Goal: Task Accomplishment & Management: Manage account settings

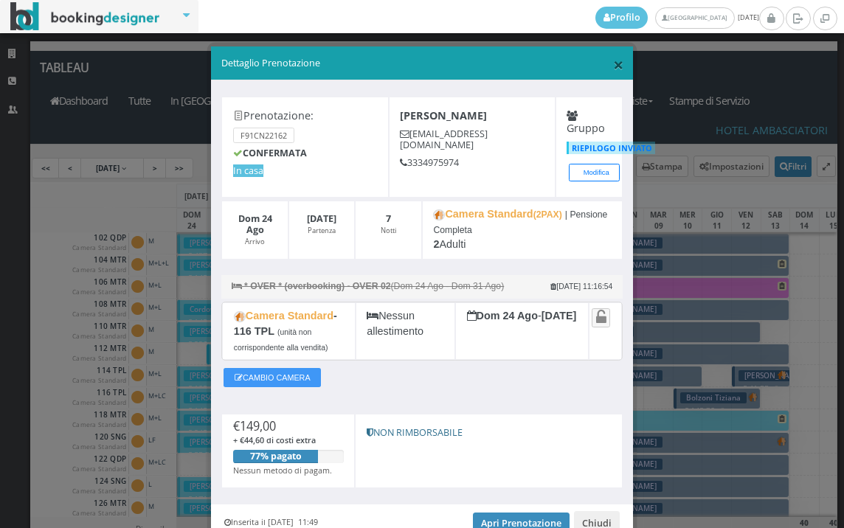
click at [615, 65] on span "×" at bounding box center [618, 64] width 10 height 25
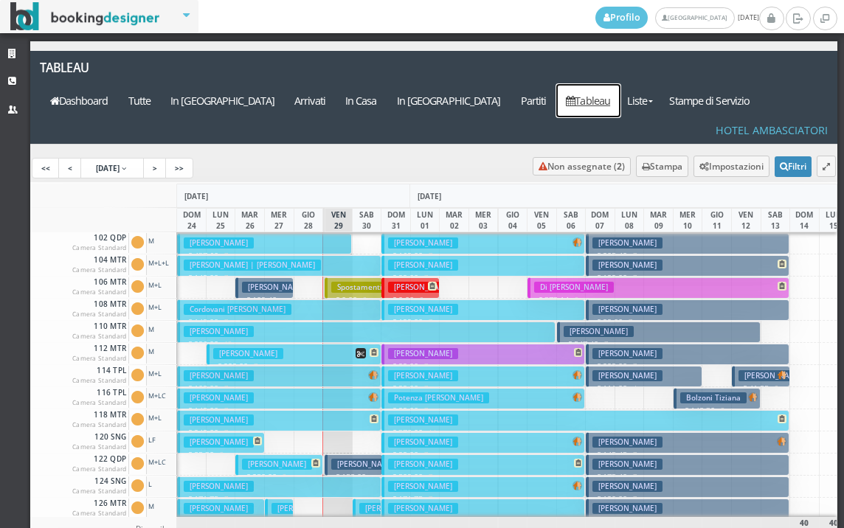
click at [613, 84] on link "Tableau" at bounding box center [588, 100] width 64 height 33
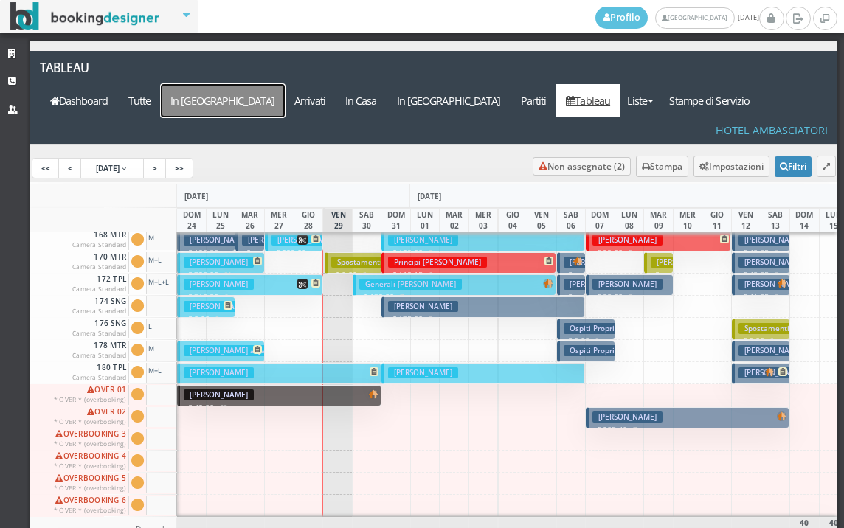
click at [285, 84] on a=pms-arrival-reservations"] "In Arrivo" at bounding box center [223, 100] width 124 height 33
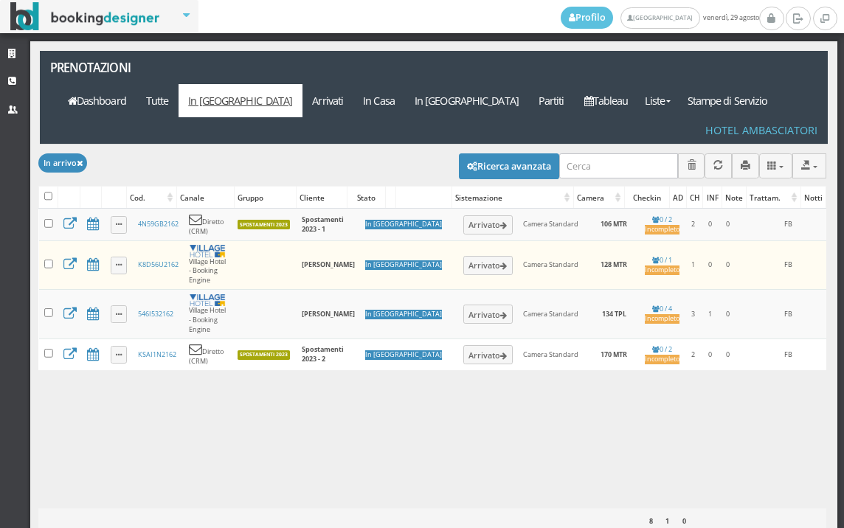
select select
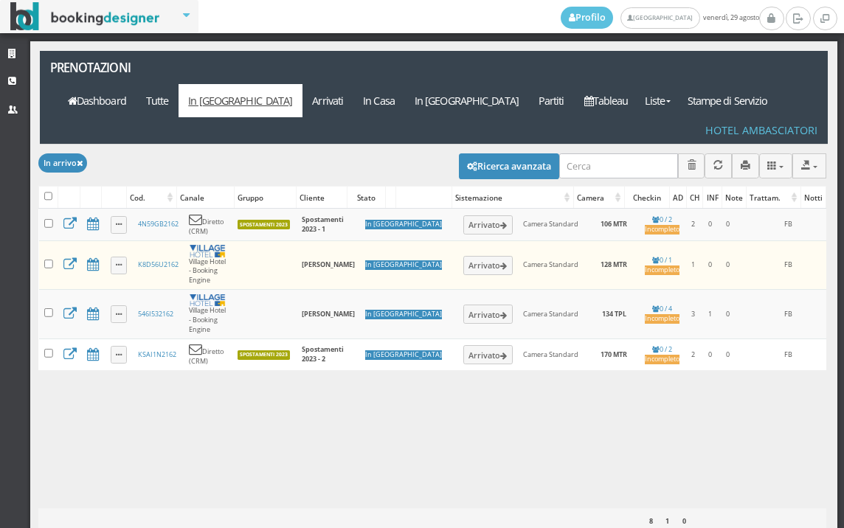
select select
click at [516, 153] on button "Ricerca avanzata" at bounding box center [509, 165] width 100 height 25
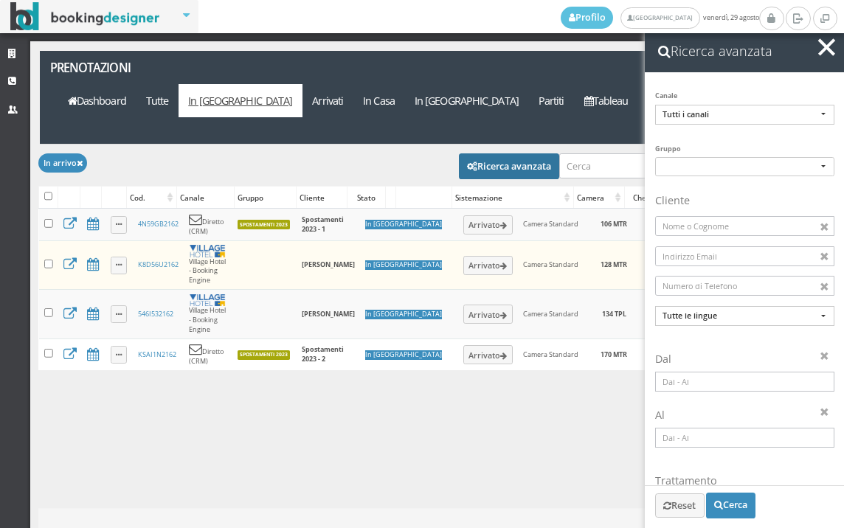
click at [666, 387] on input at bounding box center [744, 382] width 179 height 20
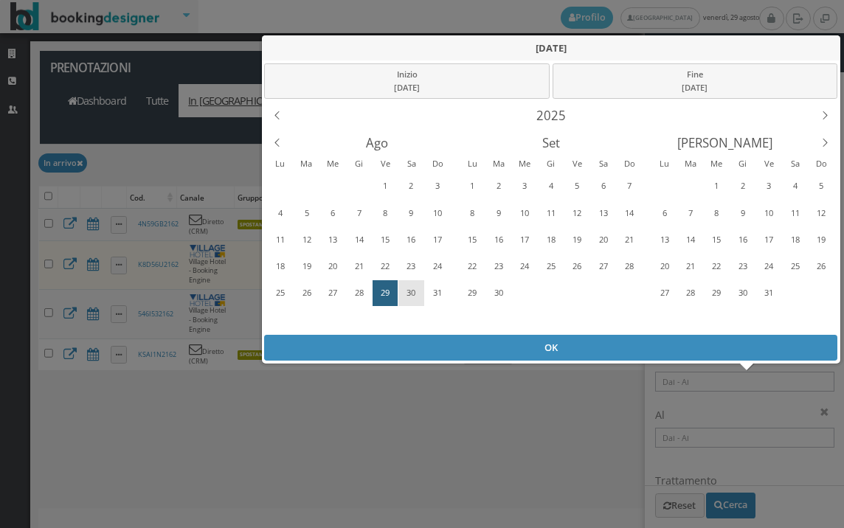
click at [420, 296] on div "30" at bounding box center [411, 293] width 23 height 24
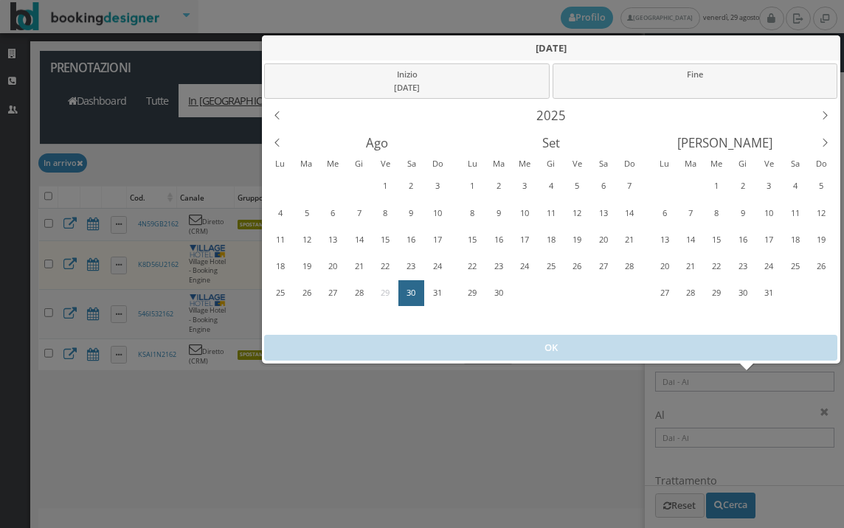
click at [420, 296] on div "30" at bounding box center [411, 293] width 23 height 24
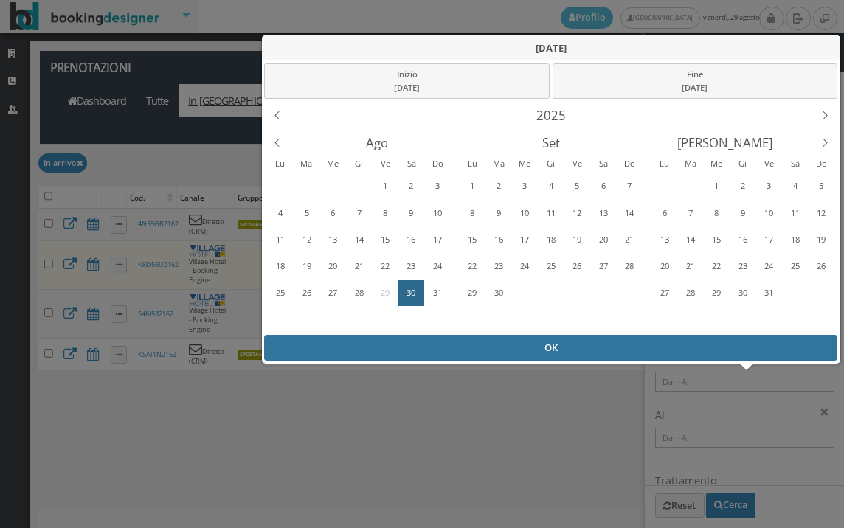
click at [429, 345] on div "OK" at bounding box center [550, 348] width 573 height 26
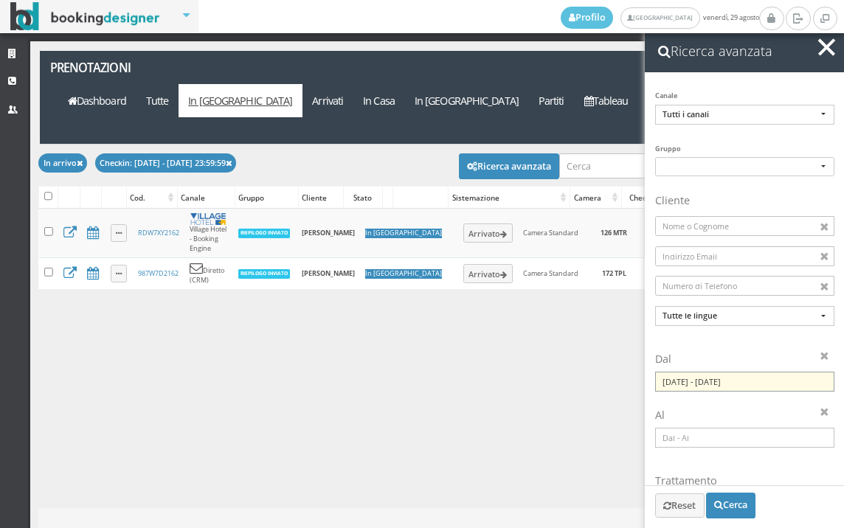
click at [702, 383] on input "30/08/2025 - 30/08/2025" at bounding box center [744, 382] width 179 height 20
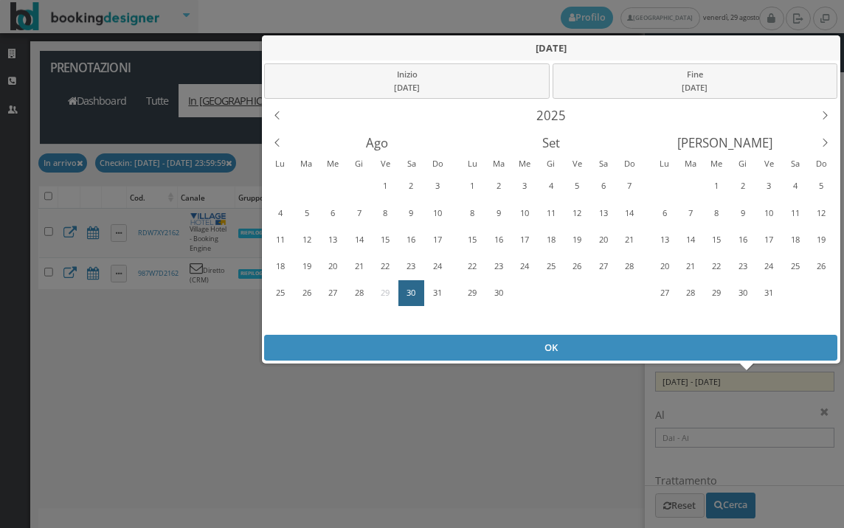
drag, startPoint x: 396, startPoint y: 289, endPoint x: 389, endPoint y: 285, distance: 8.0
click at [393, 287] on div "29" at bounding box center [385, 293] width 23 height 24
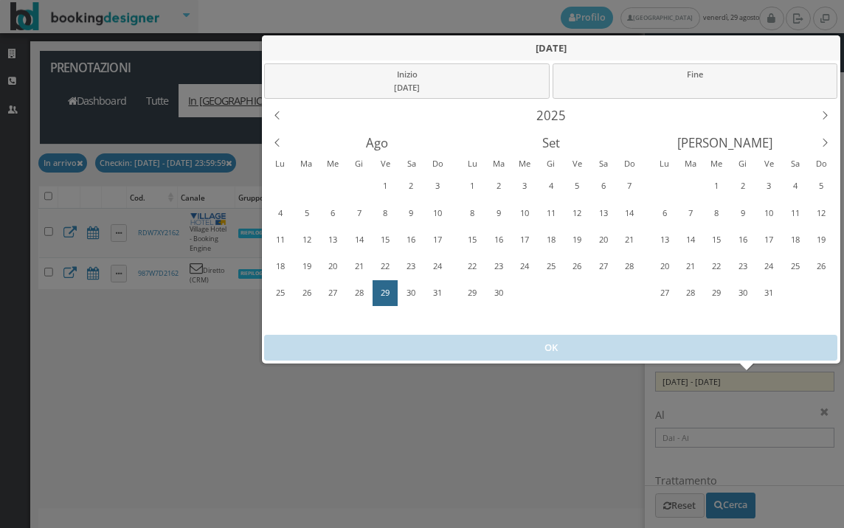
click at [389, 285] on div "29" at bounding box center [385, 293] width 23 height 24
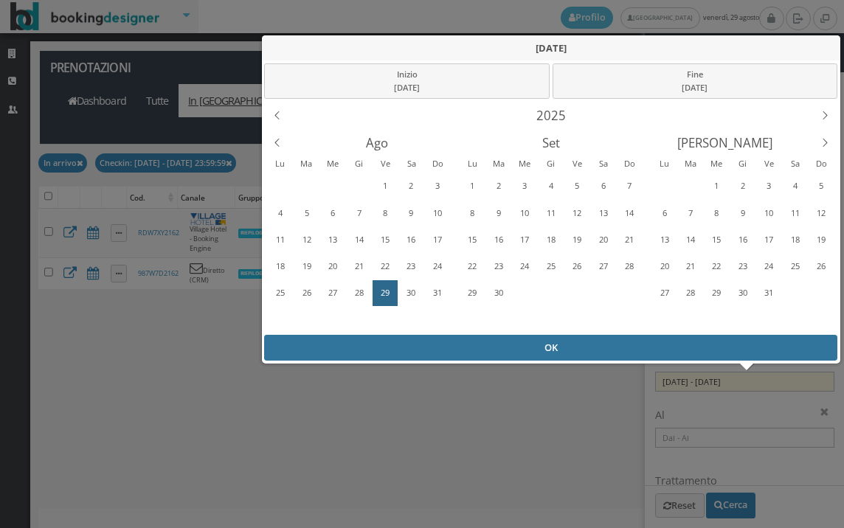
click at [410, 351] on div "OK" at bounding box center [550, 348] width 573 height 26
type input "29/08/2025 - 29/08/2025"
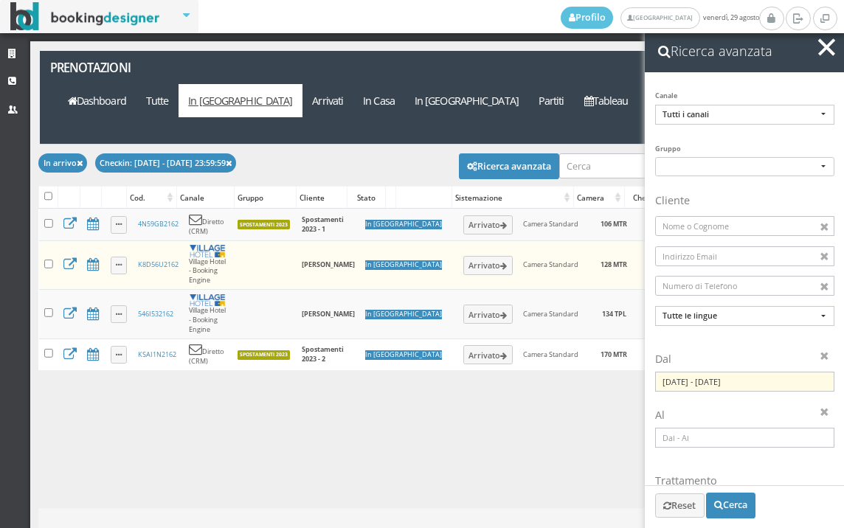
click at [829, 51] on span "button" at bounding box center [826, 46] width 17 height 17
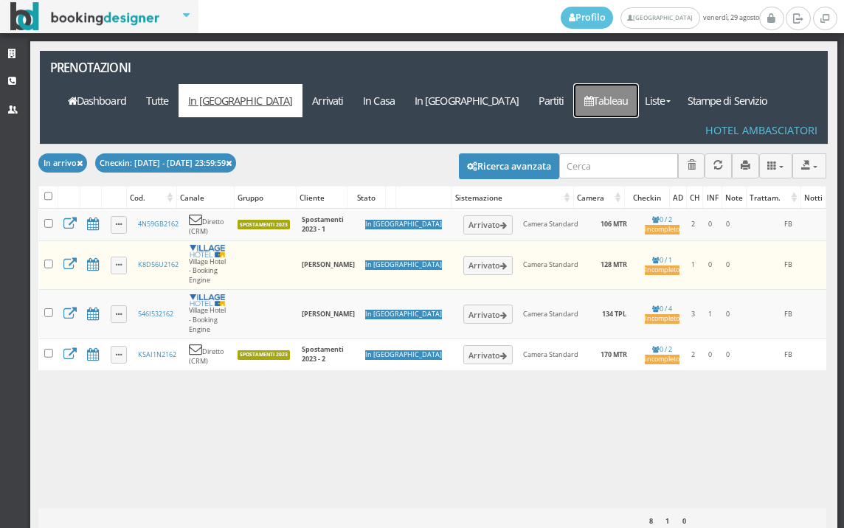
click at [635, 84] on link "Tableau" at bounding box center [606, 100] width 64 height 33
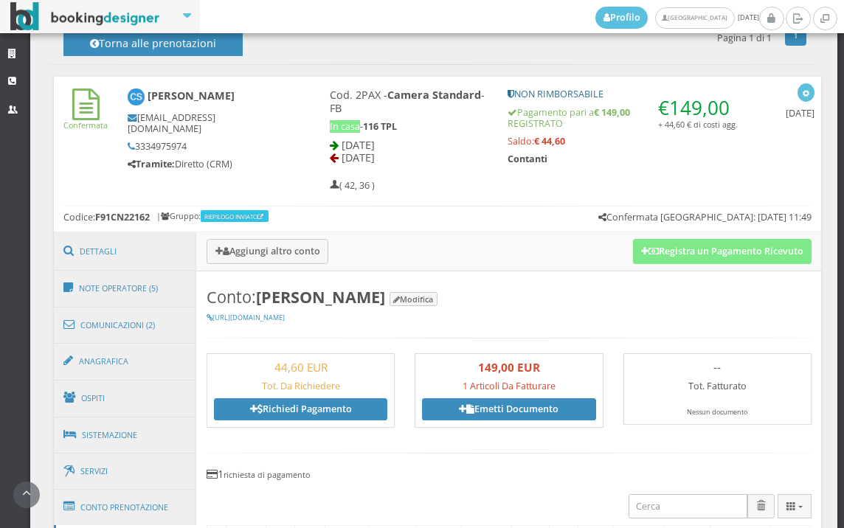
scroll to position [573, 0]
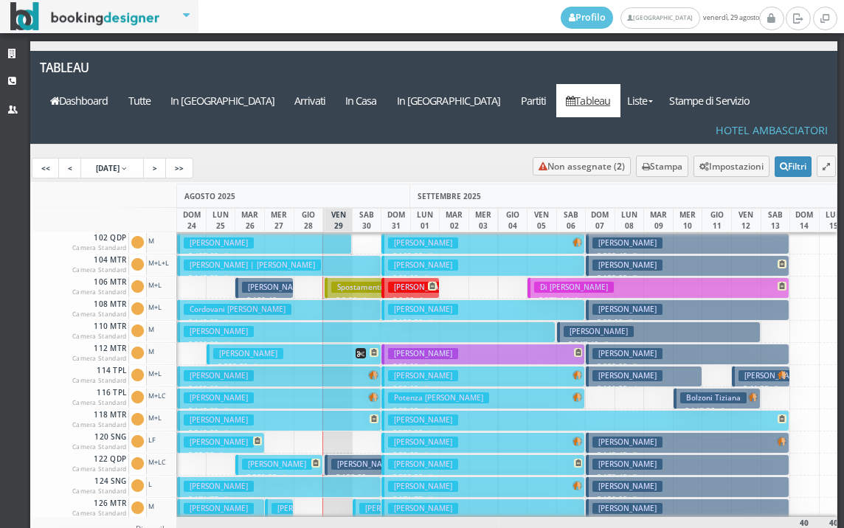
click at [275, 388] on button "Spadoni Cristian € 149.00 7 notti 2 Adulti" at bounding box center [279, 398] width 204 height 21
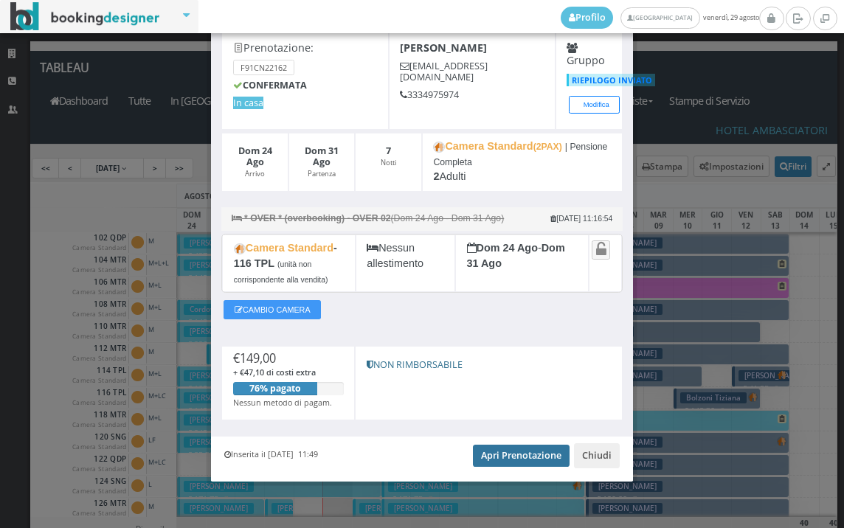
click at [506, 455] on link "Apri Prenotazione" at bounding box center [521, 456] width 97 height 22
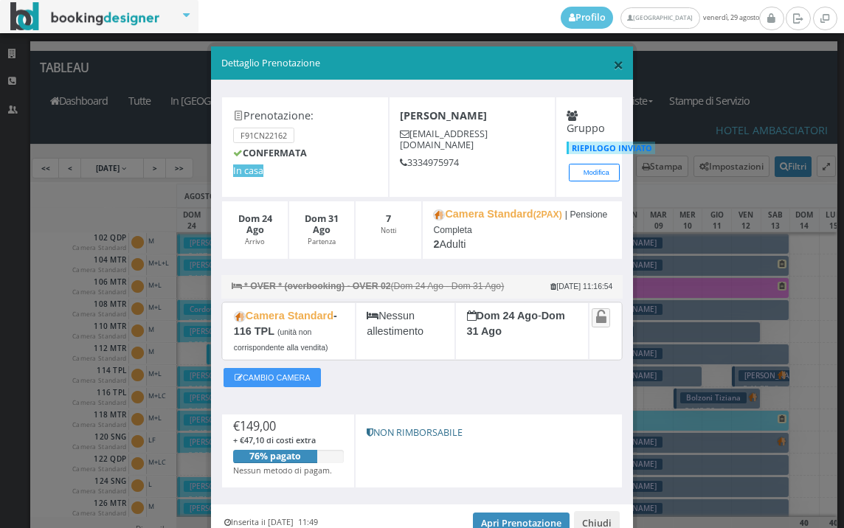
click at [613, 71] on span "×" at bounding box center [618, 64] width 10 height 25
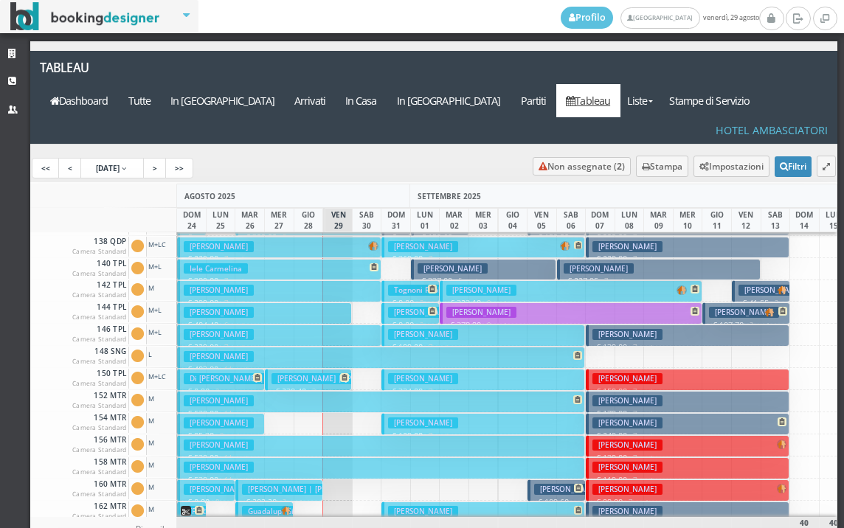
scroll to position [225, 0]
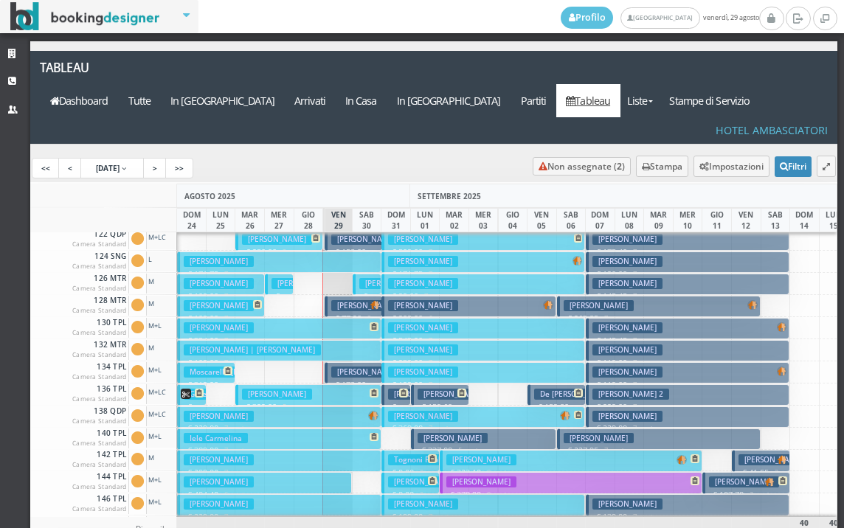
click at [350, 300] on h3 "Catalano Fabrizio" at bounding box center [366, 305] width 70 height 11
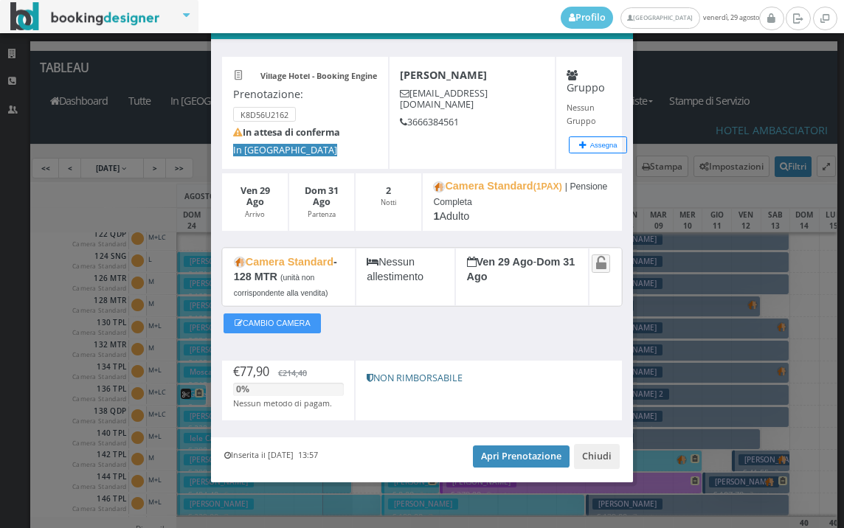
scroll to position [46, 0]
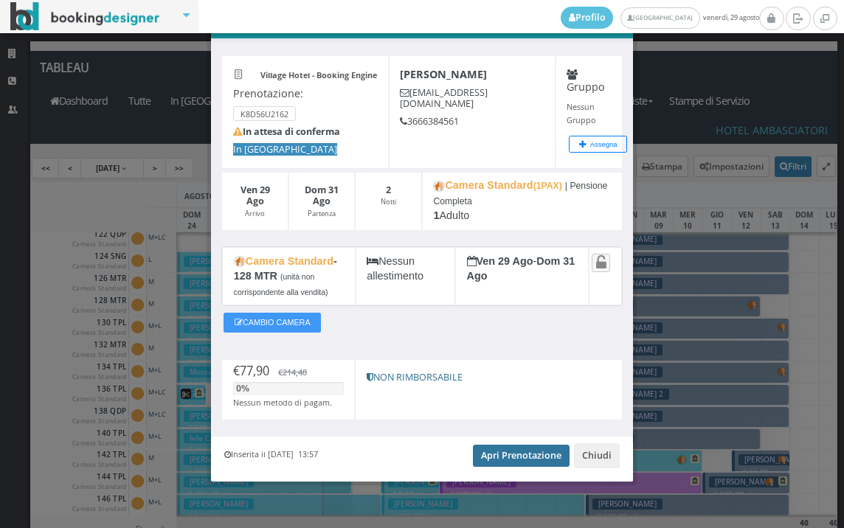
click at [497, 458] on link "Apri Prenotazione" at bounding box center [521, 456] width 97 height 22
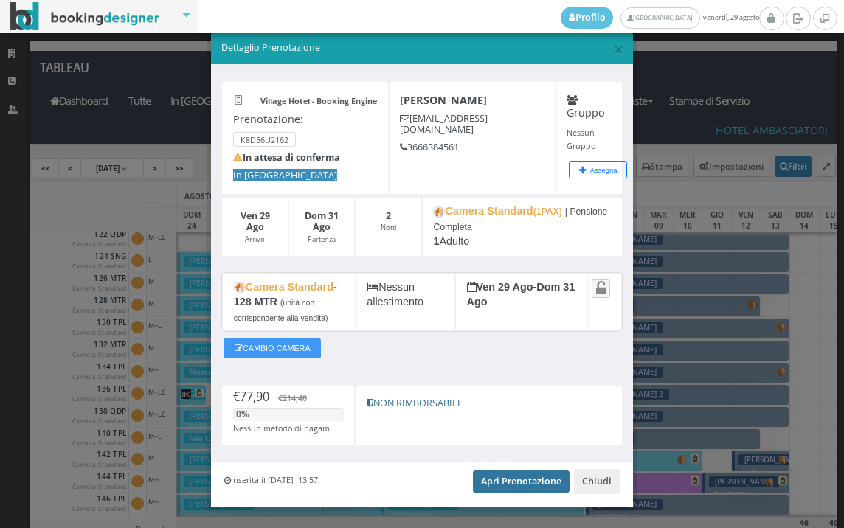
scroll to position [0, 0]
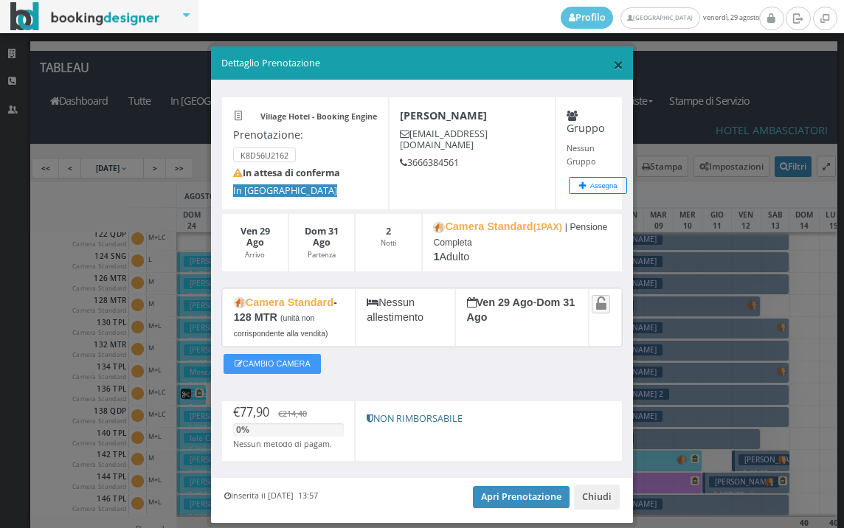
click at [613, 63] on span "×" at bounding box center [618, 64] width 10 height 25
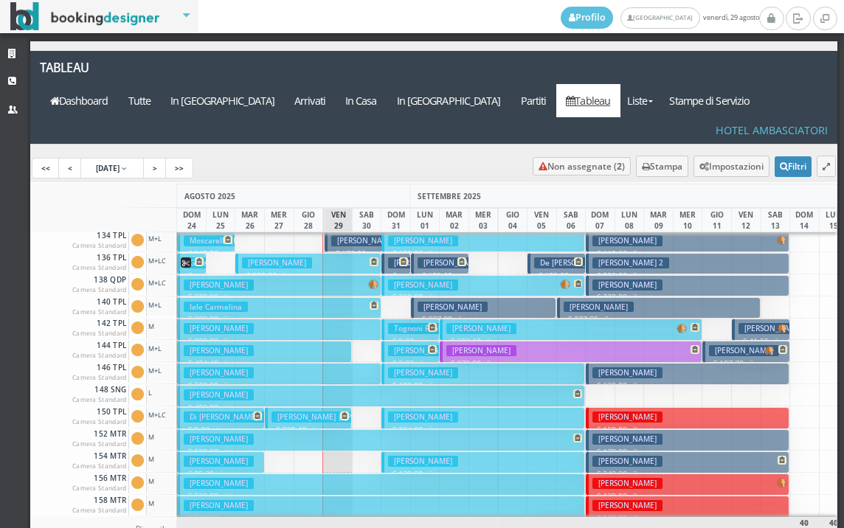
scroll to position [299, 0]
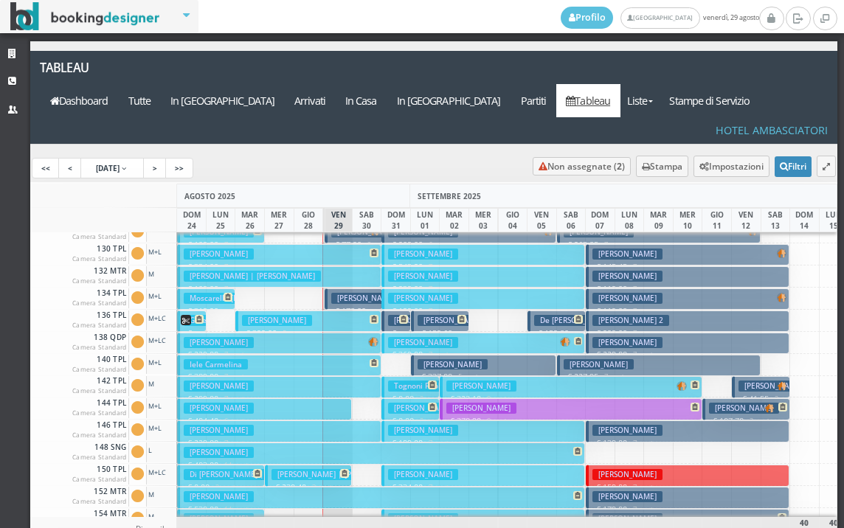
click at [347, 293] on h3 "Catalano Fabrizio" at bounding box center [366, 298] width 70 height 11
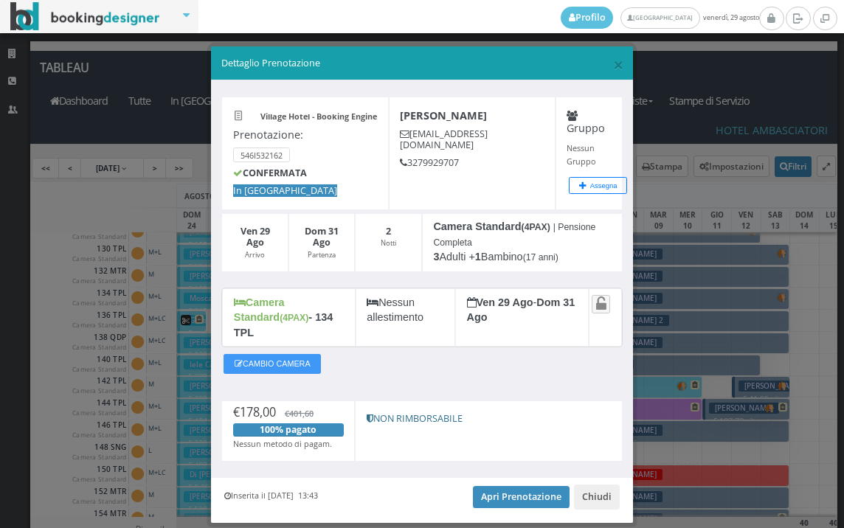
scroll to position [28, 0]
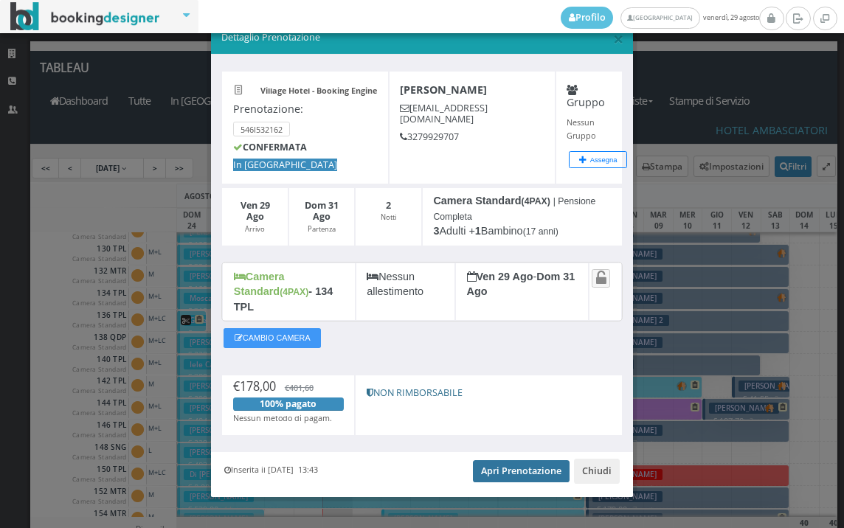
click at [508, 460] on link "Apri Prenotazione" at bounding box center [521, 471] width 97 height 22
click at [602, 41] on h5 "Dettaglio Prenotazione" at bounding box center [422, 37] width 402 height 13
drag, startPoint x: 609, startPoint y: 38, endPoint x: 567, endPoint y: 91, distance: 67.3
click at [613, 38] on span "×" at bounding box center [618, 38] width 10 height 25
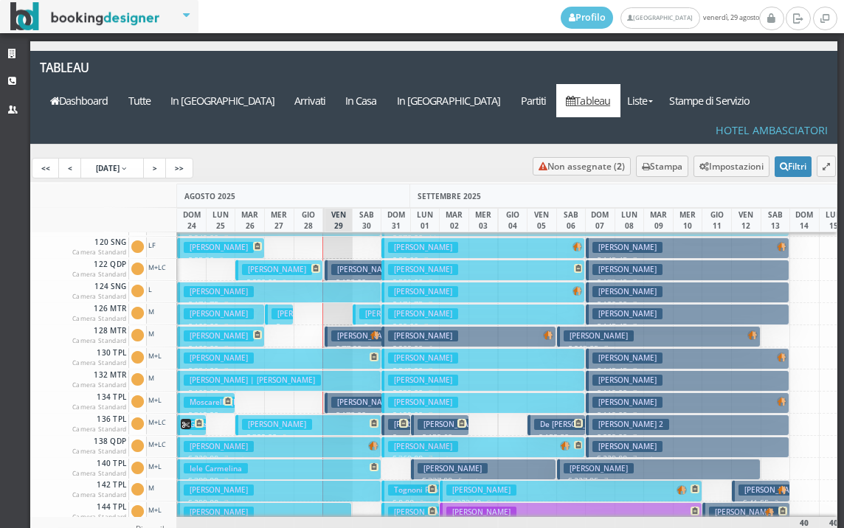
scroll to position [295, 0]
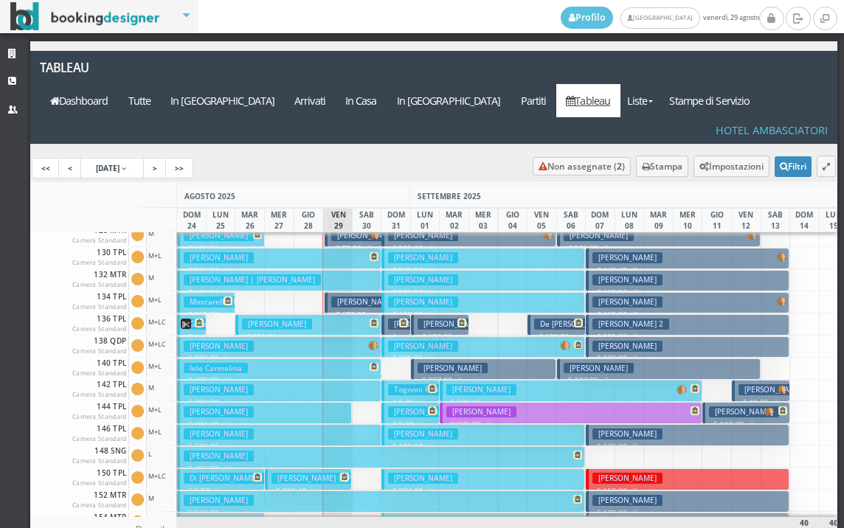
click at [355, 297] on h3 "Catalano Fabrizio" at bounding box center [366, 302] width 70 height 11
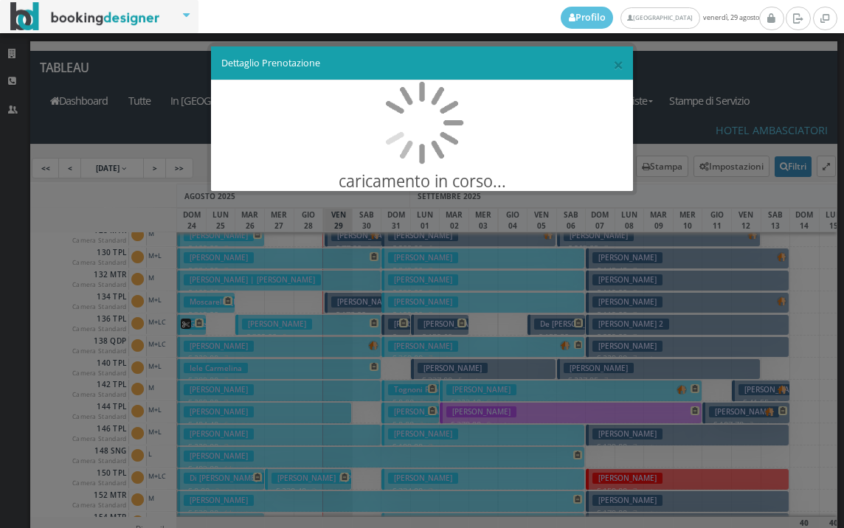
scroll to position [0, 0]
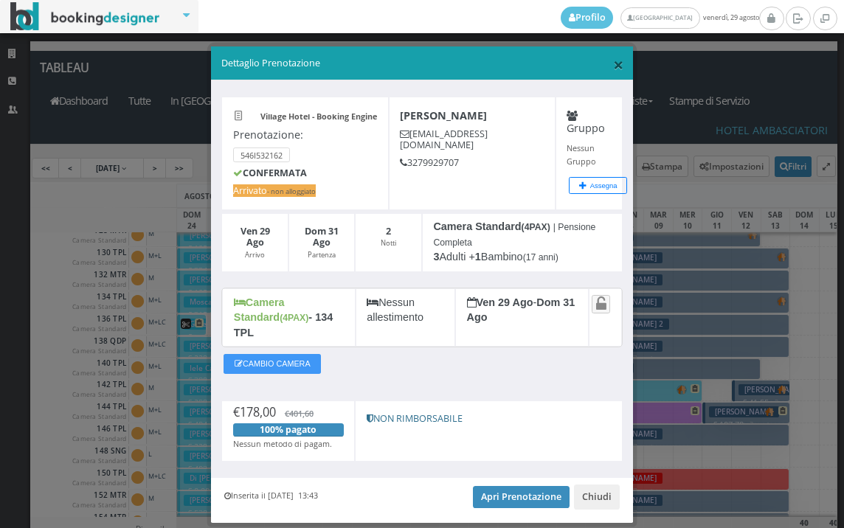
click at [613, 63] on span "×" at bounding box center [618, 64] width 10 height 25
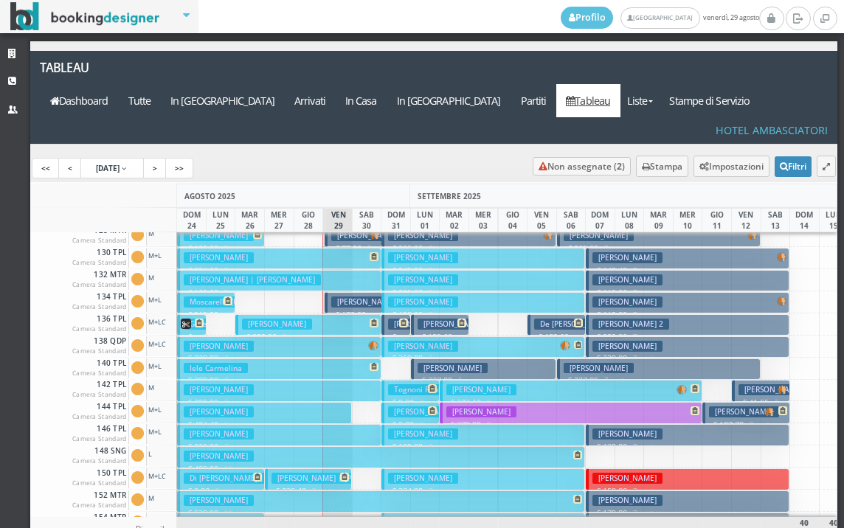
scroll to position [221, 0]
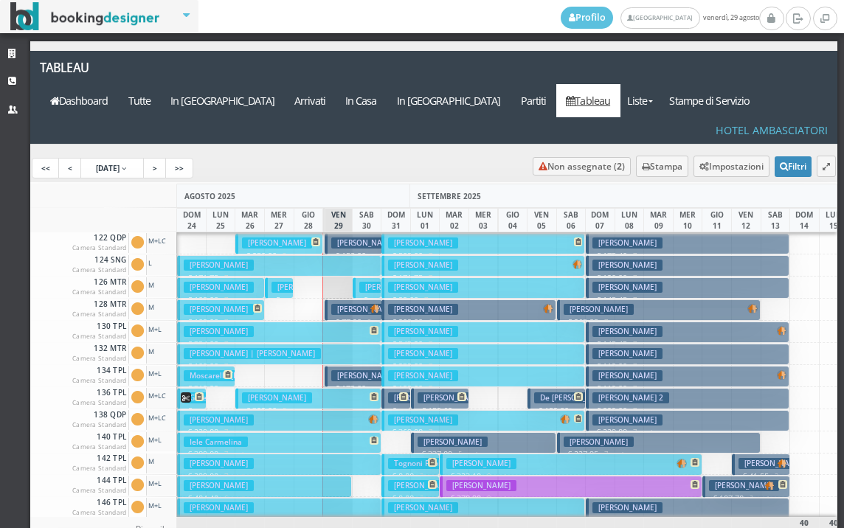
click at [348, 304] on h3 "Catalano Fabrizio" at bounding box center [366, 309] width 70 height 11
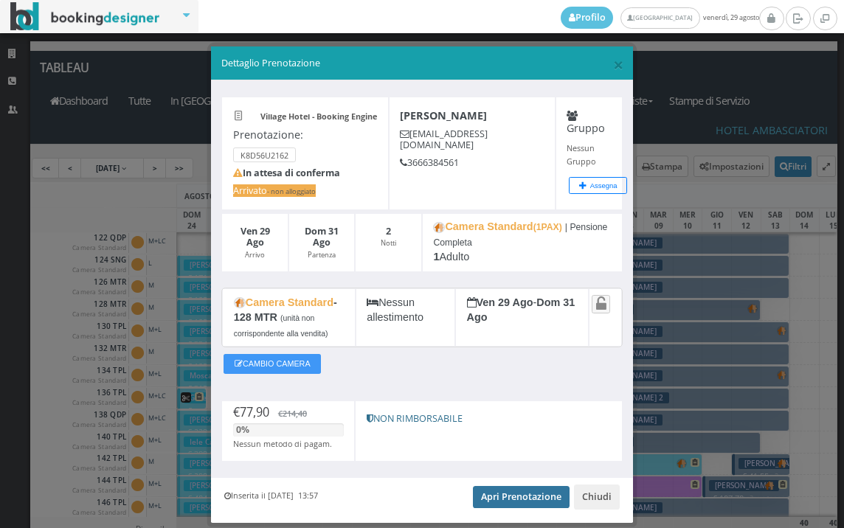
click at [505, 491] on link "Apri Prenotazione" at bounding box center [521, 497] width 97 height 22
click at [613, 68] on span "×" at bounding box center [618, 64] width 10 height 25
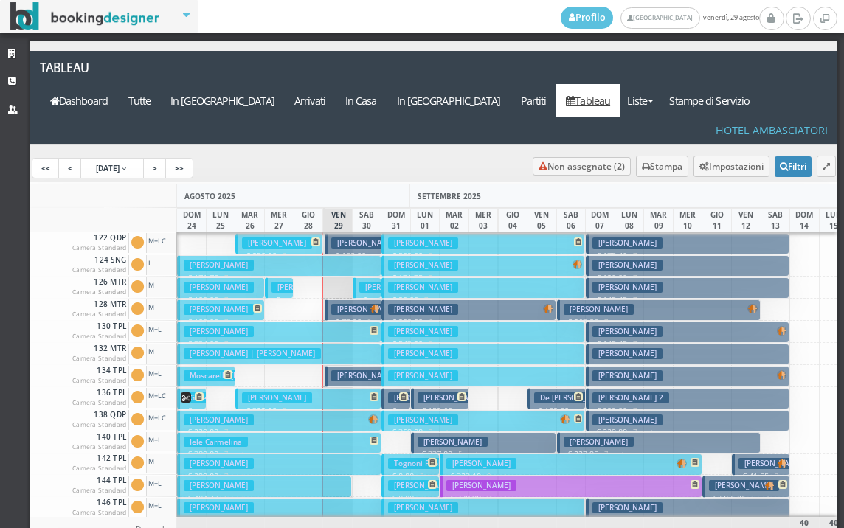
scroll to position [148, 0]
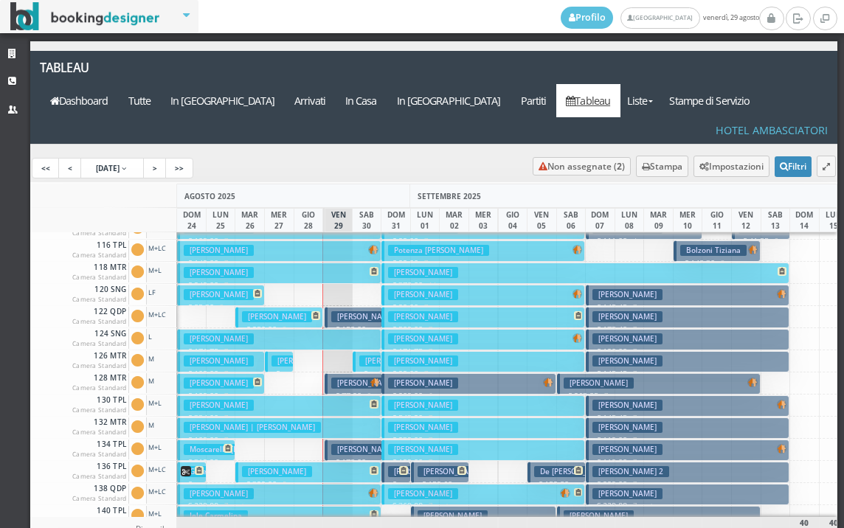
click at [347, 378] on h3 "Catalano Fabrizio" at bounding box center [366, 383] width 70 height 11
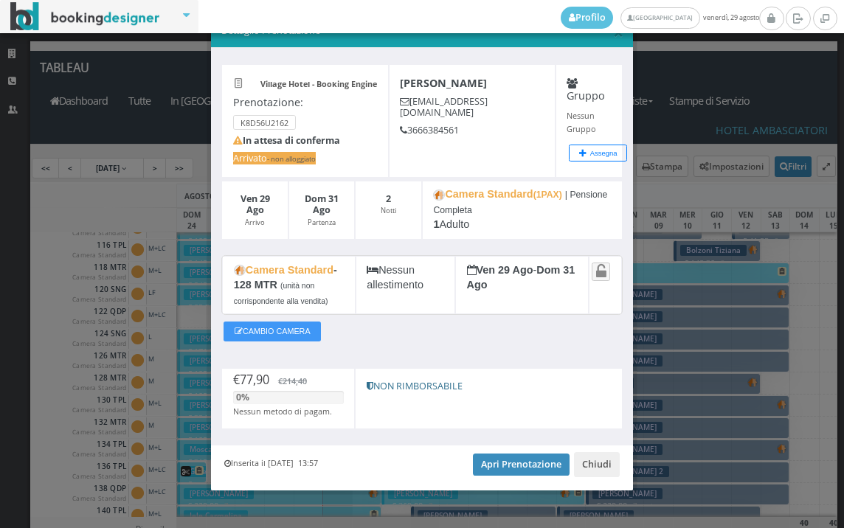
scroll to position [46, 0]
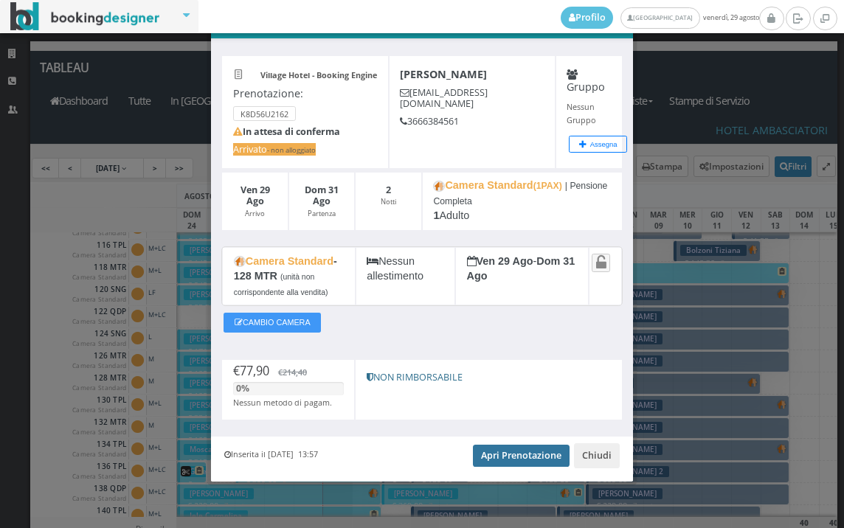
click at [512, 463] on link "Apri Prenotazione" at bounding box center [521, 456] width 97 height 22
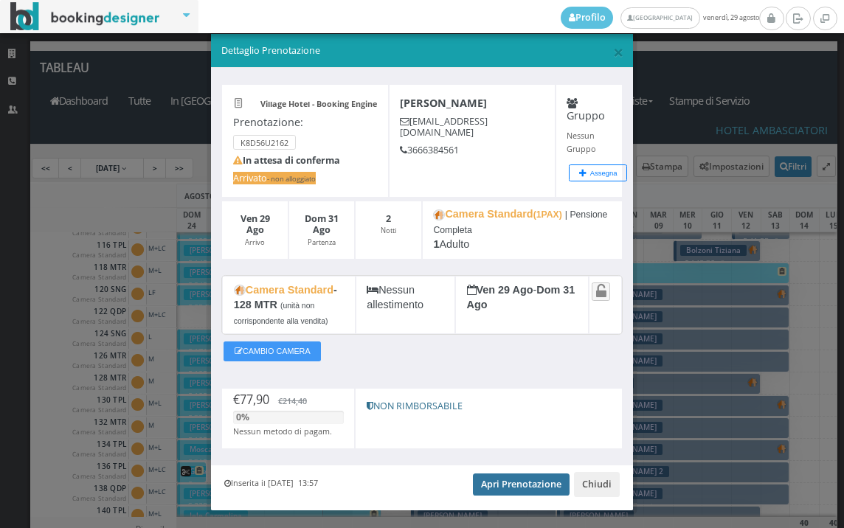
scroll to position [0, 0]
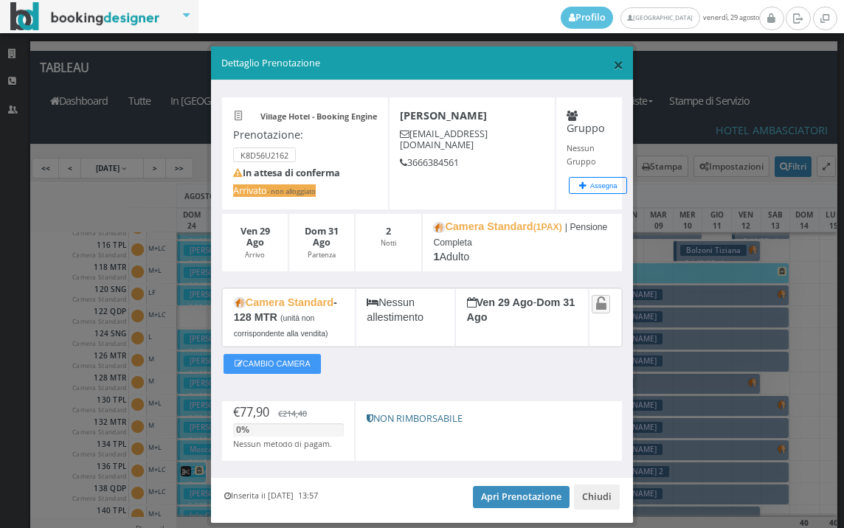
click at [613, 65] on span "×" at bounding box center [618, 64] width 10 height 25
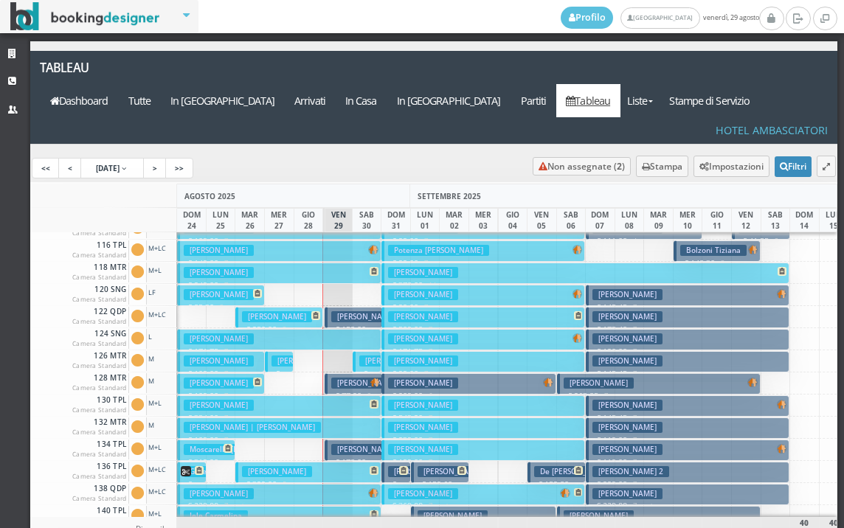
click at [331, 440] on button "Catalano Fabrizio € 178.00 2 notti 3 Adulti + 1 Ragazzo (17 anni)" at bounding box center [354, 450] width 58 height 21
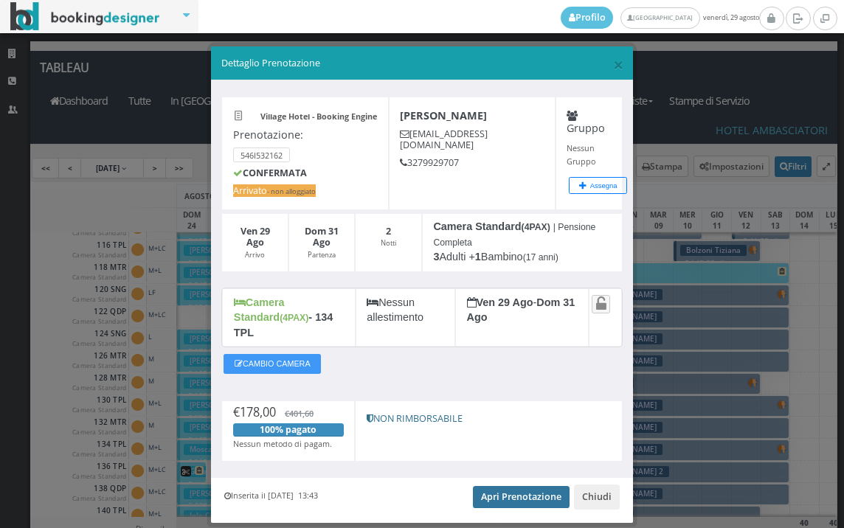
click at [524, 486] on link "Apri Prenotazione" at bounding box center [521, 497] width 97 height 22
click at [613, 66] on span "×" at bounding box center [618, 64] width 10 height 25
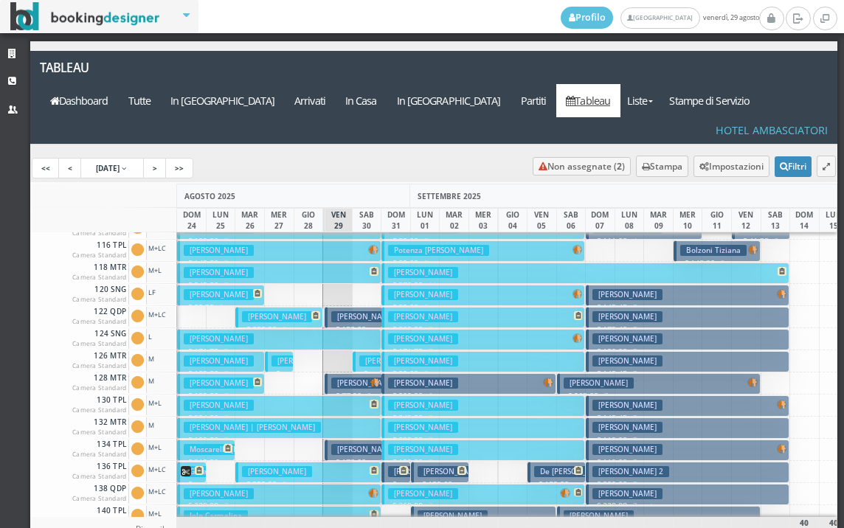
click at [351, 373] on button "Catalano Fabrizio € 77.90 2 notti 1 Adulto" at bounding box center [354, 383] width 58 height 21
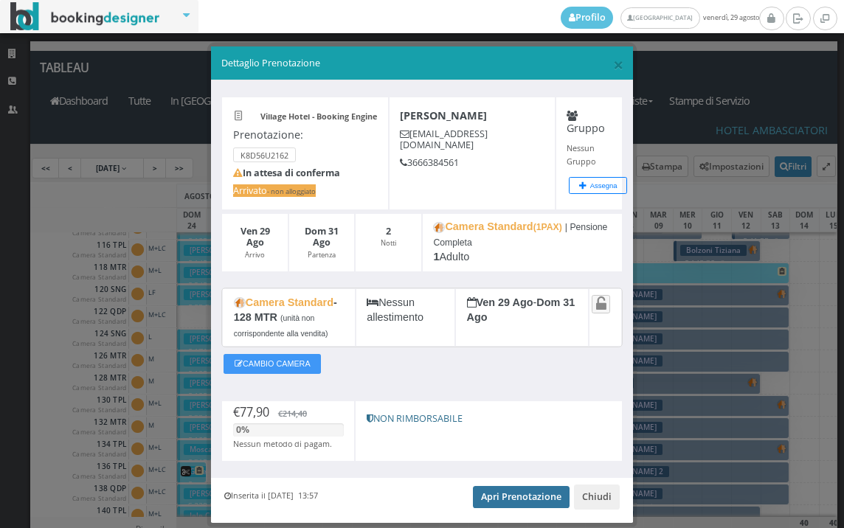
click at [529, 508] on link "Apri Prenotazione" at bounding box center [521, 497] width 97 height 22
click at [522, 488] on link "Apri Prenotazione" at bounding box center [521, 497] width 97 height 22
click at [613, 55] on span "×" at bounding box center [618, 64] width 10 height 25
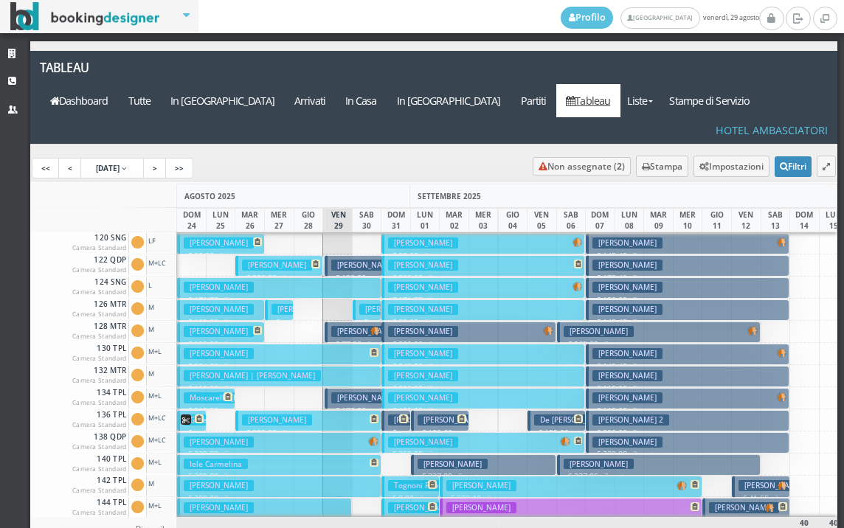
scroll to position [148, 0]
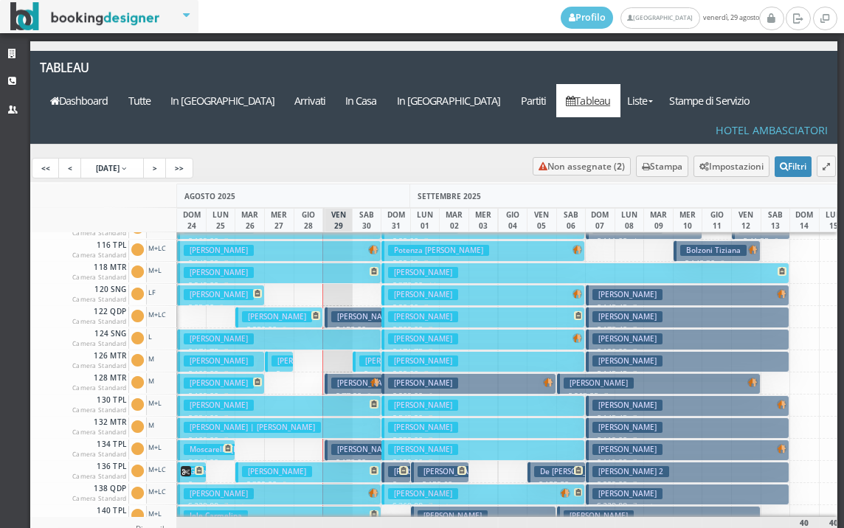
click at [348, 378] on h3 "Catalano Fabrizio" at bounding box center [366, 383] width 70 height 11
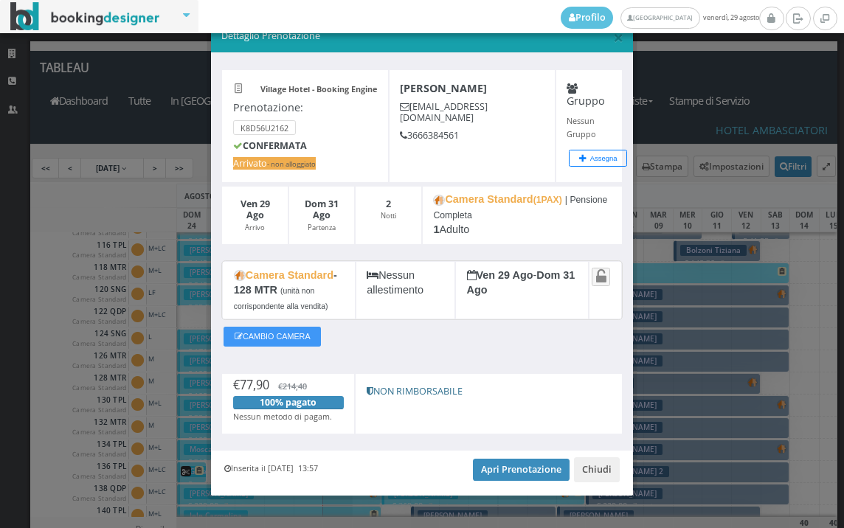
scroll to position [46, 0]
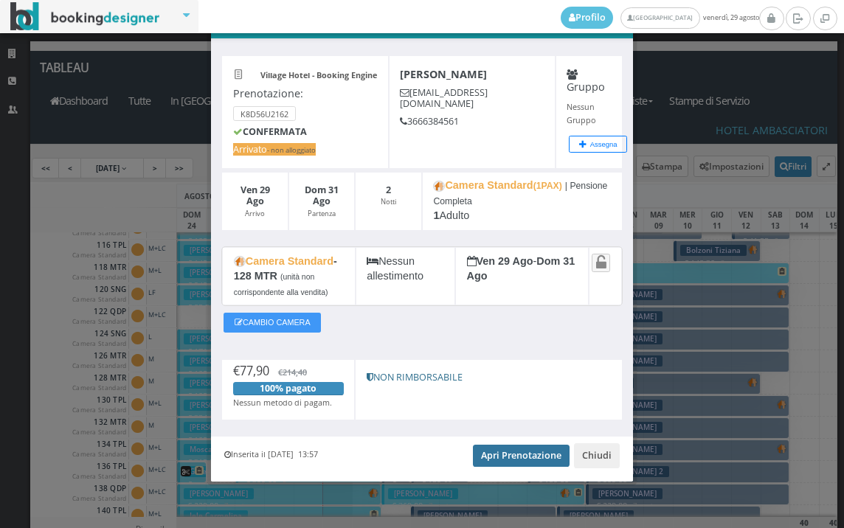
click at [492, 460] on link "Apri Prenotazione" at bounding box center [521, 456] width 97 height 22
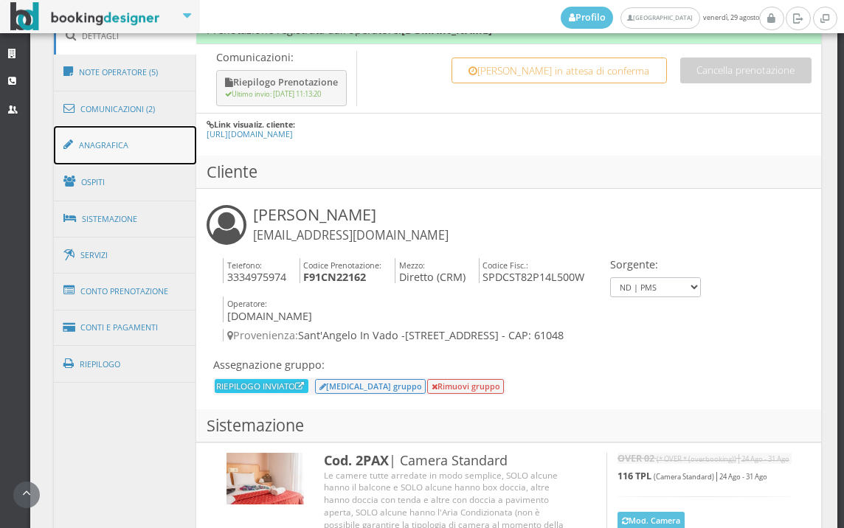
click at [130, 151] on link "Anagrafica" at bounding box center [125, 145] width 143 height 38
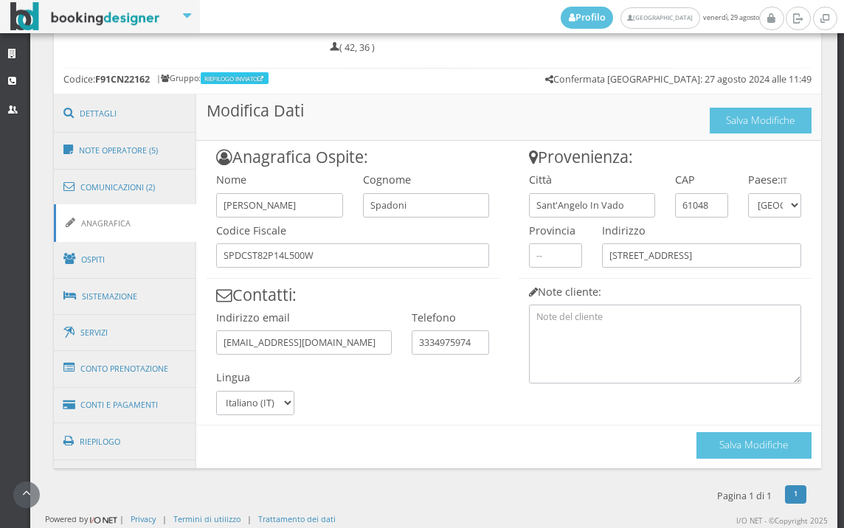
scroll to position [756, 0]
click at [118, 258] on link "Ospiti" at bounding box center [125, 260] width 143 height 38
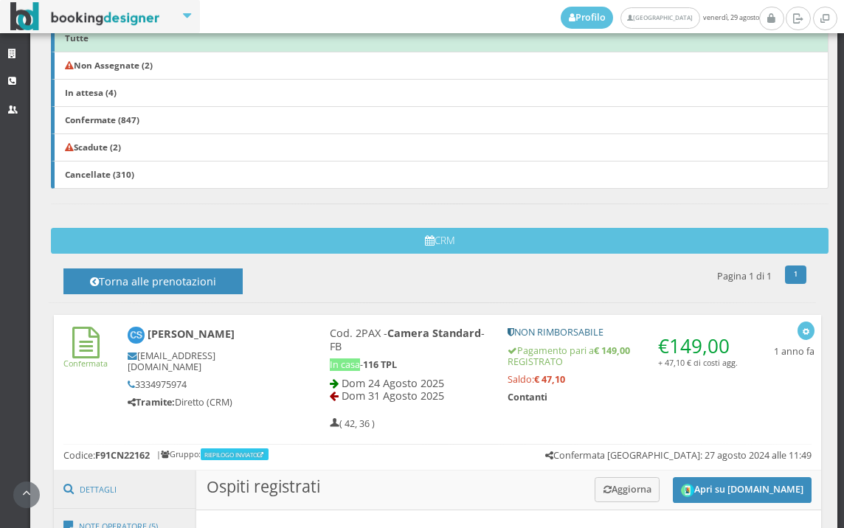
scroll to position [334, 0]
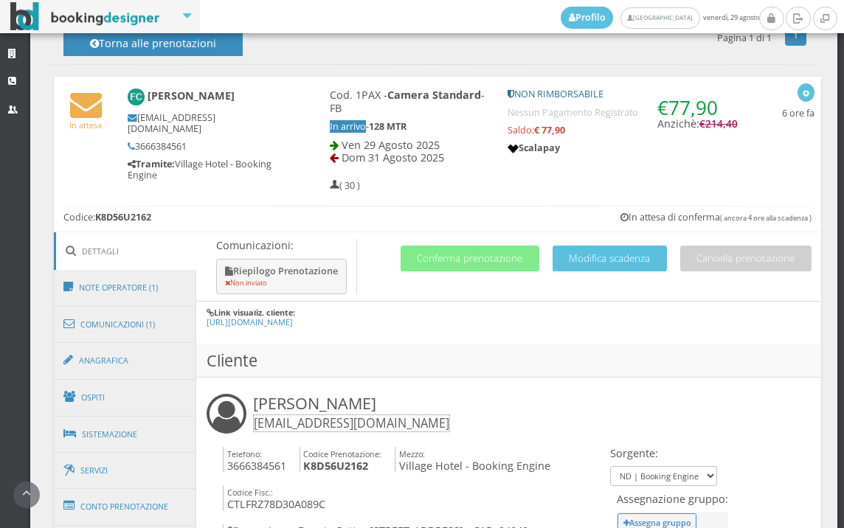
scroll to position [686, 0]
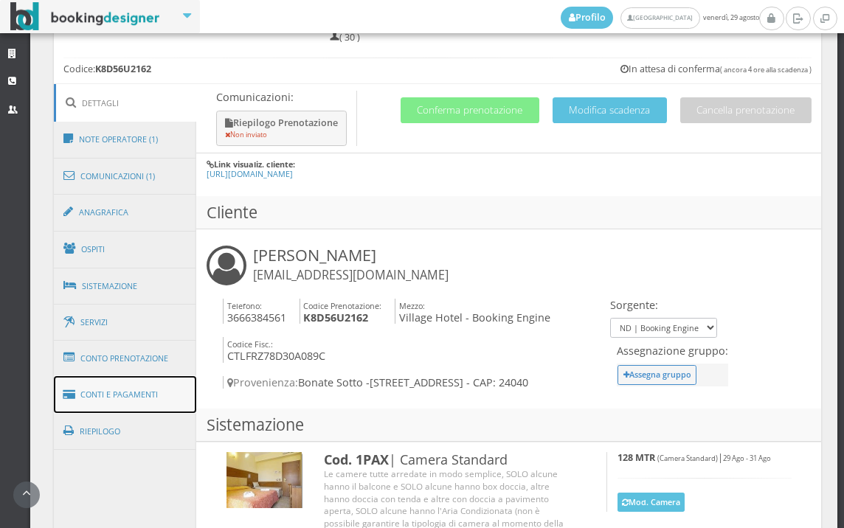
click at [142, 385] on link "Conti e Pagamenti" at bounding box center [125, 395] width 143 height 38
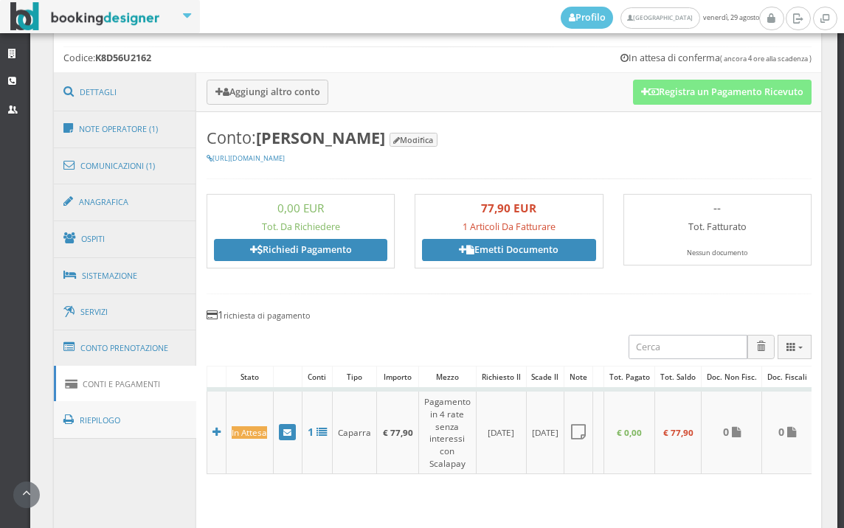
scroll to position [780, 0]
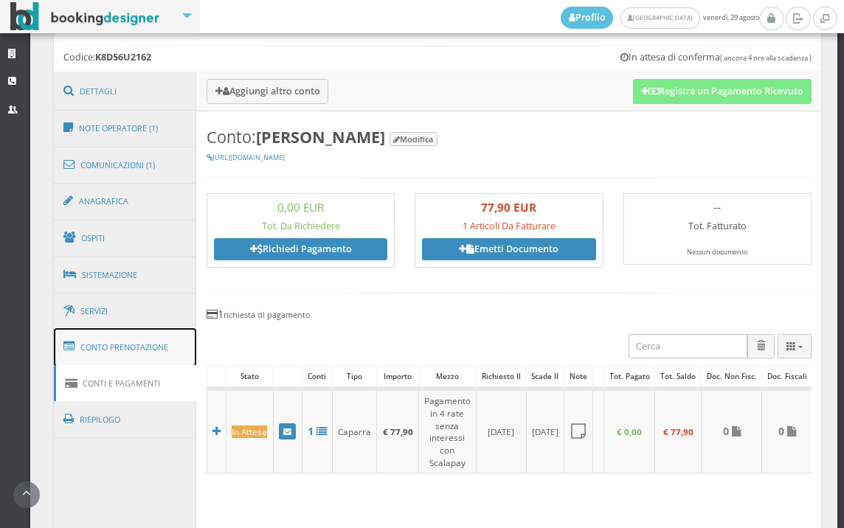
click at [159, 348] on link "Conto Prenotazione" at bounding box center [125, 347] width 143 height 38
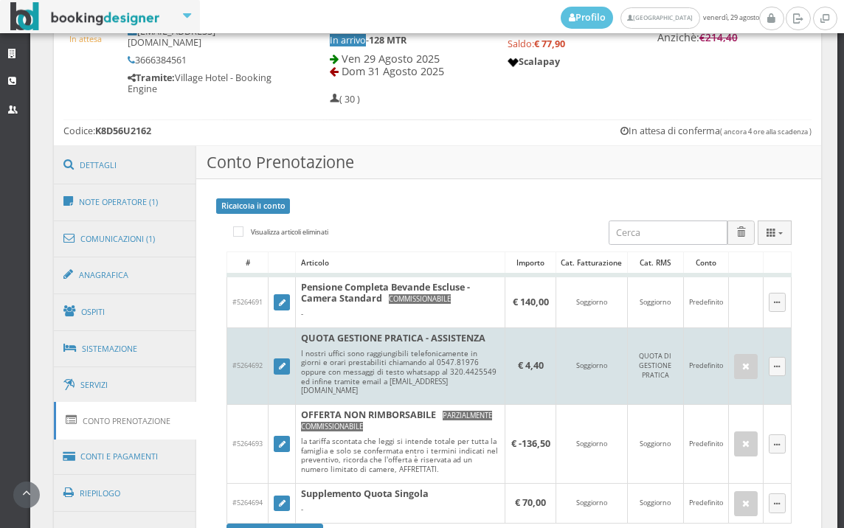
scroll to position [862, 0]
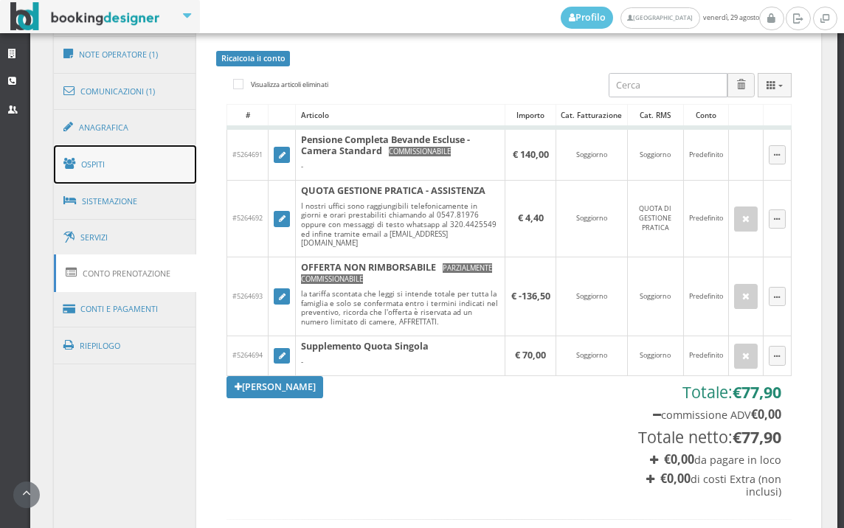
click at [118, 159] on link "Ospiti" at bounding box center [125, 164] width 143 height 38
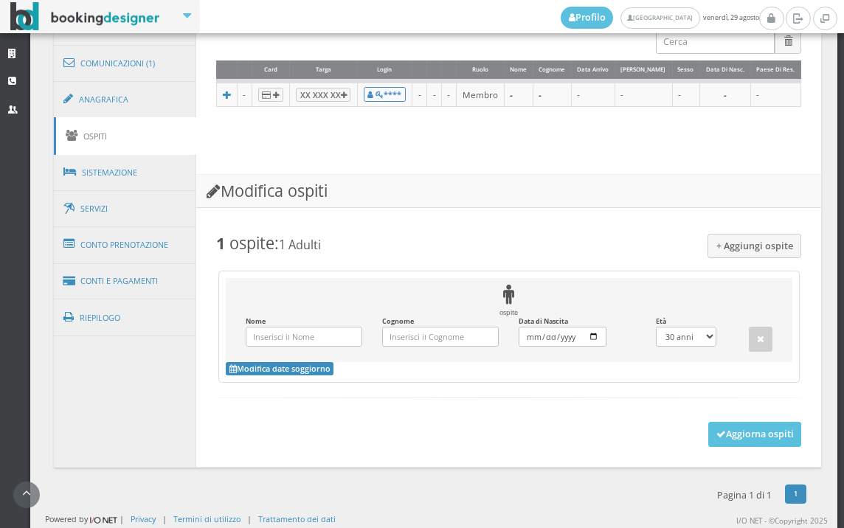
scroll to position [729, 0]
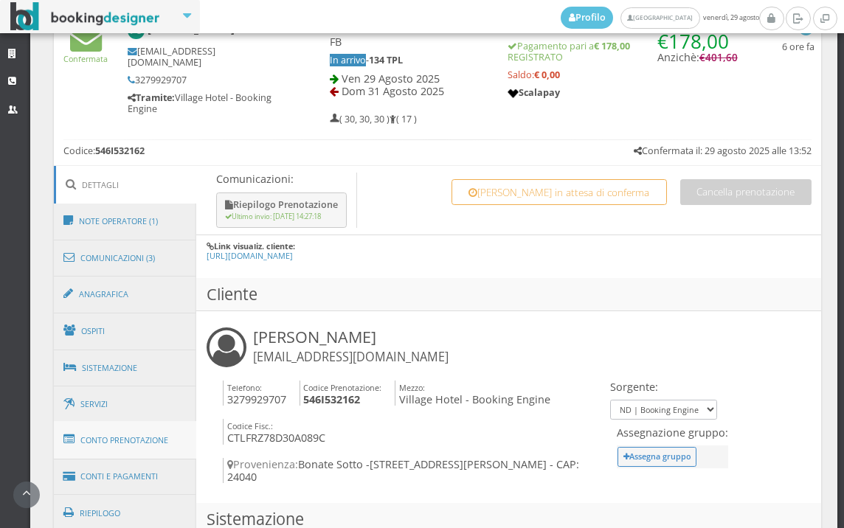
scroll to position [770, 0]
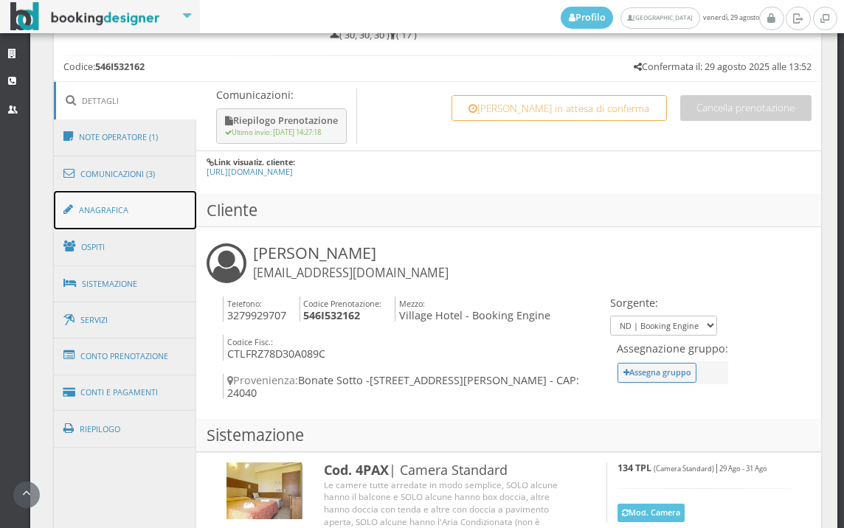
drag, startPoint x: 125, startPoint y: 221, endPoint x: 130, endPoint y: 230, distance: 10.3
click at [126, 221] on link "Anagrafica" at bounding box center [125, 210] width 143 height 38
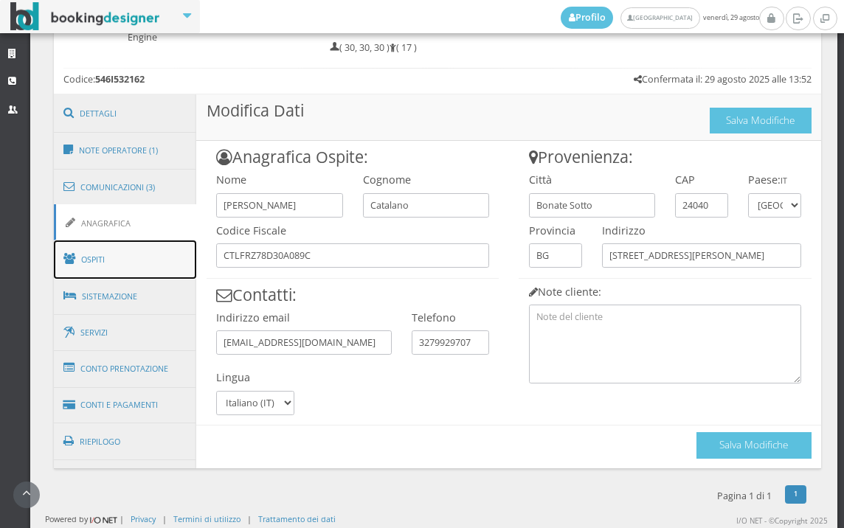
click at [120, 268] on link "Ospiti" at bounding box center [125, 260] width 143 height 38
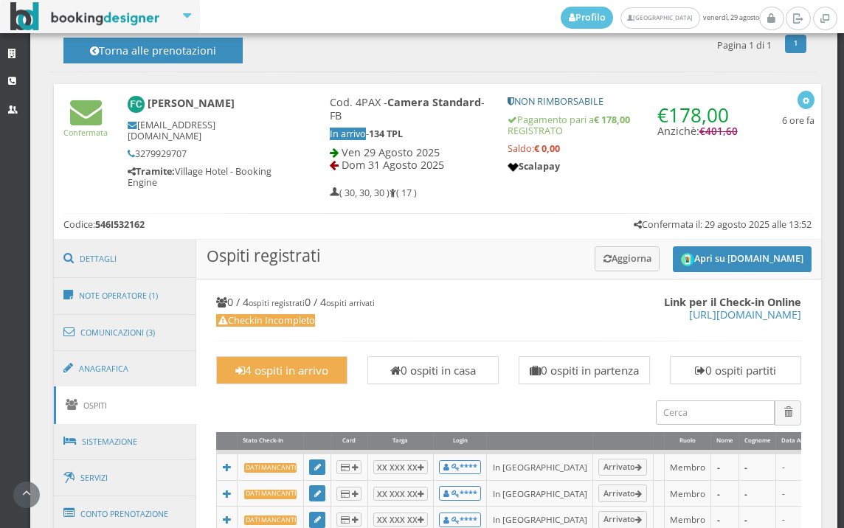
scroll to position [510, 0]
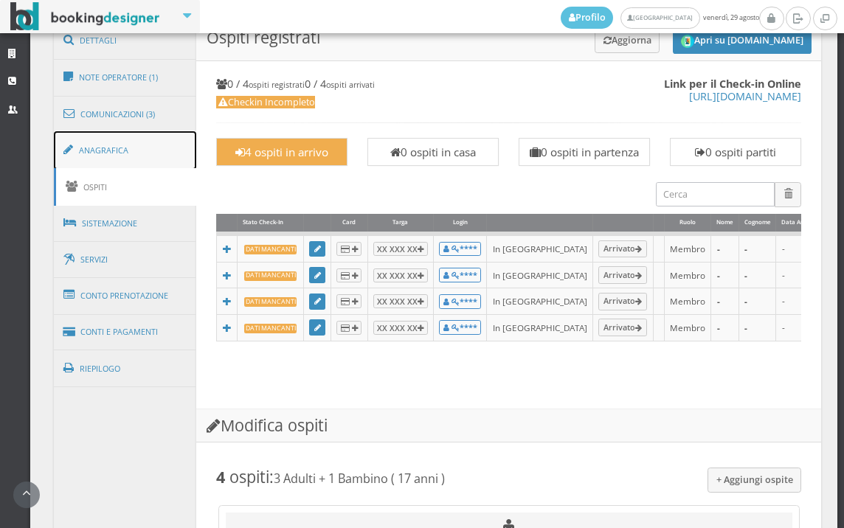
click at [113, 137] on link "Anagrafica" at bounding box center [125, 150] width 143 height 38
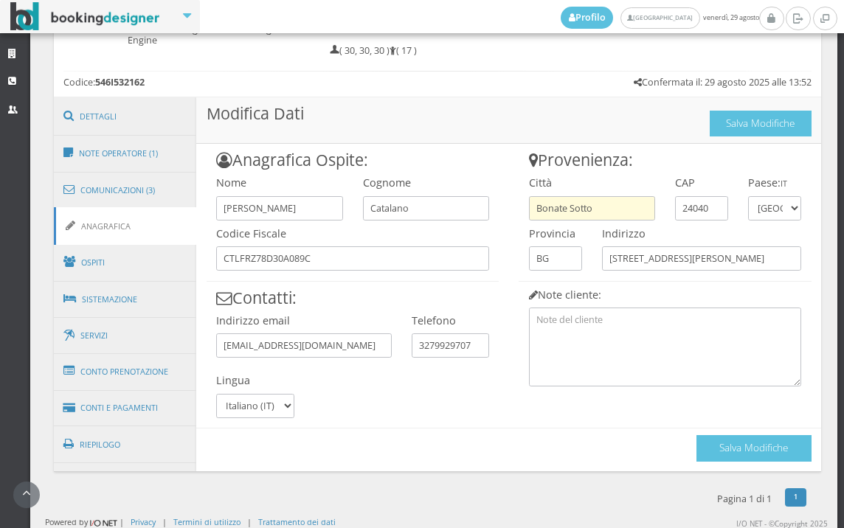
scroll to position [756, 0]
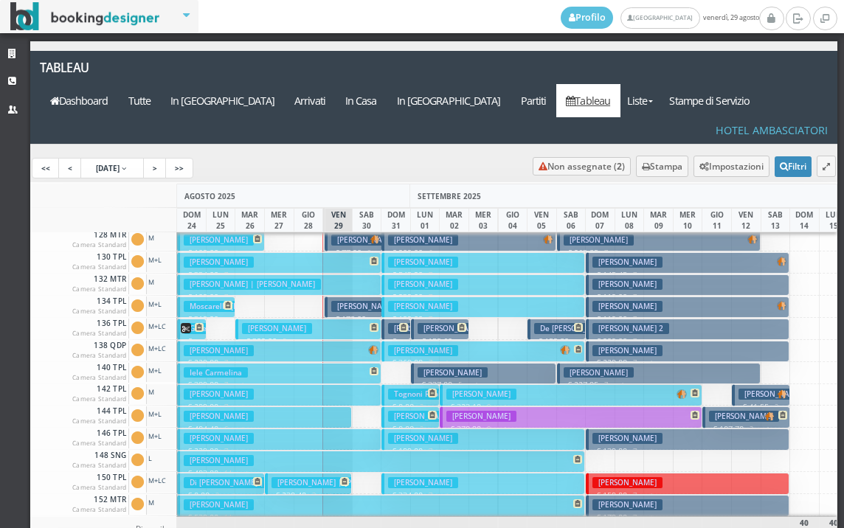
scroll to position [221, 0]
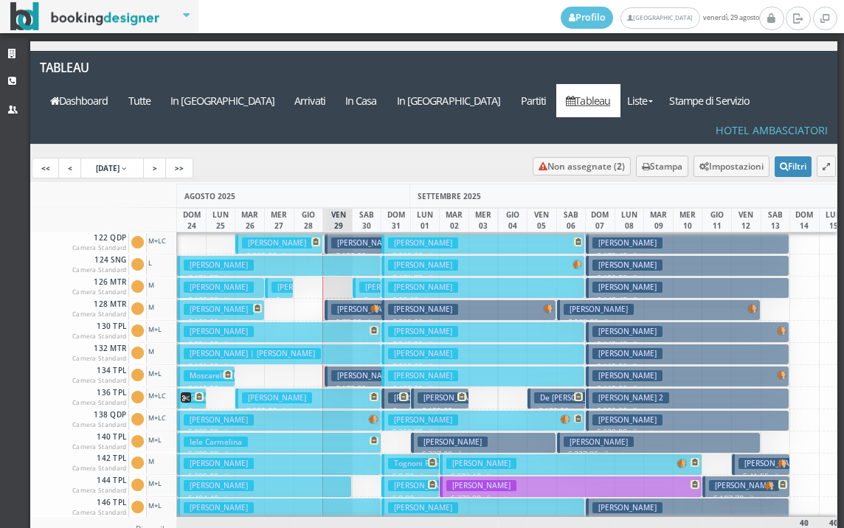
click at [352, 304] on h3 "Catalano Fabrizio" at bounding box center [366, 309] width 70 height 11
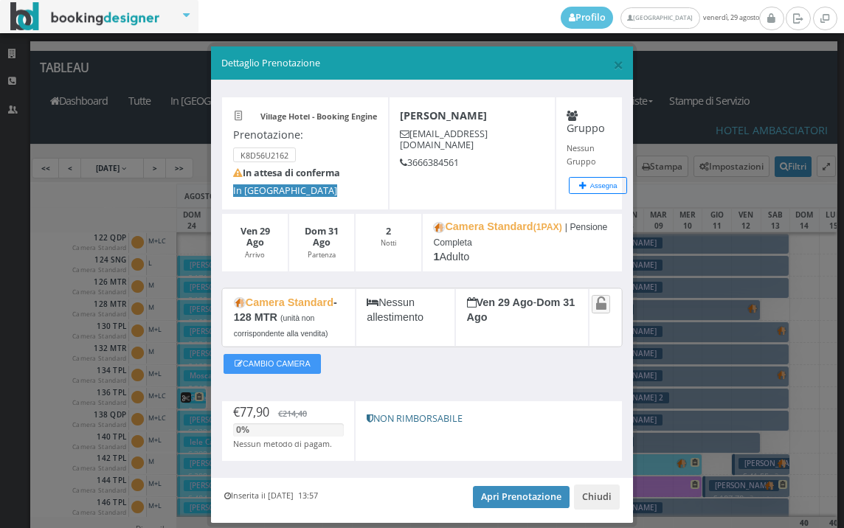
scroll to position [46, 0]
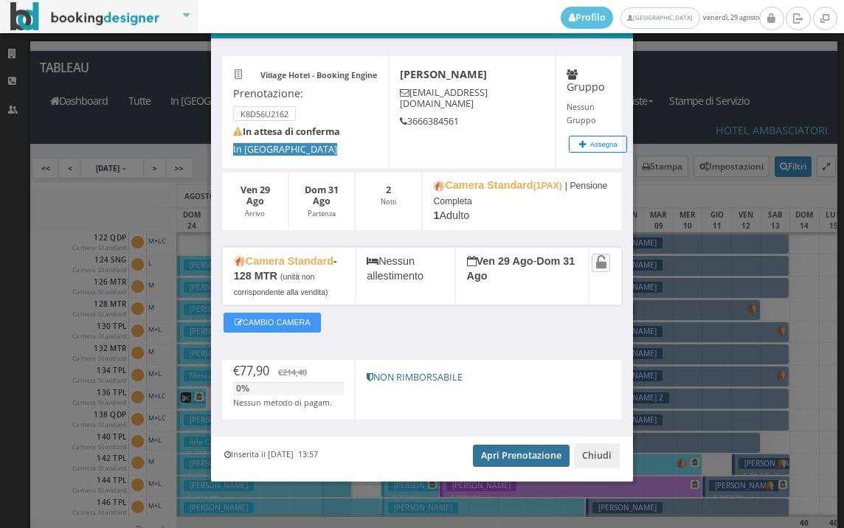
click at [514, 458] on link "Apri Prenotazione" at bounding box center [521, 456] width 97 height 22
click at [494, 454] on link "Apri Prenotazione" at bounding box center [521, 456] width 97 height 22
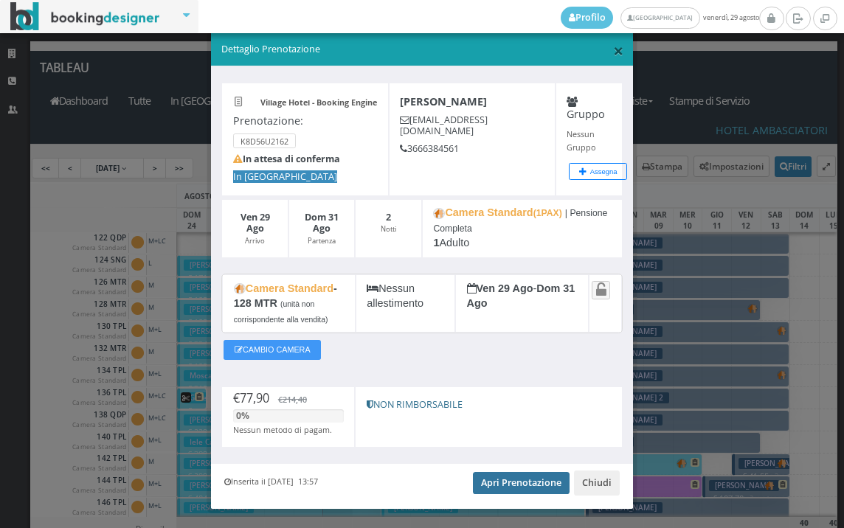
scroll to position [0, 0]
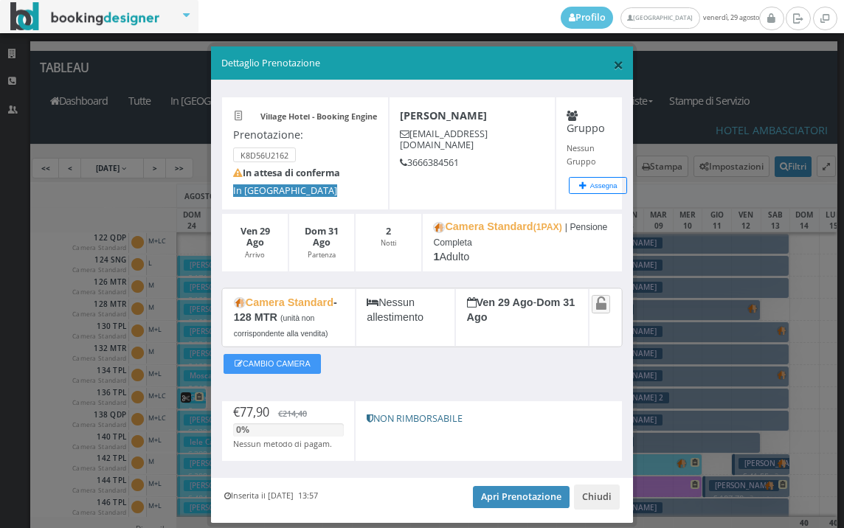
click at [613, 64] on span "×" at bounding box center [618, 64] width 10 height 25
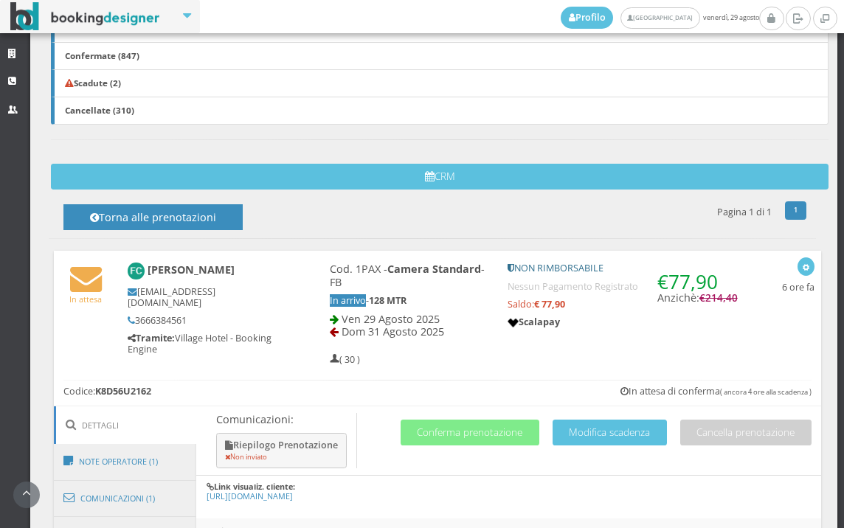
scroll to position [820, 0]
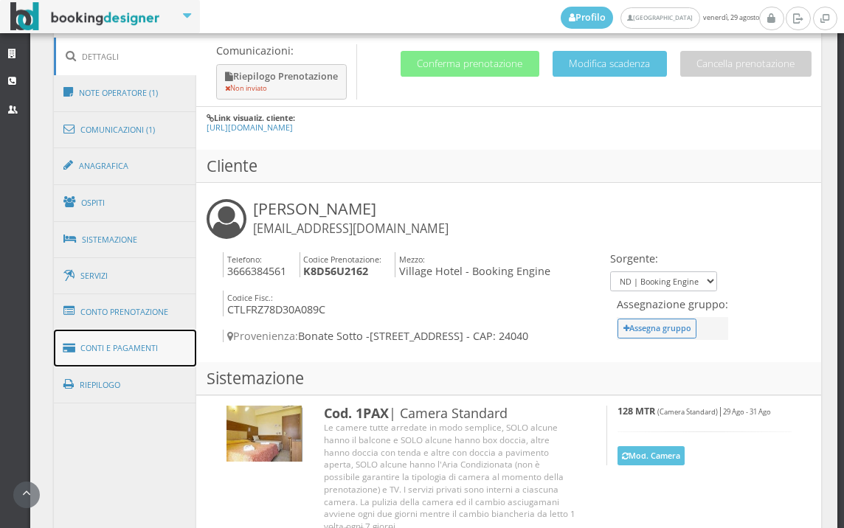
click at [125, 351] on link "Conti e Pagamenti" at bounding box center [125, 349] width 143 height 38
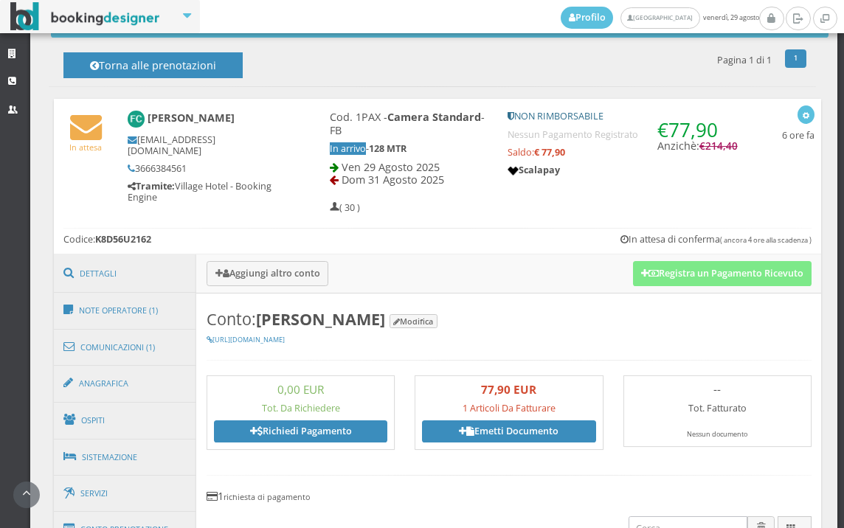
scroll to position [534, 0]
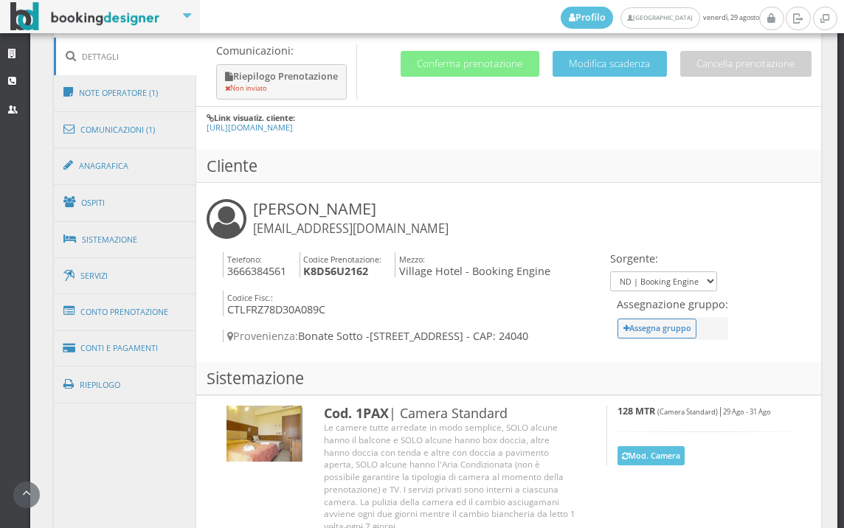
scroll to position [573, 0]
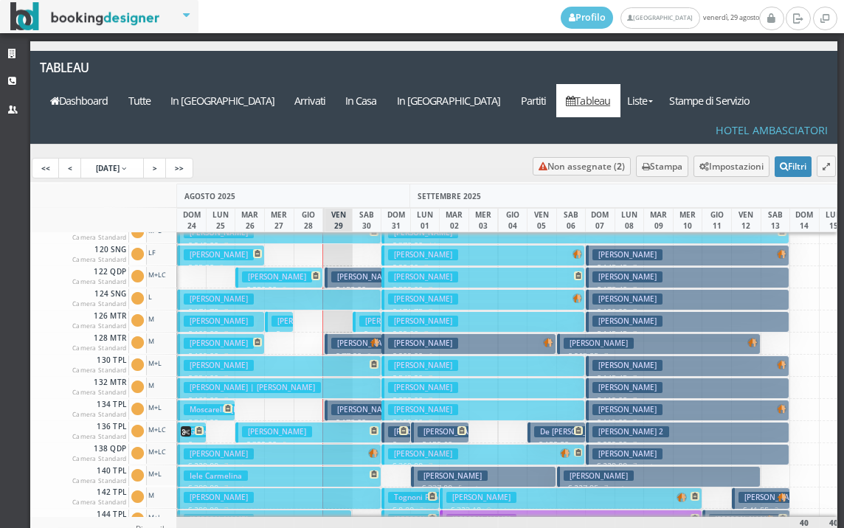
scroll to position [221, 0]
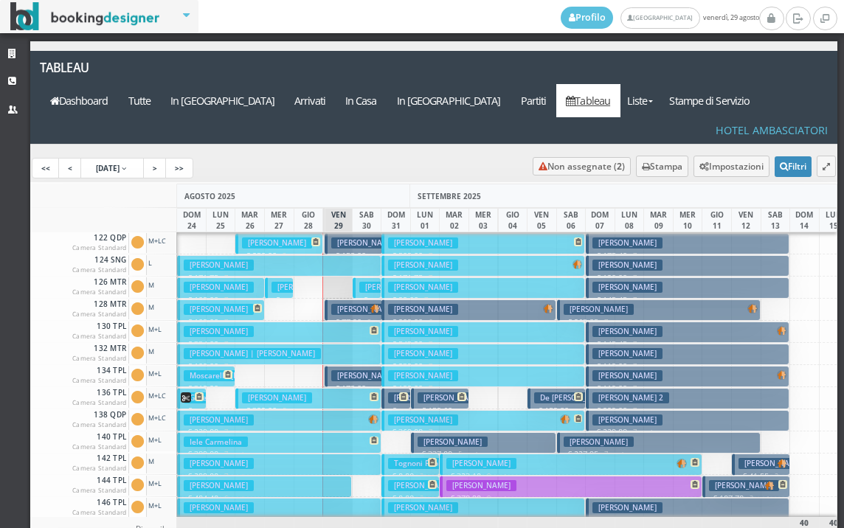
click at [347, 370] on h3 "Catalano Fabrizio" at bounding box center [366, 375] width 70 height 11
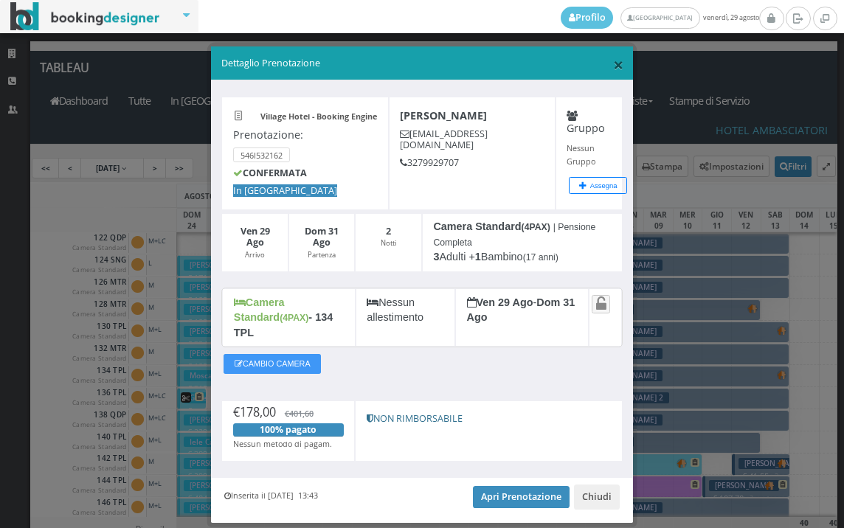
click at [613, 69] on span "×" at bounding box center [618, 64] width 10 height 25
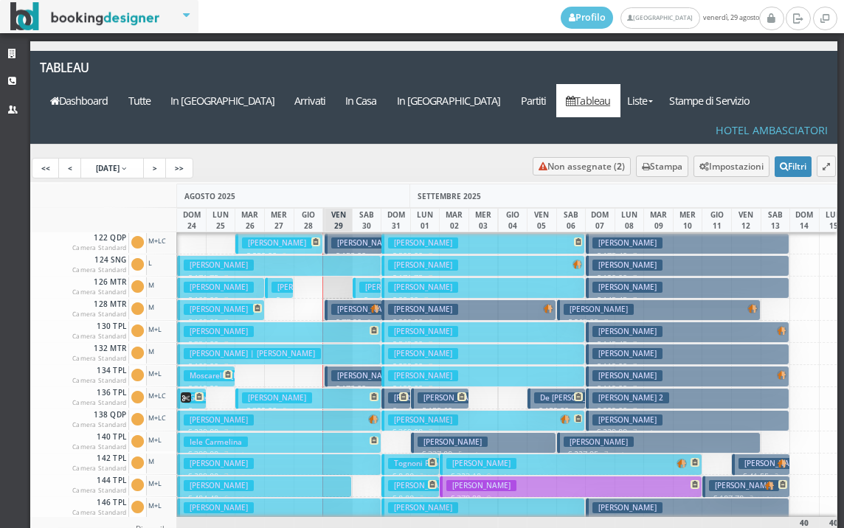
click at [399, 370] on h3 "Lucato Gianluca" at bounding box center [423, 375] width 70 height 11
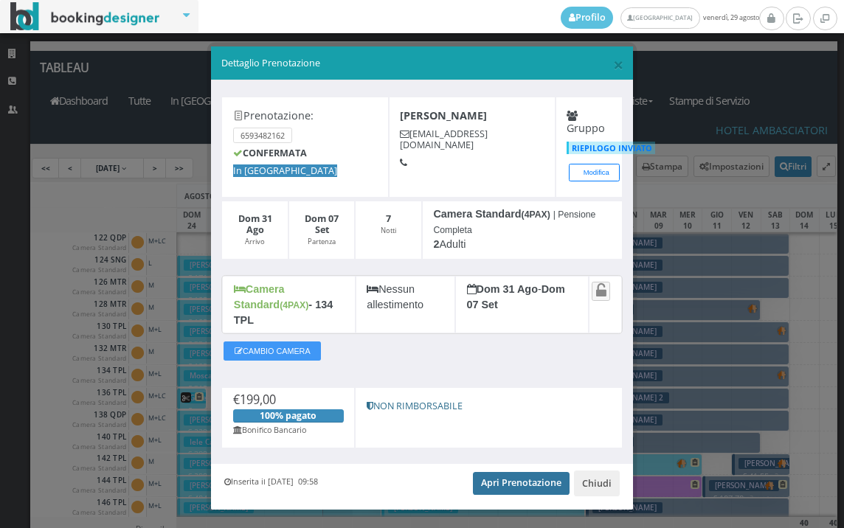
click at [486, 474] on link "Apri Prenotazione" at bounding box center [521, 483] width 97 height 22
click at [613, 67] on span "×" at bounding box center [618, 64] width 10 height 25
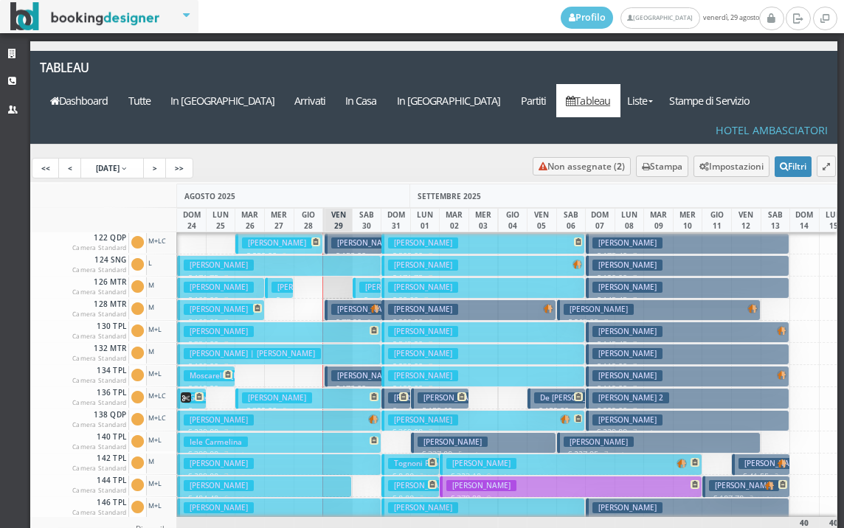
click at [361, 304] on h3 "Catalano Fabrizio" at bounding box center [366, 309] width 70 height 11
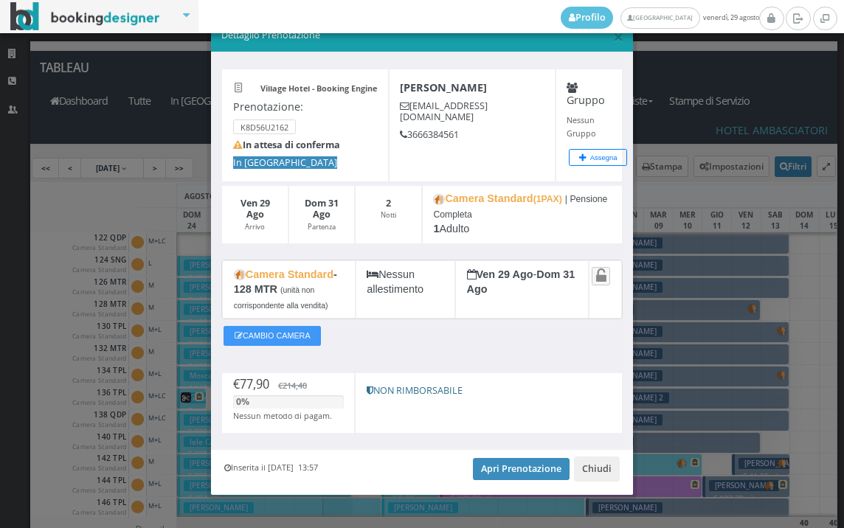
scroll to position [46, 0]
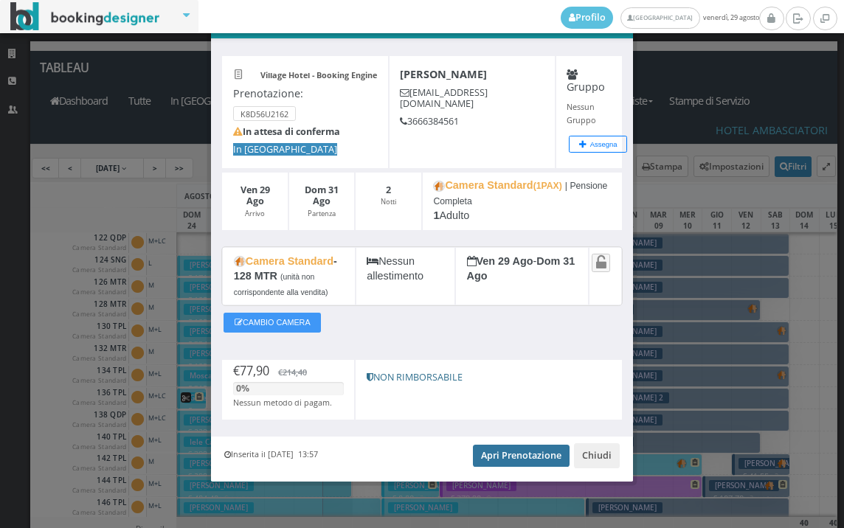
click at [542, 448] on link "Apri Prenotazione" at bounding box center [521, 456] width 97 height 22
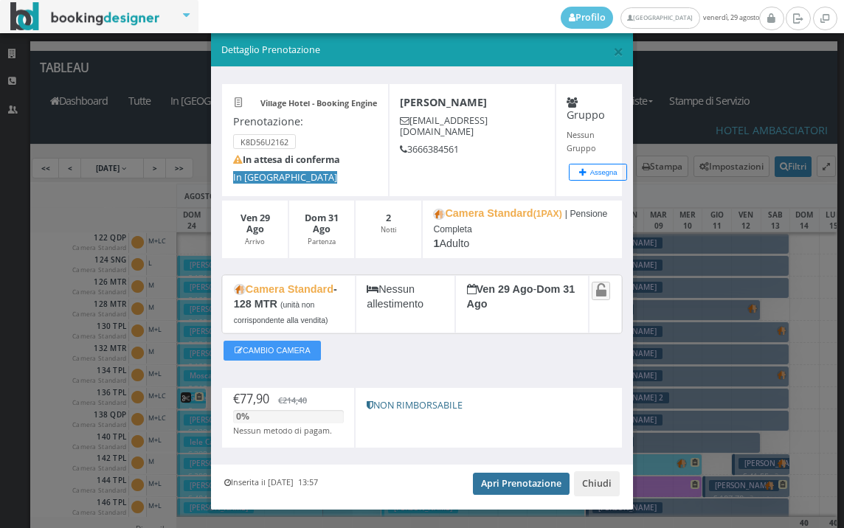
scroll to position [0, 0]
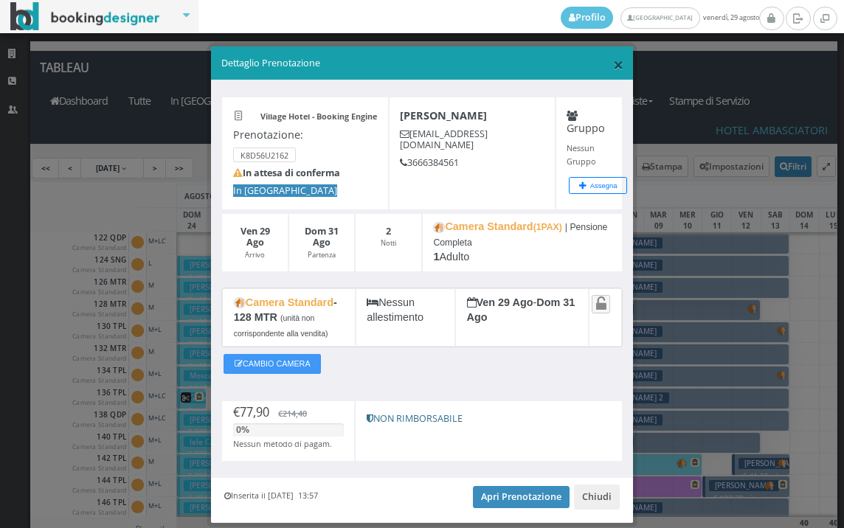
click at [613, 57] on span "×" at bounding box center [618, 64] width 10 height 25
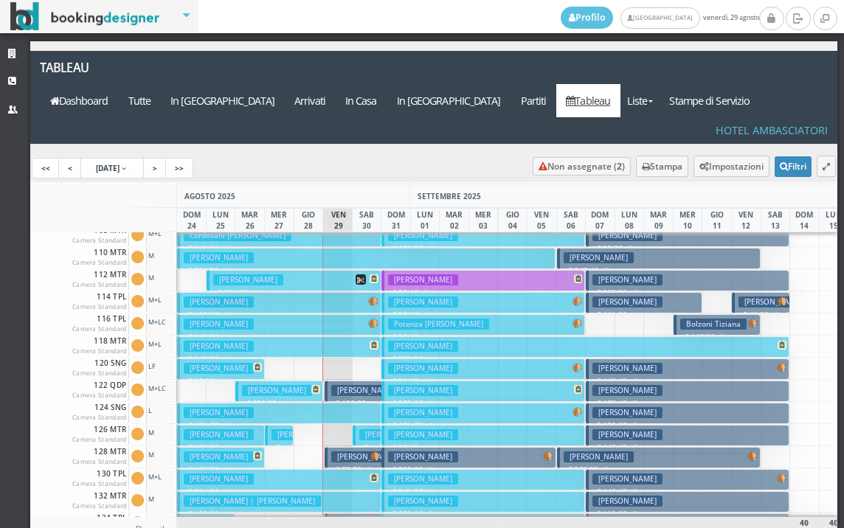
click at [353, 452] on h3 "Catalano Fabrizio" at bounding box center [366, 457] width 70 height 11
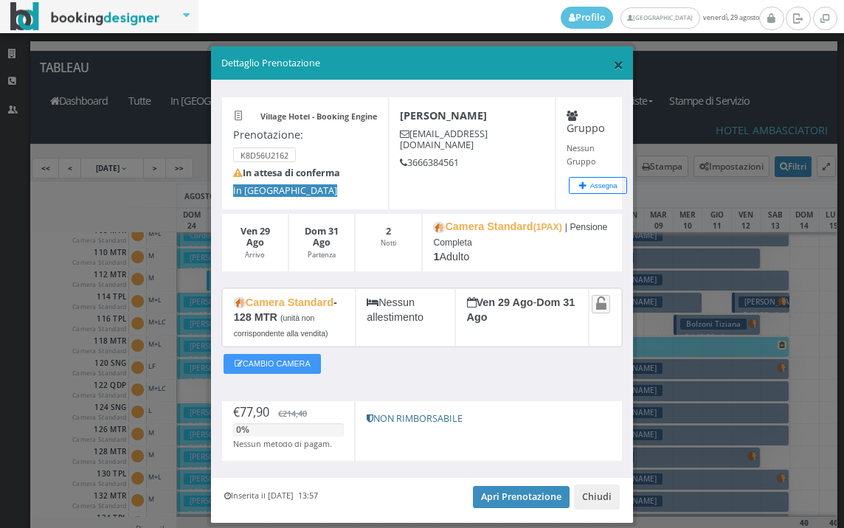
click at [613, 61] on span "×" at bounding box center [618, 64] width 10 height 25
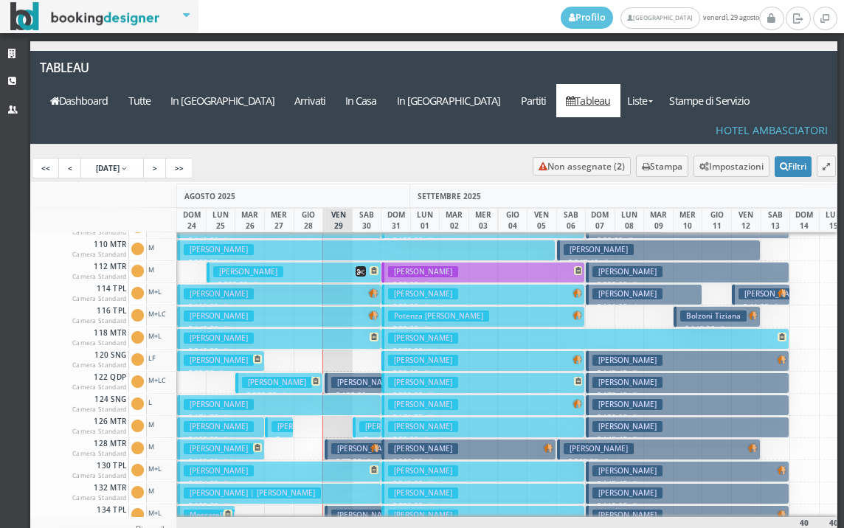
scroll to position [221, 0]
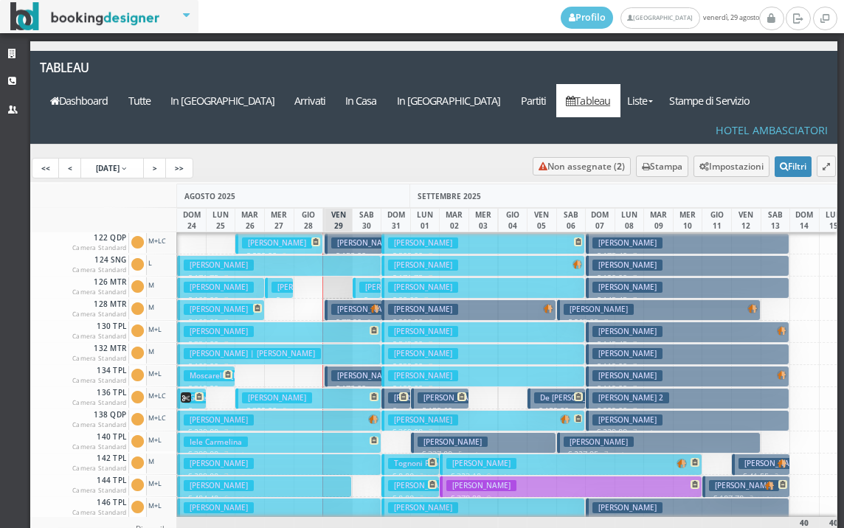
click at [356, 304] on h3 "Catalano Fabrizio" at bounding box center [366, 309] width 70 height 11
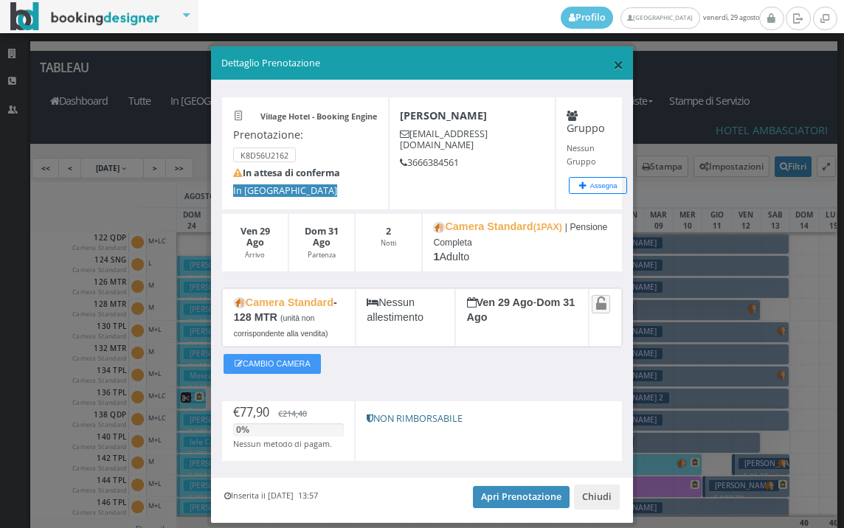
click at [613, 64] on span "×" at bounding box center [618, 64] width 10 height 25
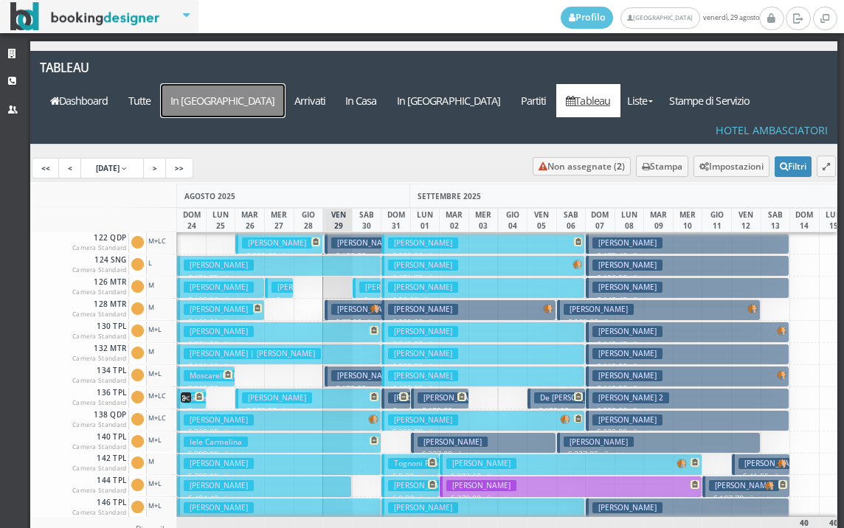
click at [285, 84] on a=pms-arrival-reservations"] "In Arrivo" at bounding box center [223, 100] width 124 height 33
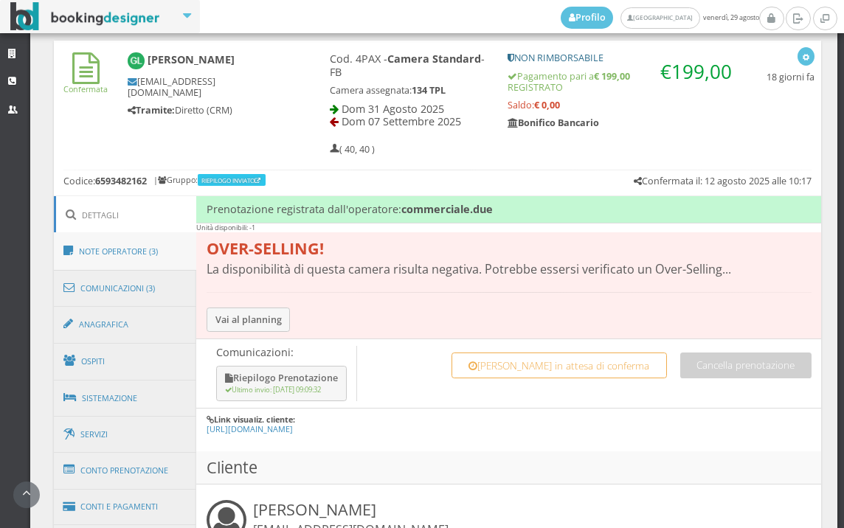
scroll to position [655, 0]
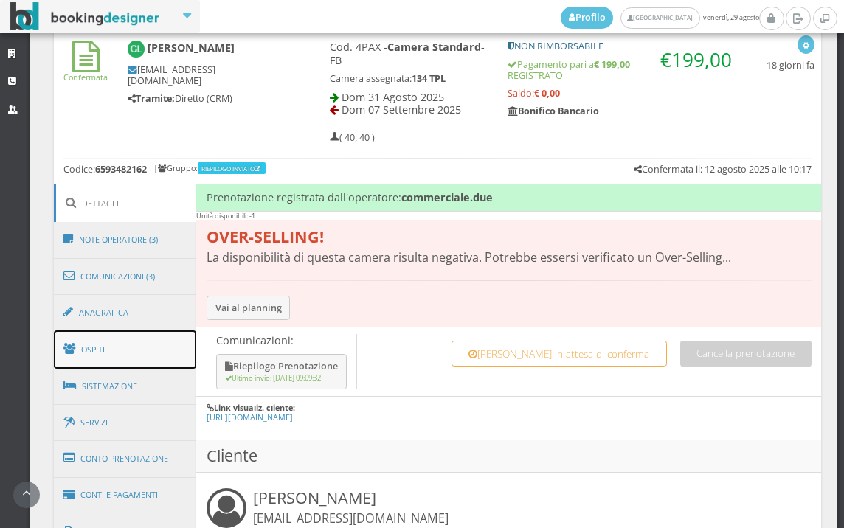
click at [103, 355] on link "Ospiti" at bounding box center [125, 350] width 143 height 38
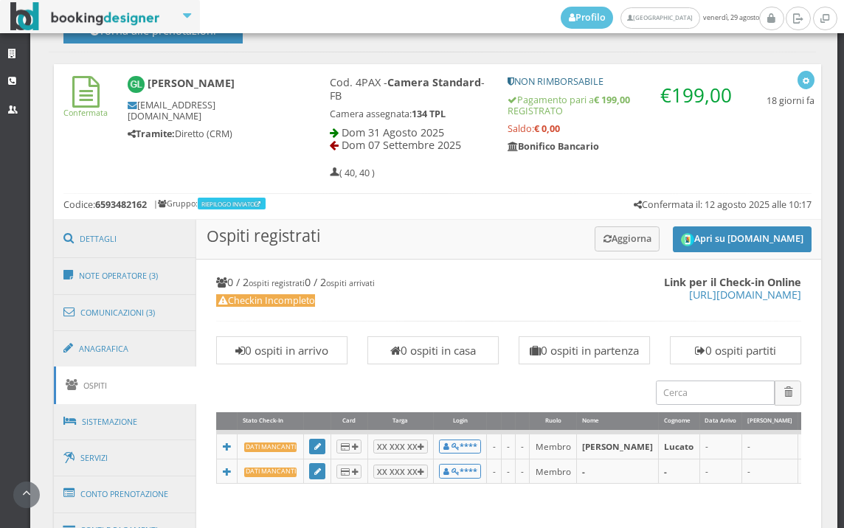
scroll to position [615, 0]
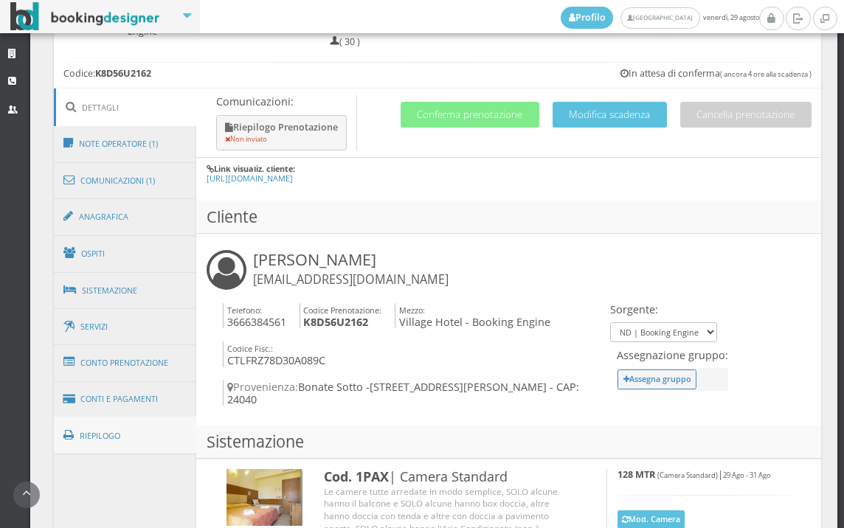
scroll to position [961, 0]
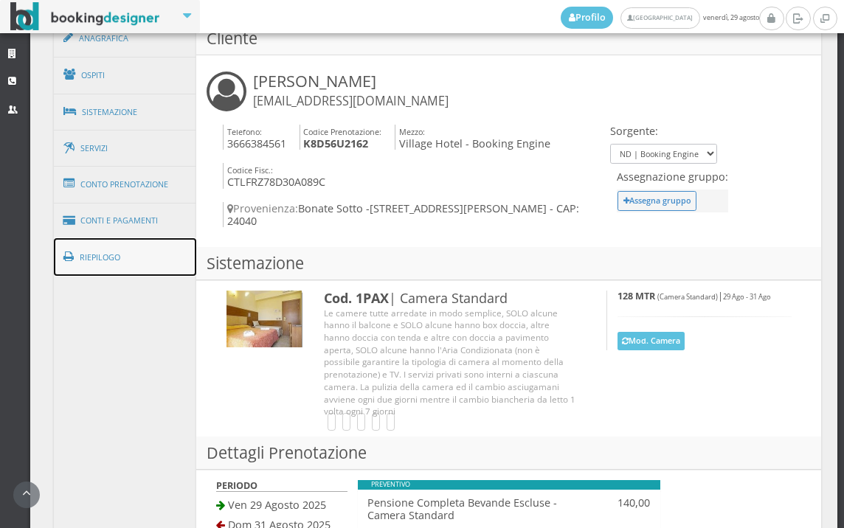
click at [95, 264] on link "Riepilogo" at bounding box center [125, 257] width 143 height 38
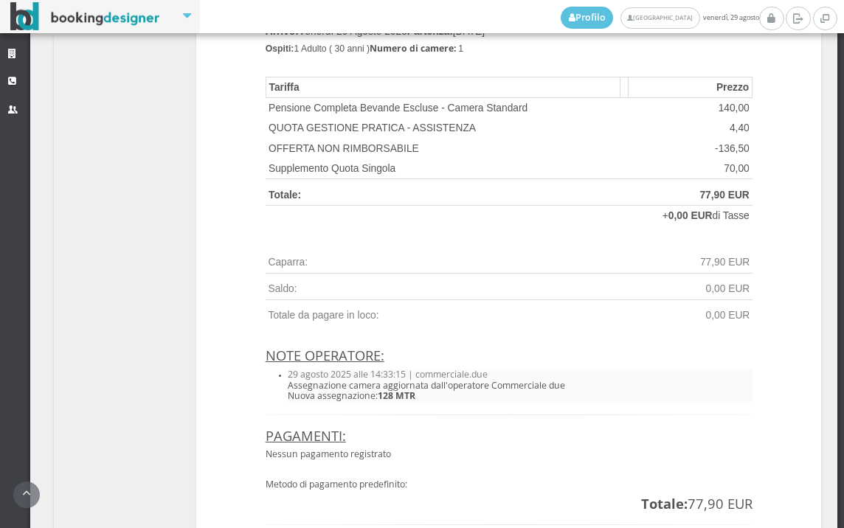
scroll to position [962, 0]
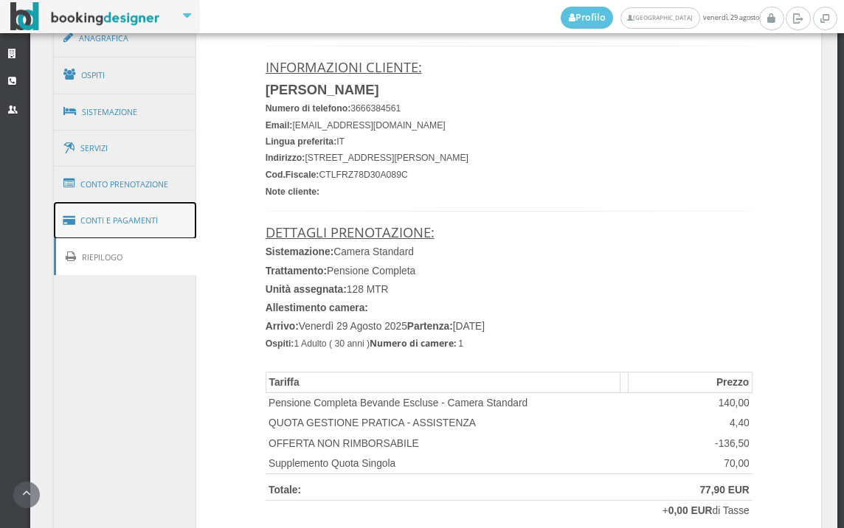
click at [131, 217] on link "Conti e Pagamenti" at bounding box center [125, 221] width 143 height 38
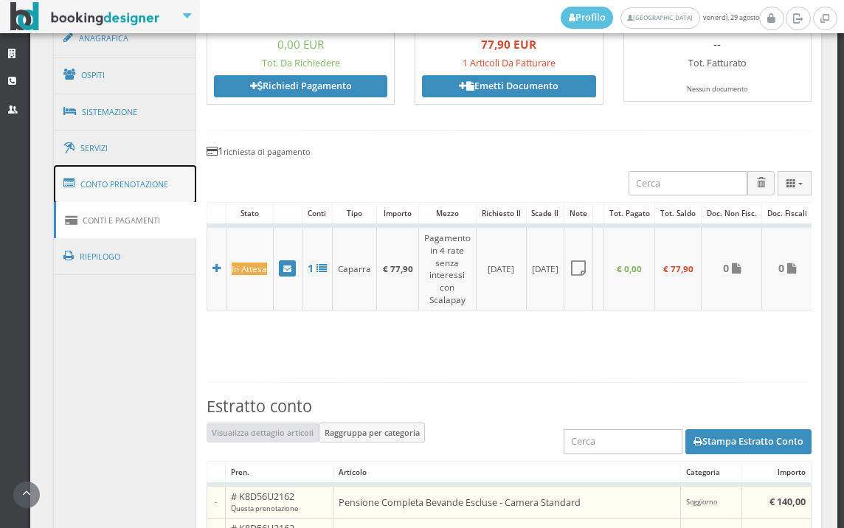
click at [135, 185] on link "Conto Prenotazione" at bounding box center [125, 184] width 143 height 38
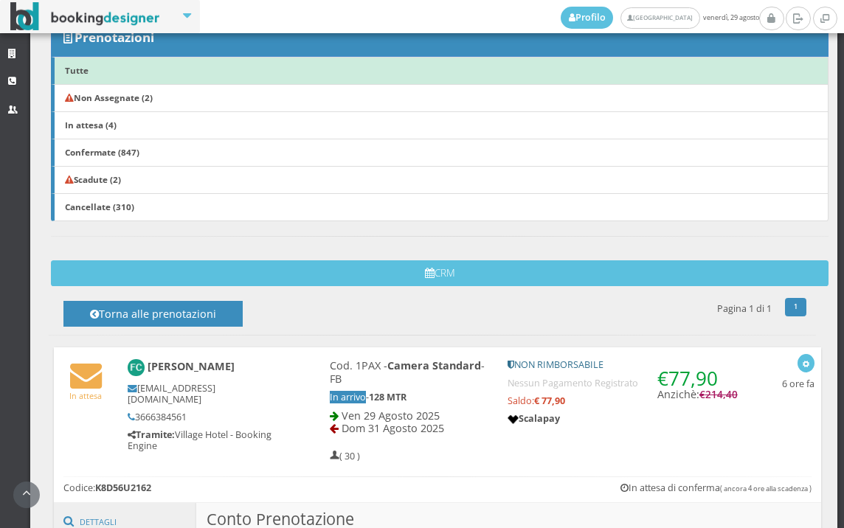
scroll to position [142, 0]
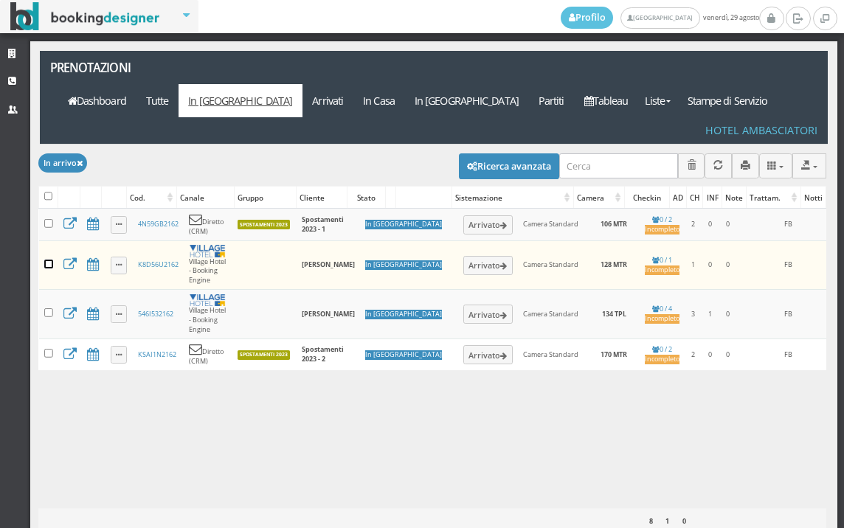
click at [47, 260] on input "checkbox" at bounding box center [48, 264] width 9 height 9
checkbox input "true"
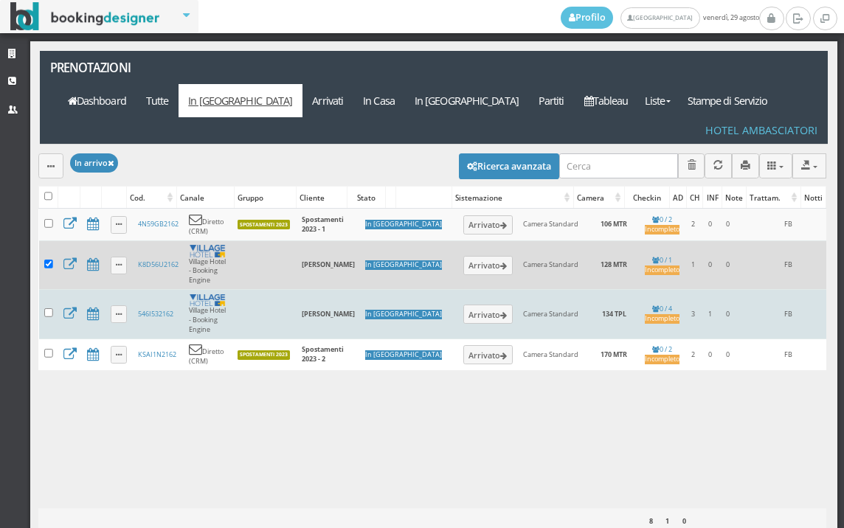
click at [47, 290] on td at bounding box center [48, 314] width 19 height 49
click at [50, 308] on input "checkbox" at bounding box center [48, 312] width 9 height 9
checkbox input "true"
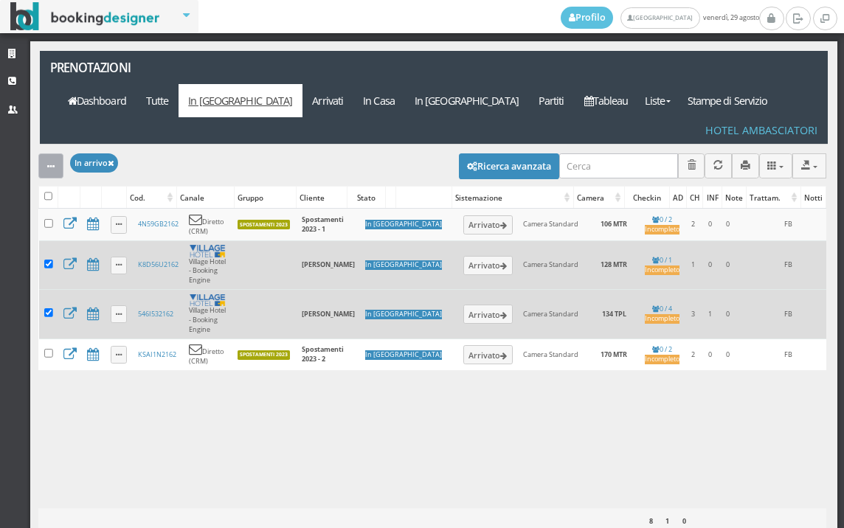
click at [44, 153] on button "button" at bounding box center [50, 165] width 25 height 24
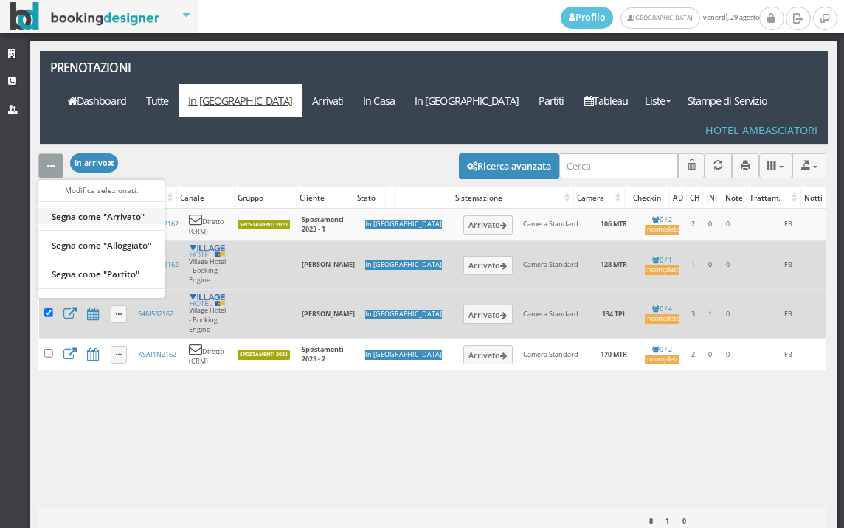
click at [116, 208] on link "Segna come "Arrivato"" at bounding box center [101, 216] width 126 height 16
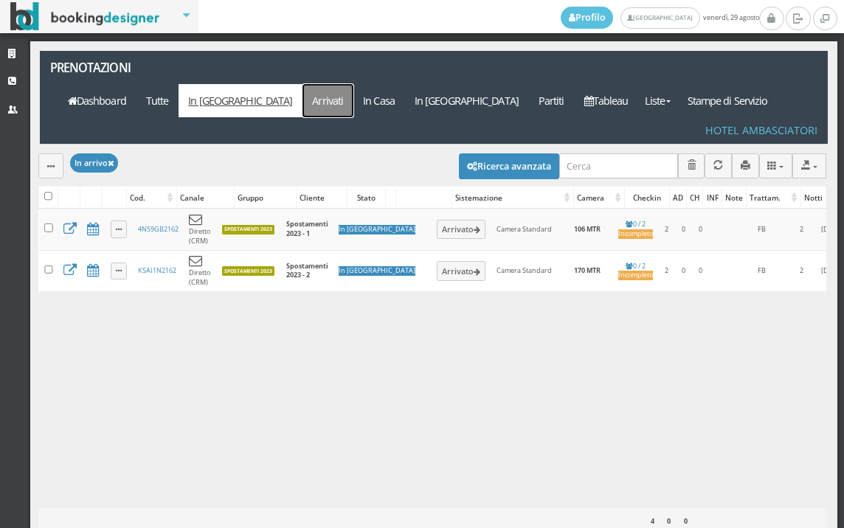
click at [353, 84] on link "Arrivati" at bounding box center [328, 100] width 51 height 33
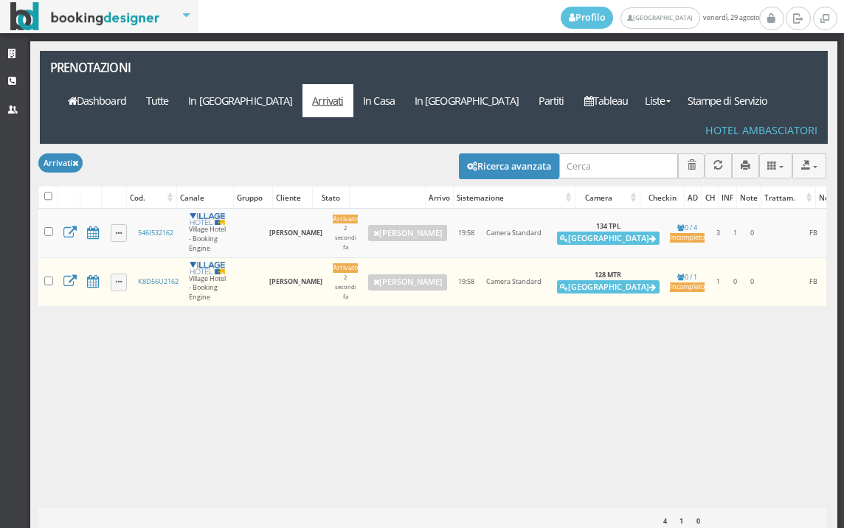
click at [46, 192] on label at bounding box center [48, 197] width 9 height 11
click at [46, 192] on input "checkbox" at bounding box center [48, 196] width 9 height 9
checkbox input "true"
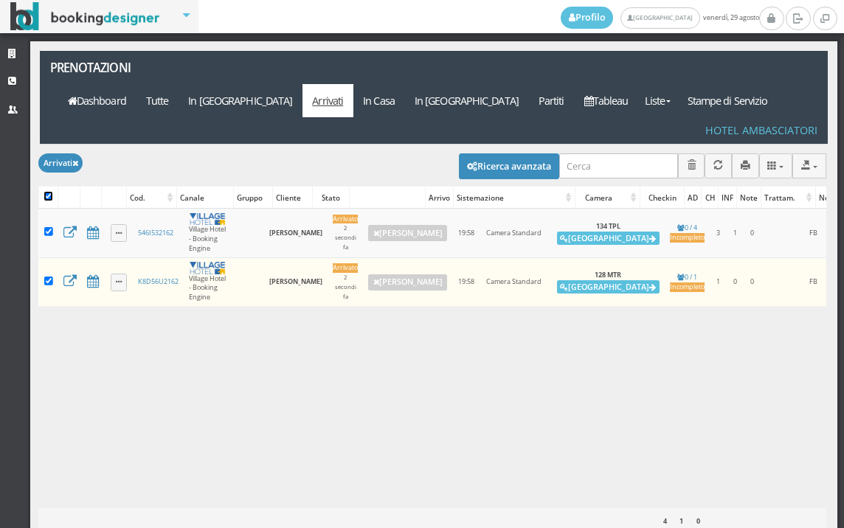
checkbox input "true"
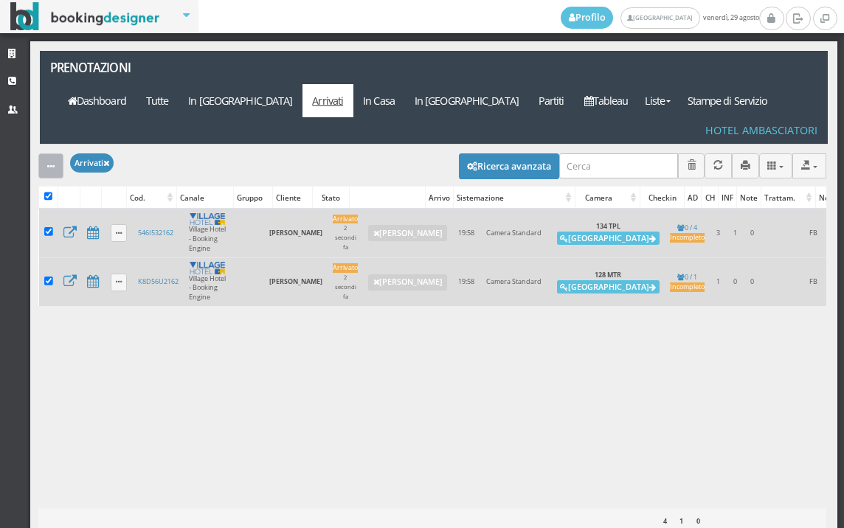
click at [46, 153] on button "button" at bounding box center [50, 165] width 25 height 24
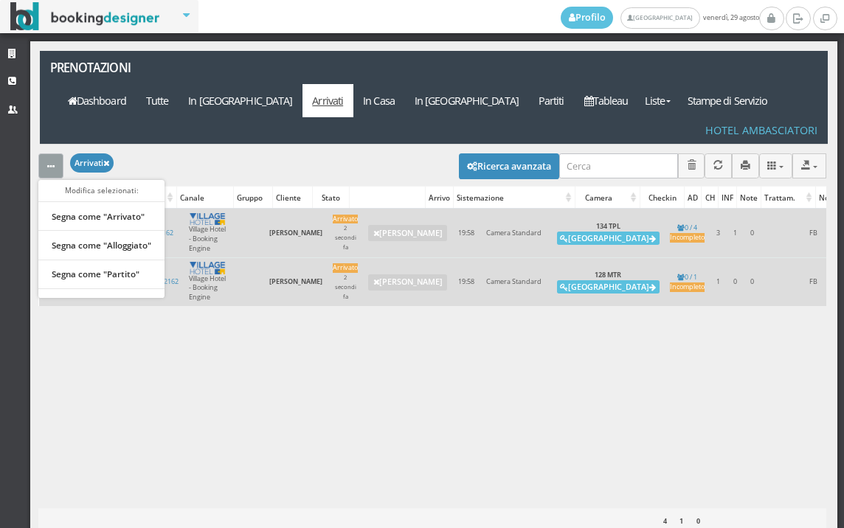
click at [175, 365] on div "Caricamento in corso Cod. Canale Gruppo Cliente Stato Arrivo Sistemazione Camer…" at bounding box center [432, 358] width 788 height 299
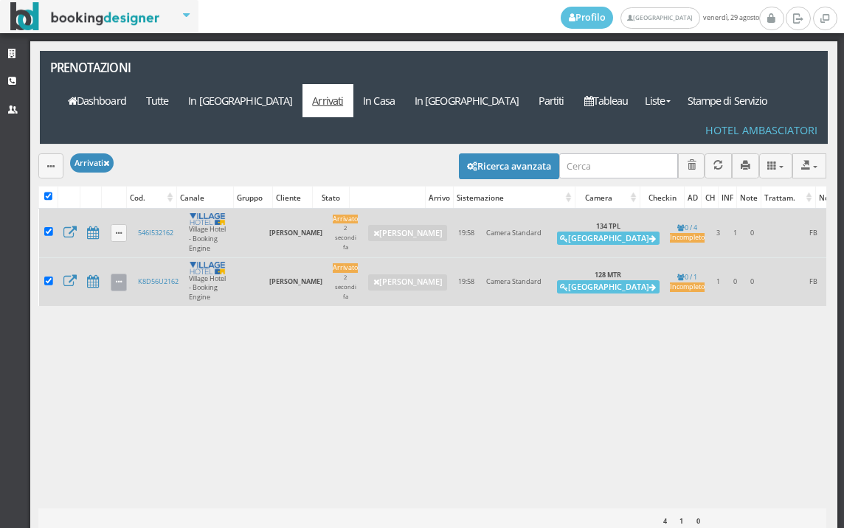
click at [121, 279] on icon at bounding box center [119, 283] width 6 height 8
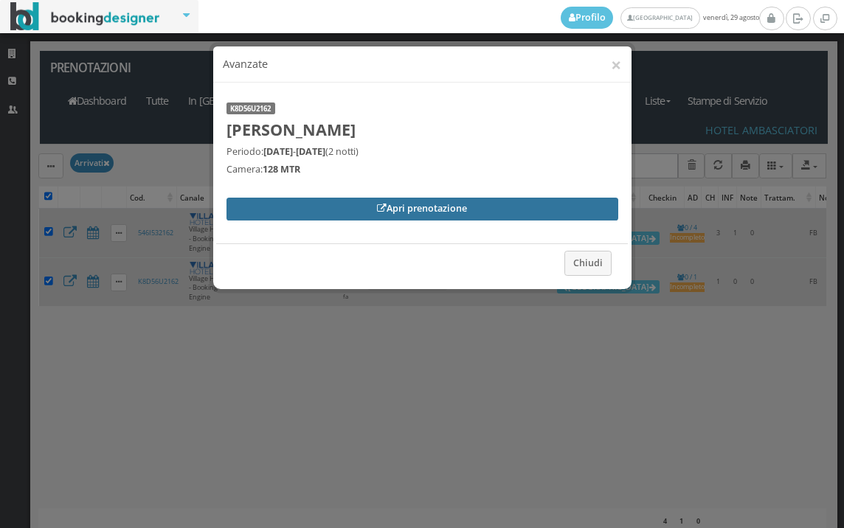
click at [269, 213] on link "Apri prenotazione" at bounding box center [423, 209] width 392 height 22
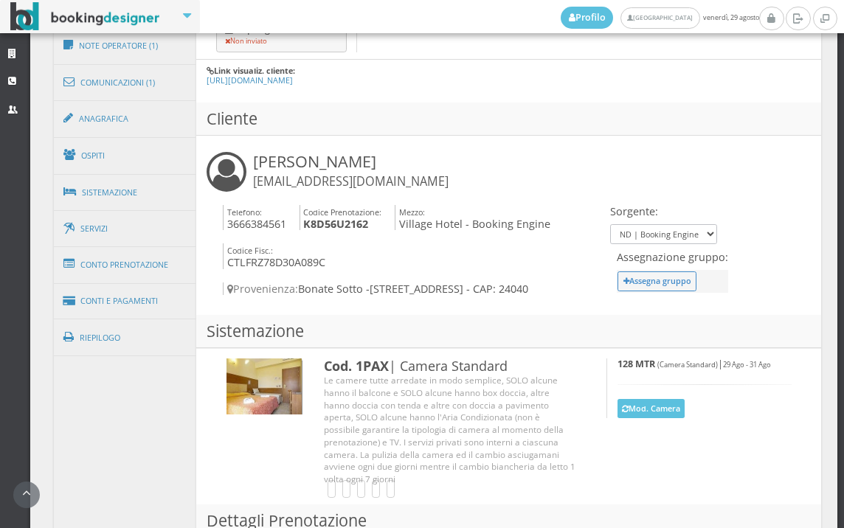
scroll to position [879, 0]
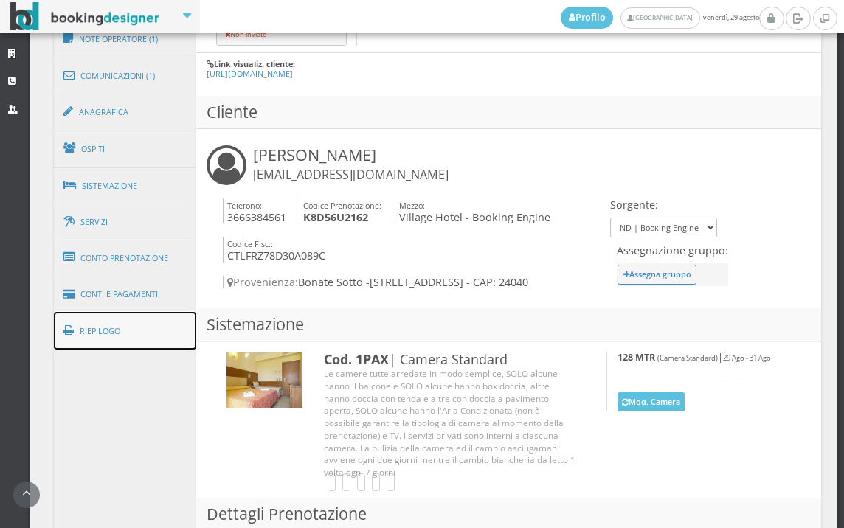
click at [81, 345] on link "Riepilogo" at bounding box center [125, 331] width 143 height 38
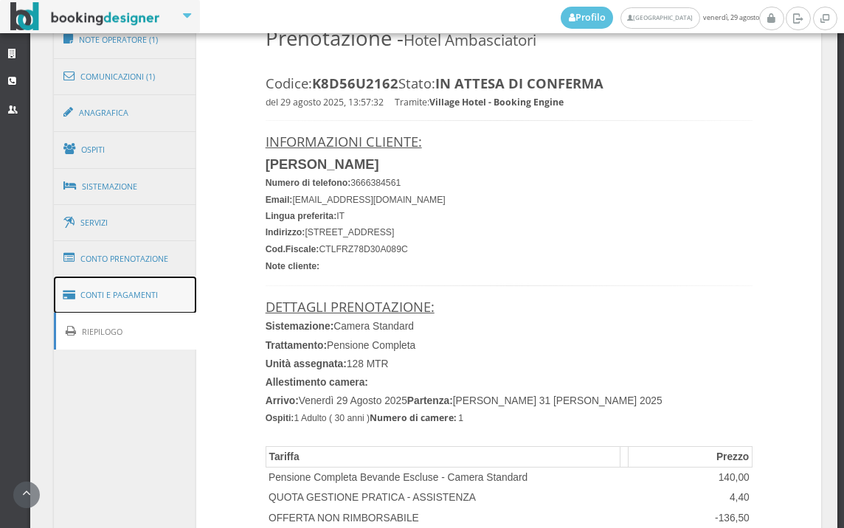
click at [86, 311] on link "Conti e Pagamenti" at bounding box center [125, 296] width 143 height 38
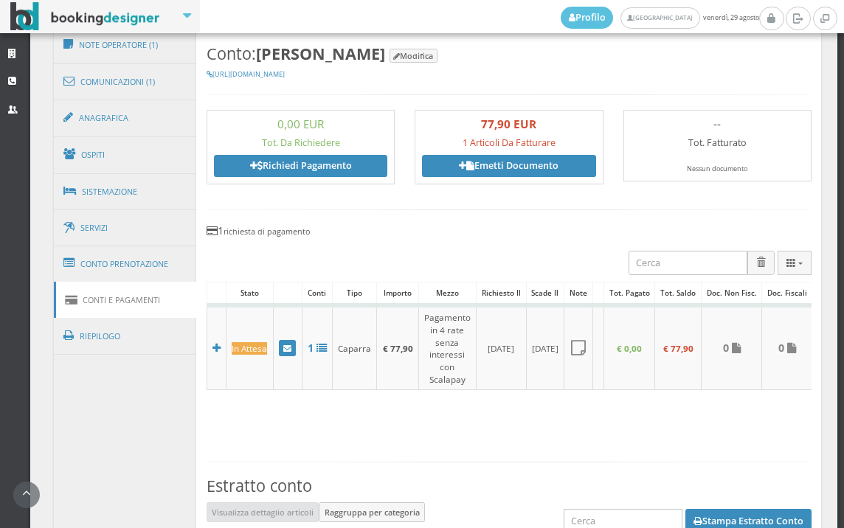
scroll to position [780, 0]
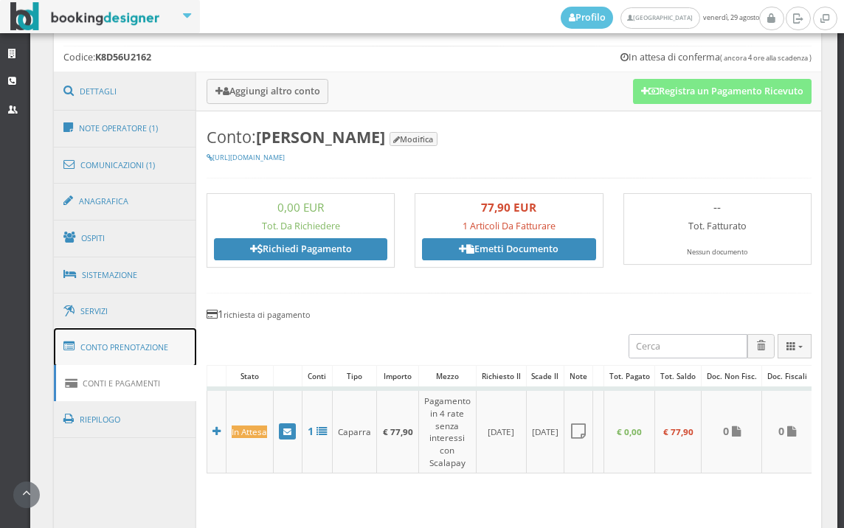
click at [147, 347] on link "Conto Prenotazione" at bounding box center [125, 347] width 143 height 38
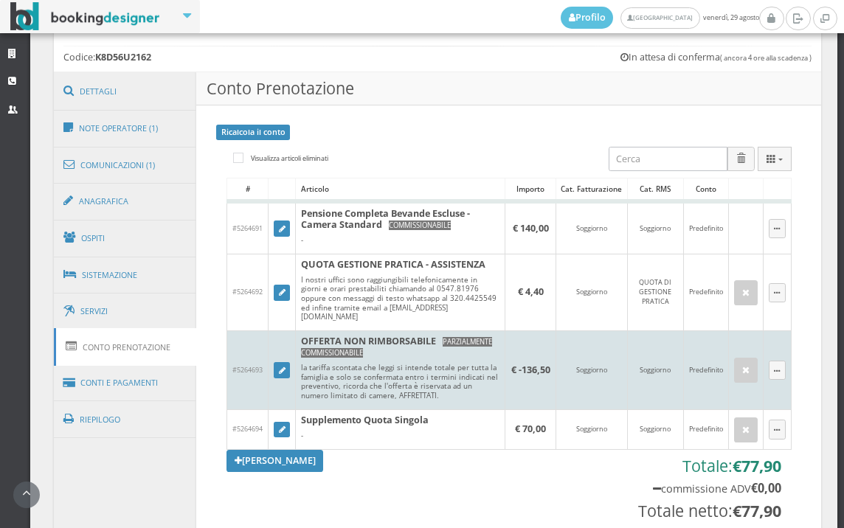
scroll to position [862, 0]
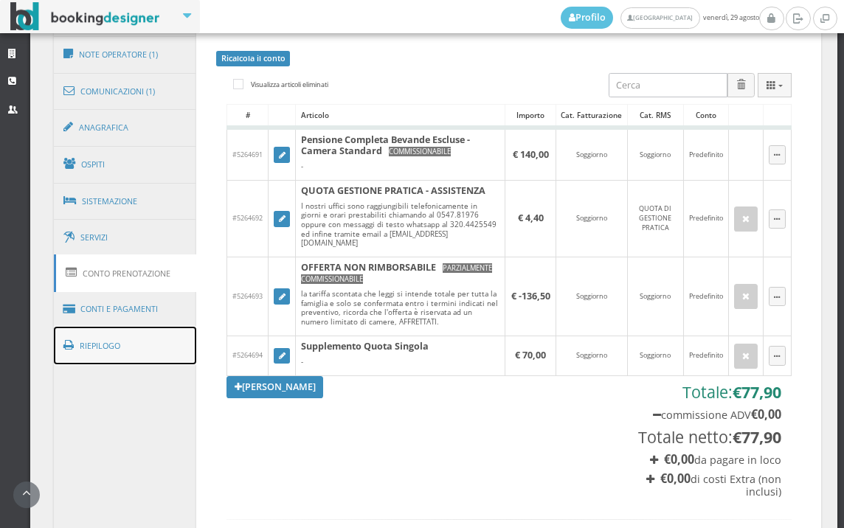
click at [113, 345] on link "Riepilogo" at bounding box center [125, 346] width 143 height 38
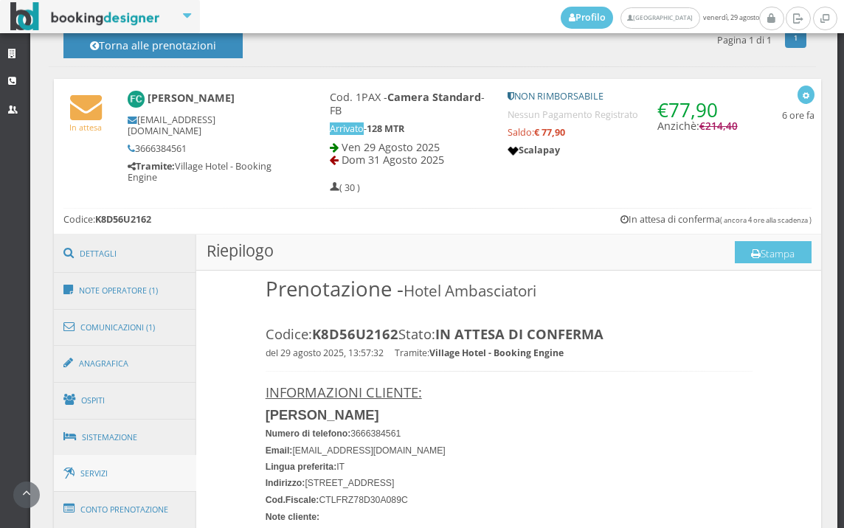
scroll to position [698, 0]
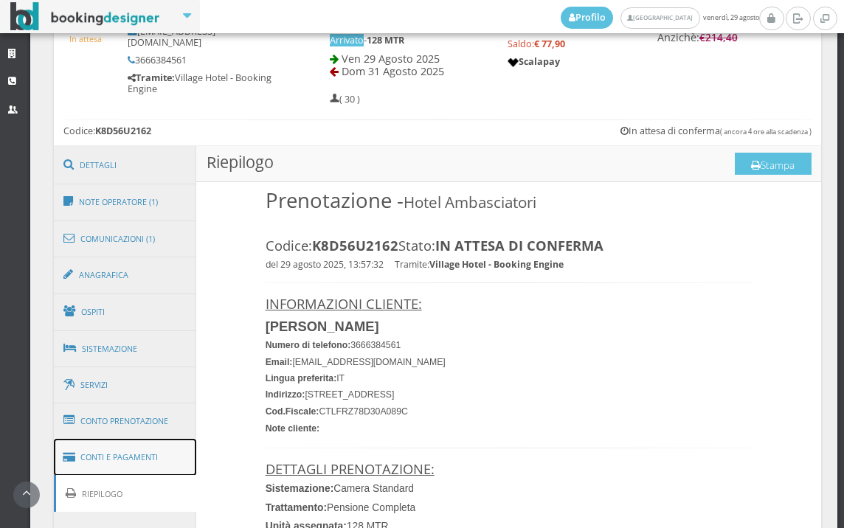
click at [132, 442] on link "Conti e Pagamenti" at bounding box center [125, 458] width 143 height 38
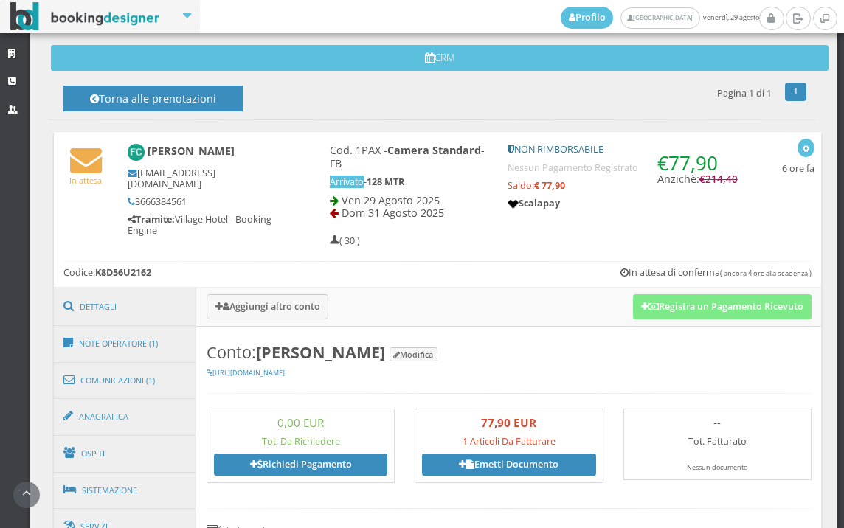
scroll to position [534, 0]
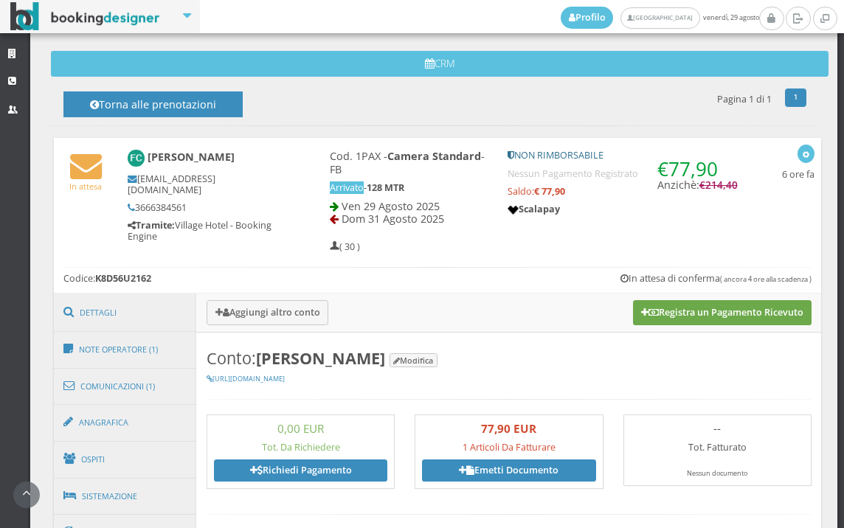
click at [669, 322] on button "Registra un Pagamento Ricevuto" at bounding box center [722, 312] width 179 height 25
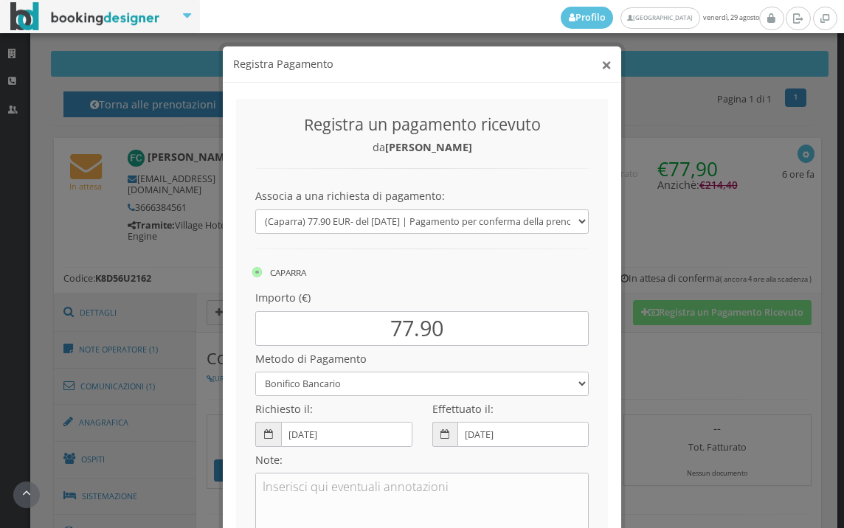
click at [601, 64] on button "×" at bounding box center [606, 64] width 10 height 18
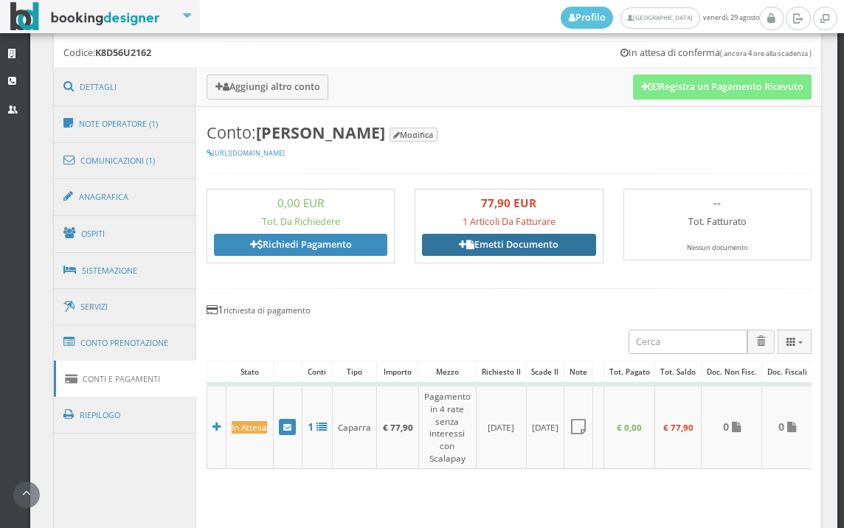
scroll to position [780, 0]
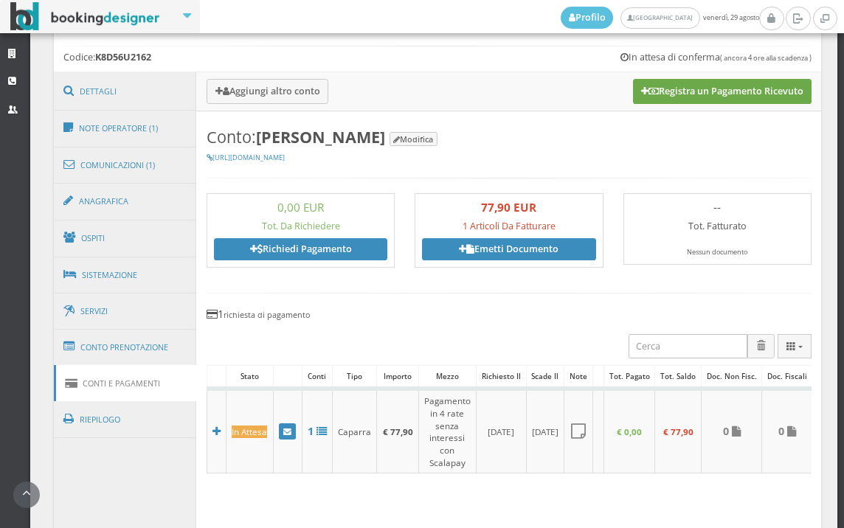
click at [736, 84] on button "Registra un Pagamento Ricevuto" at bounding box center [722, 91] width 179 height 25
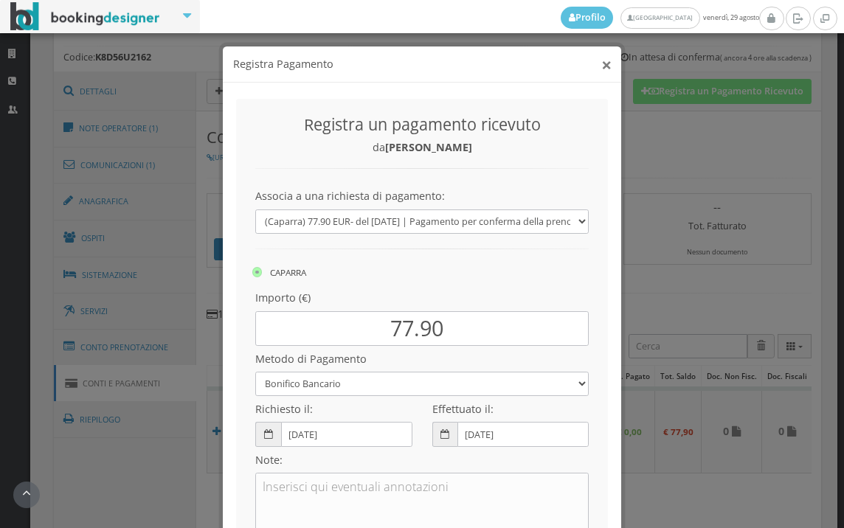
click at [601, 60] on button "×" at bounding box center [606, 64] width 10 height 18
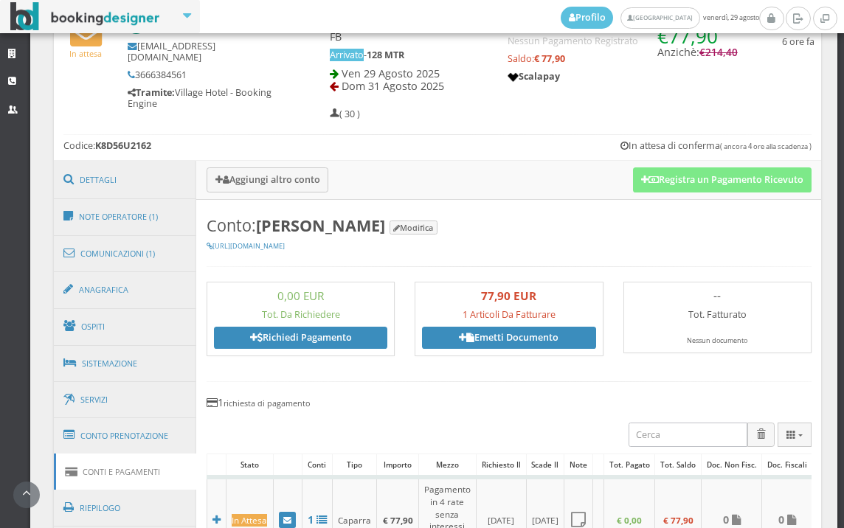
scroll to position [534, 0]
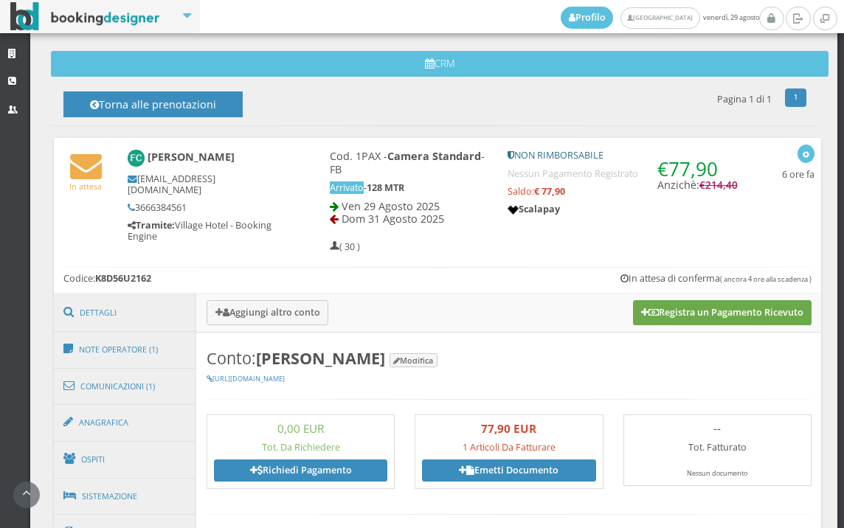
click at [700, 303] on button "Registra un Pagamento Ricevuto" at bounding box center [722, 312] width 179 height 25
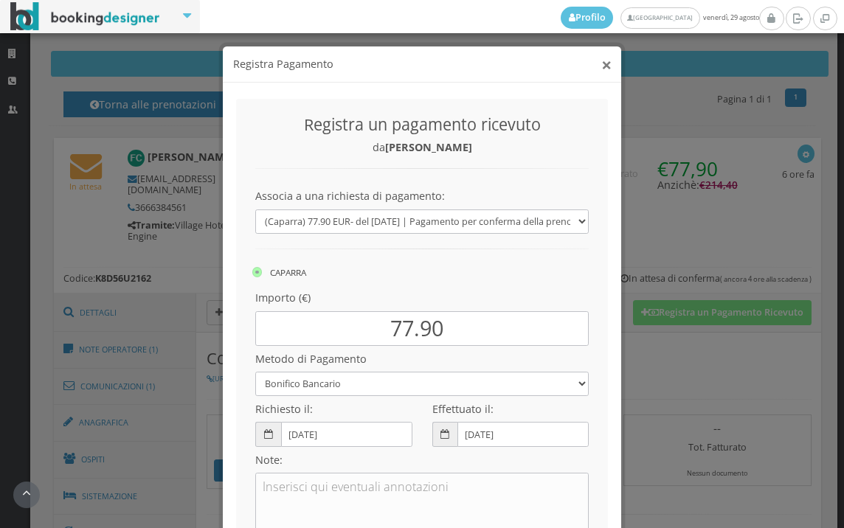
click at [601, 61] on button "×" at bounding box center [606, 64] width 10 height 18
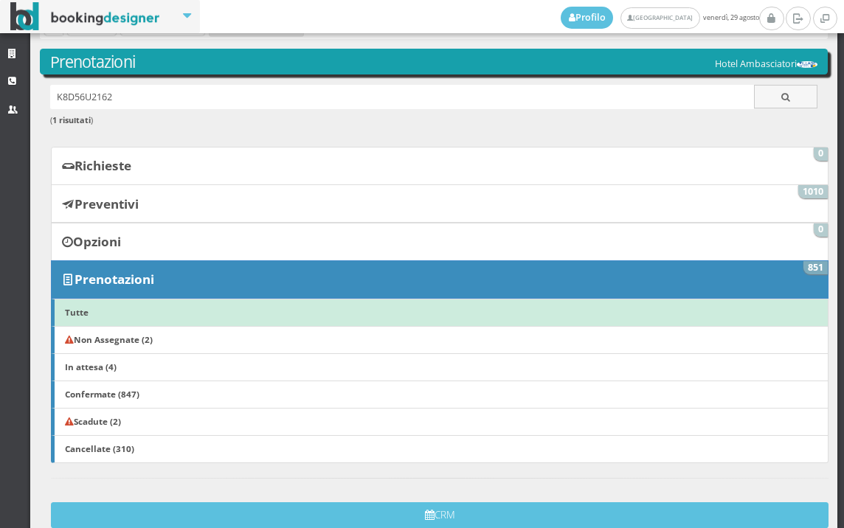
scroll to position [0, 0]
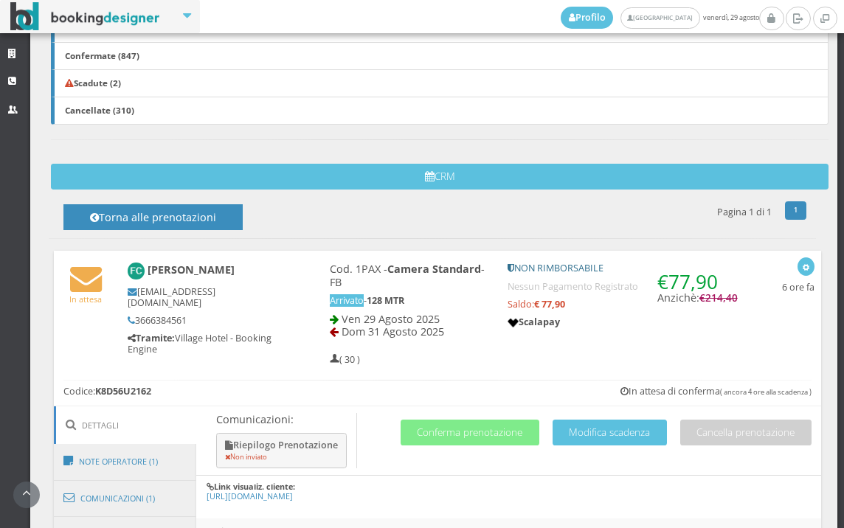
scroll to position [655, 0]
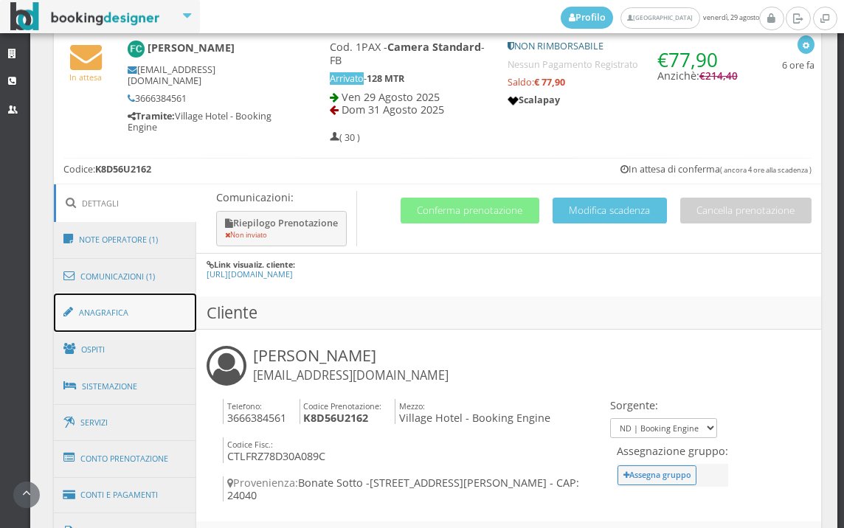
click at [139, 322] on link "Anagrafica" at bounding box center [125, 313] width 143 height 38
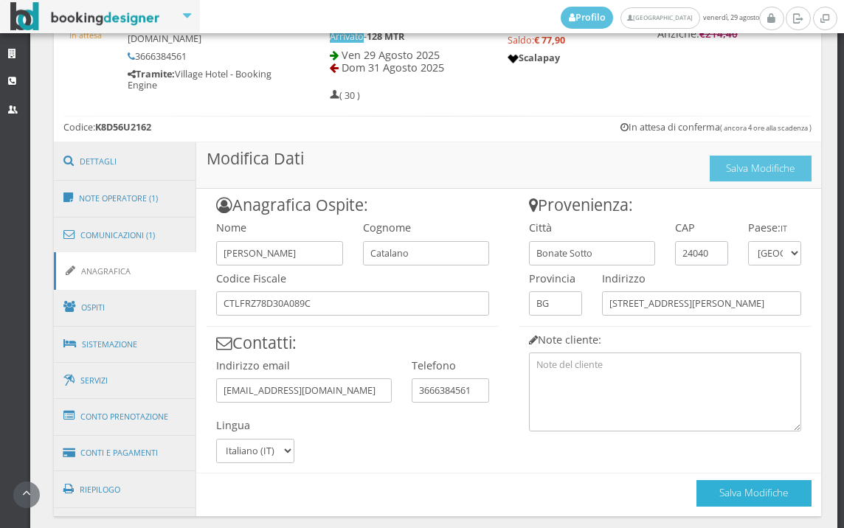
scroll to position [756, 0]
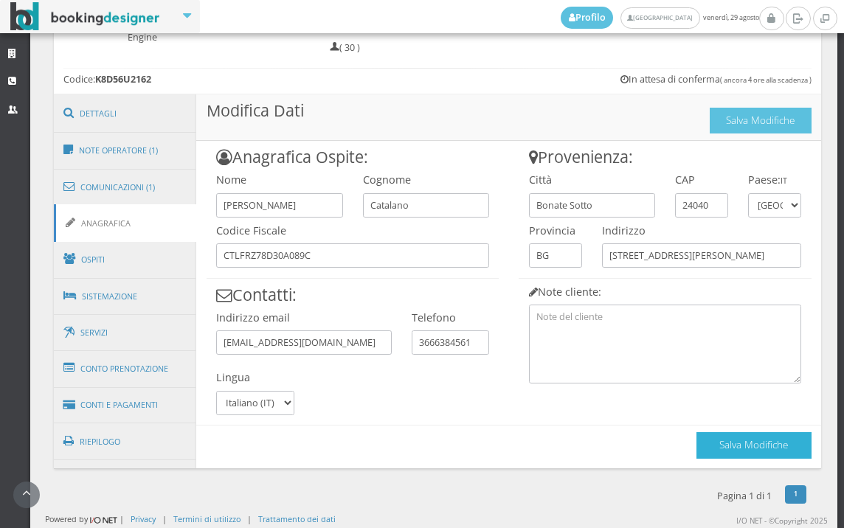
click at [711, 440] on button "Salva Modifiche" at bounding box center [754, 445] width 115 height 26
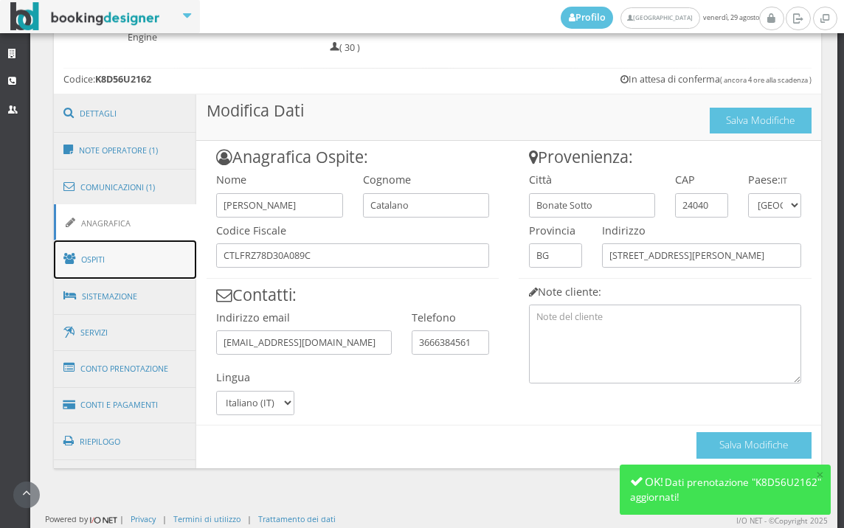
click at [170, 271] on link "Ospiti" at bounding box center [125, 260] width 143 height 38
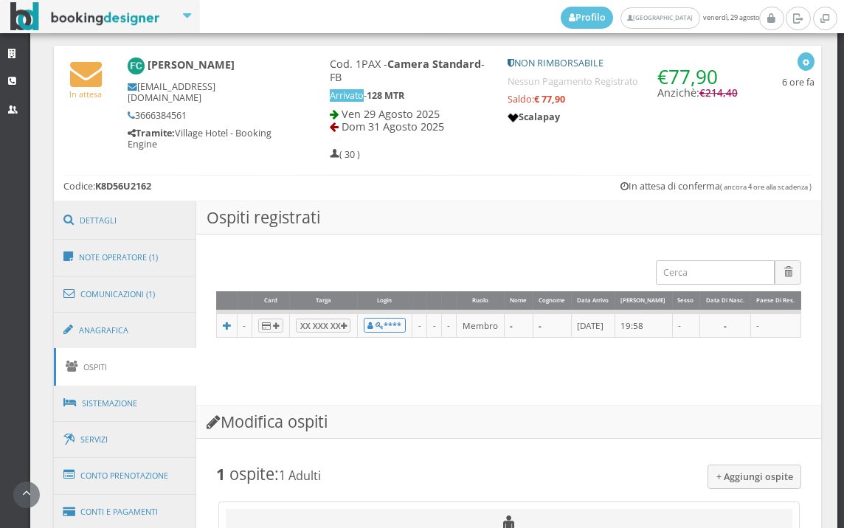
scroll to position [729, 0]
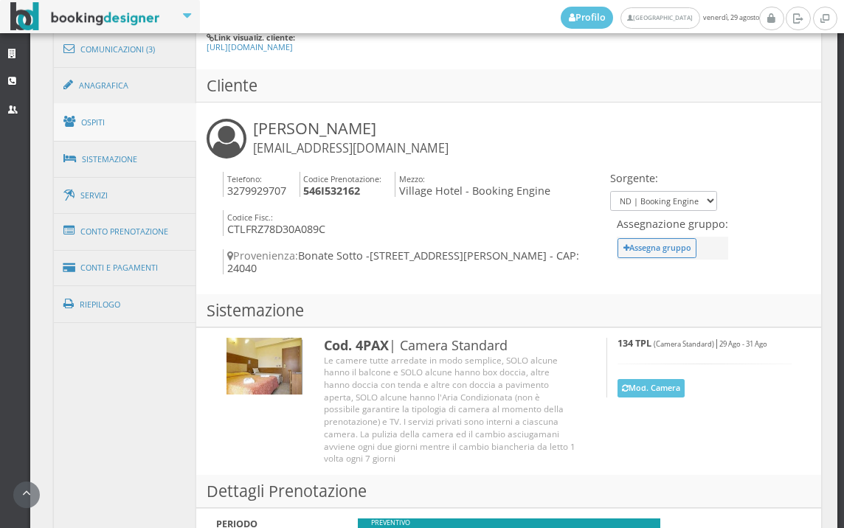
scroll to position [744, 0]
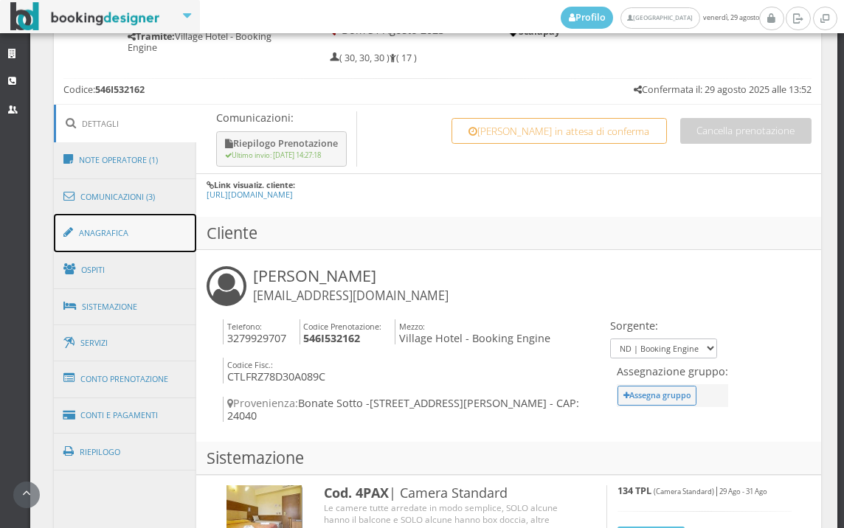
click at [156, 225] on link "Anagrafica" at bounding box center [125, 233] width 143 height 38
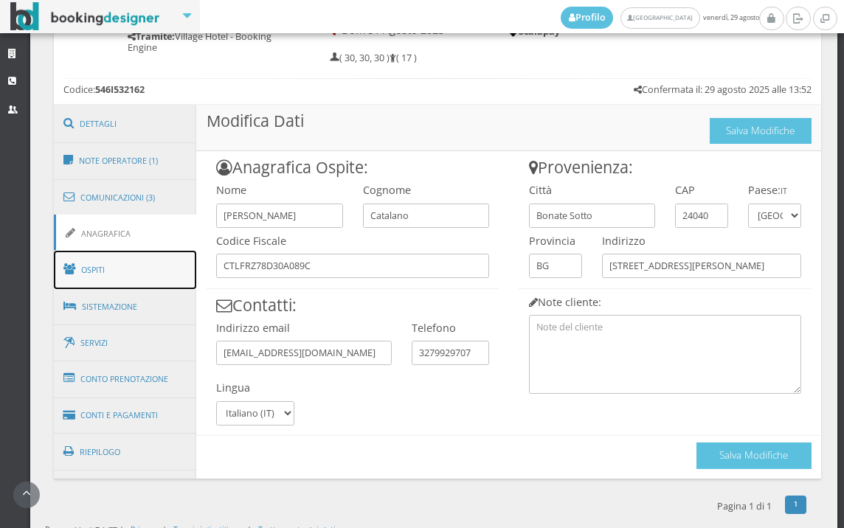
click at [145, 282] on link "Ospiti" at bounding box center [125, 270] width 143 height 38
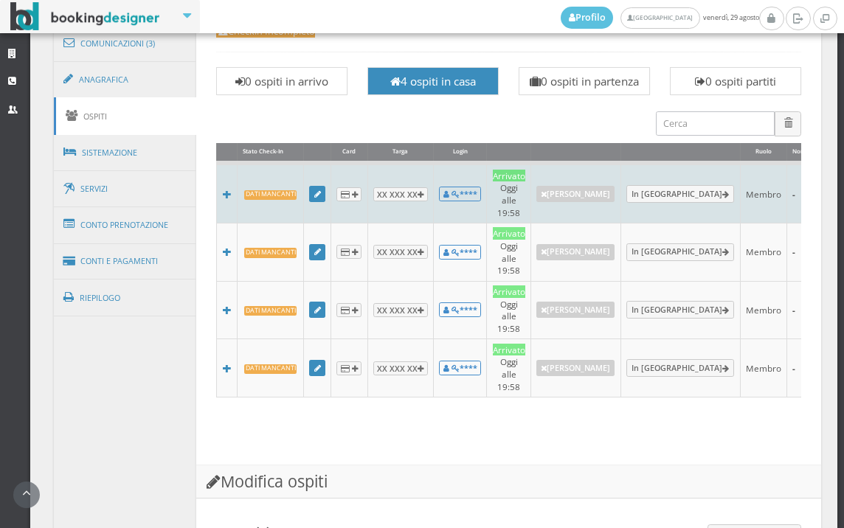
scroll to position [827, 0]
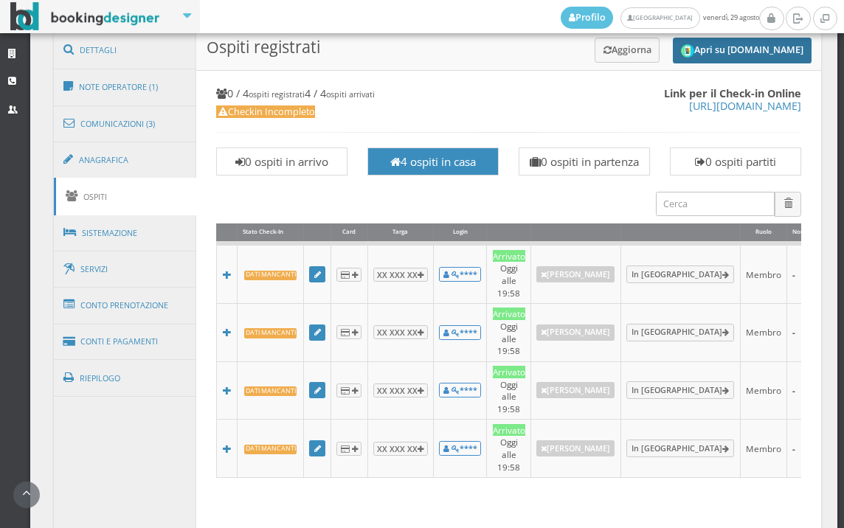
click at [729, 46] on button "Apri su [DOMAIN_NAME]" at bounding box center [742, 51] width 139 height 26
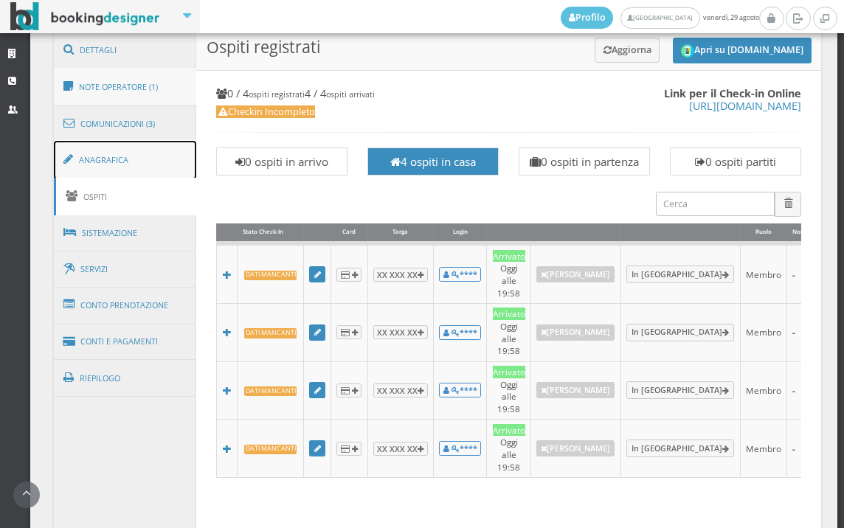
click at [143, 154] on link "Anagrafica" at bounding box center [125, 160] width 143 height 38
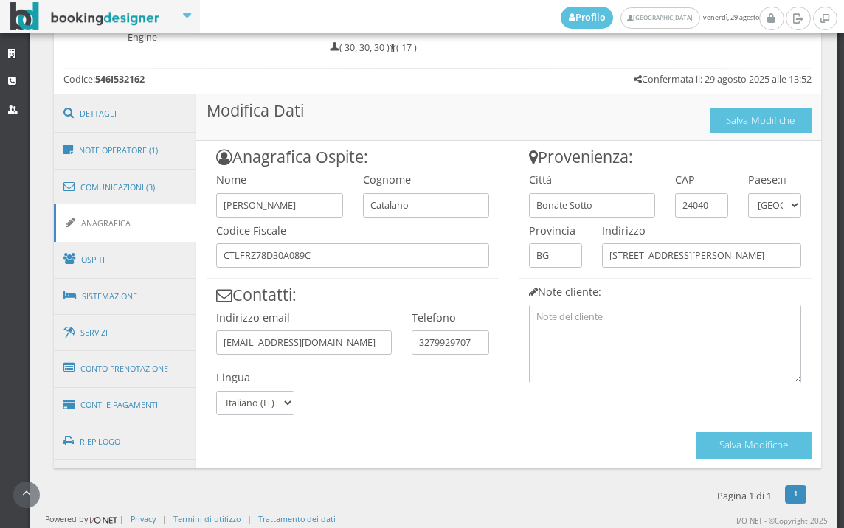
scroll to position [756, 0]
drag, startPoint x: 605, startPoint y: 207, endPoint x: 507, endPoint y: 209, distance: 98.2
click at [509, 209] on div "Provenienza: Città [GEOGRAPHIC_DATA] CAP 24040 Paese: IT [GEOGRAPHIC_DATA] [GEO…" at bounding box center [665, 262] width 313 height 242
click at [509, 228] on div "Provenienza: Città [GEOGRAPHIC_DATA] CAP 24040 Paese: IT [GEOGRAPHIC_DATA] [GEO…" at bounding box center [665, 262] width 313 height 242
drag, startPoint x: 733, startPoint y: 262, endPoint x: 515, endPoint y: 290, distance: 219.5
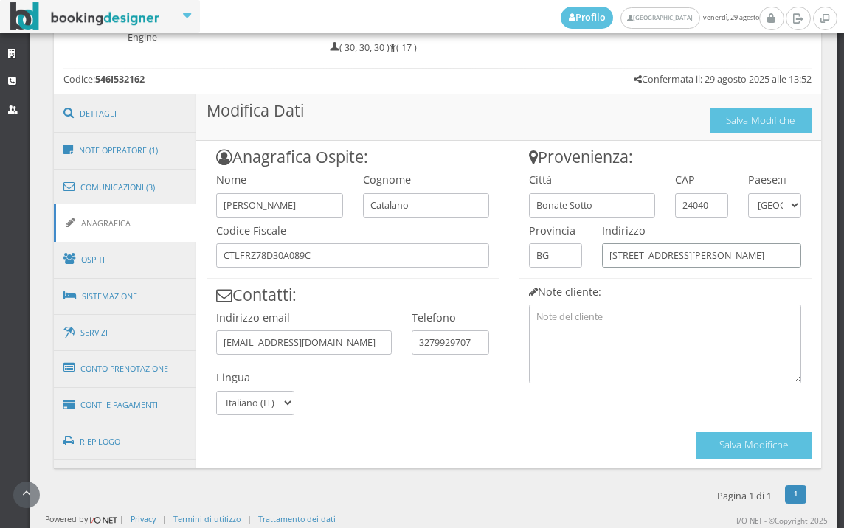
click at [515, 290] on div "Provenienza: Città Bonate Sotto CAP 24040 Paese: IT Andorra Emirati Arabi Uniti…" at bounding box center [665, 262] width 313 height 242
click at [115, 250] on link "Ospiti" at bounding box center [125, 260] width 143 height 38
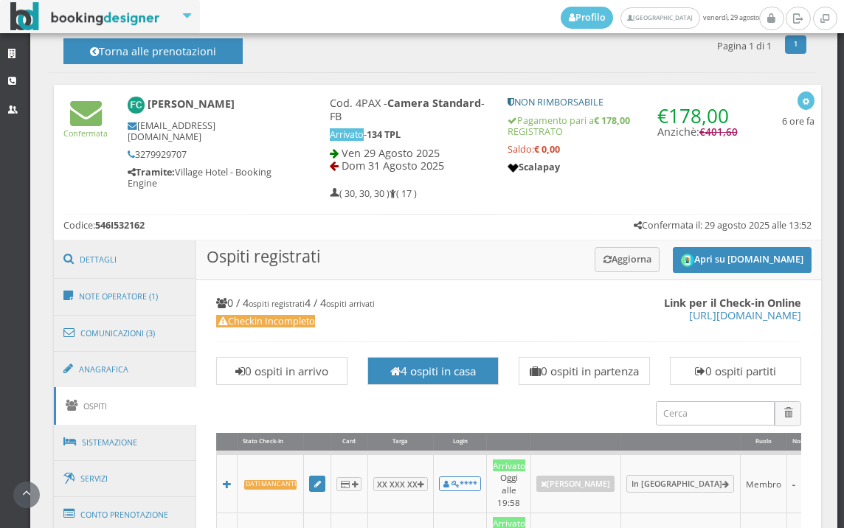
scroll to position [592, 0]
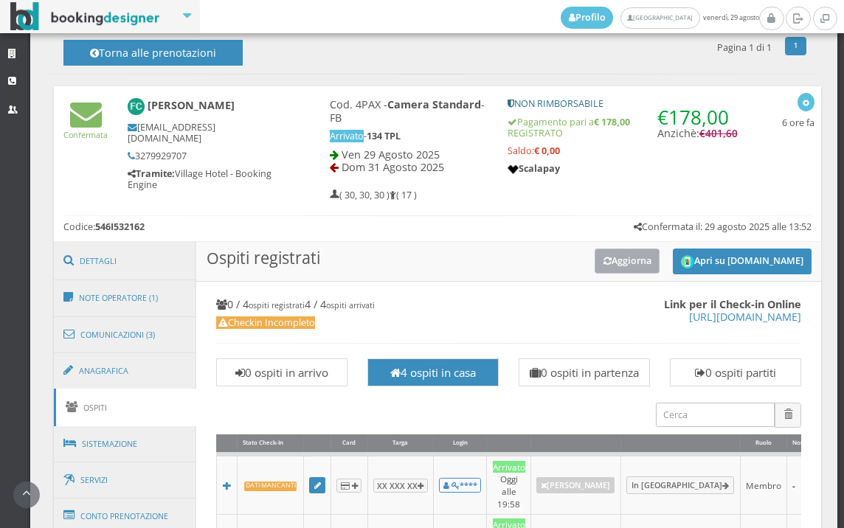
click at [608, 259] on button "Aggiorna" at bounding box center [628, 261] width 66 height 24
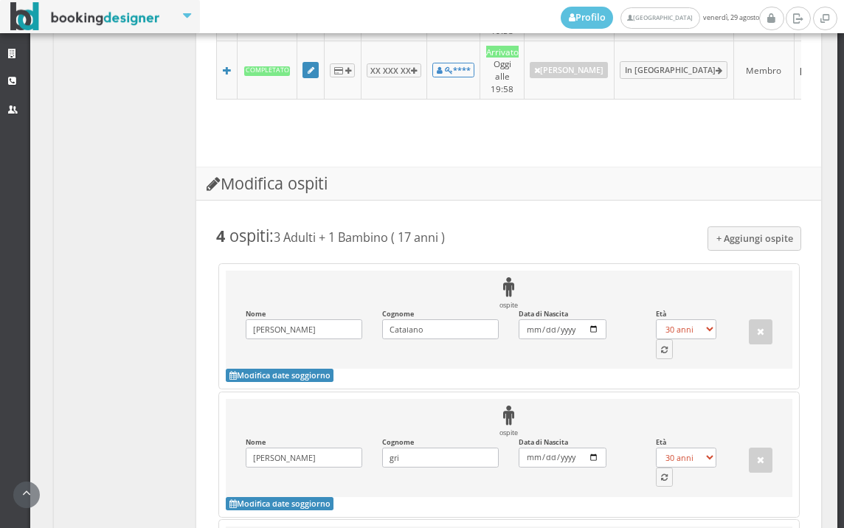
scroll to position [1248, 0]
click at [661, 346] on icon "button" at bounding box center [664, 350] width 7 height 8
select select "47"
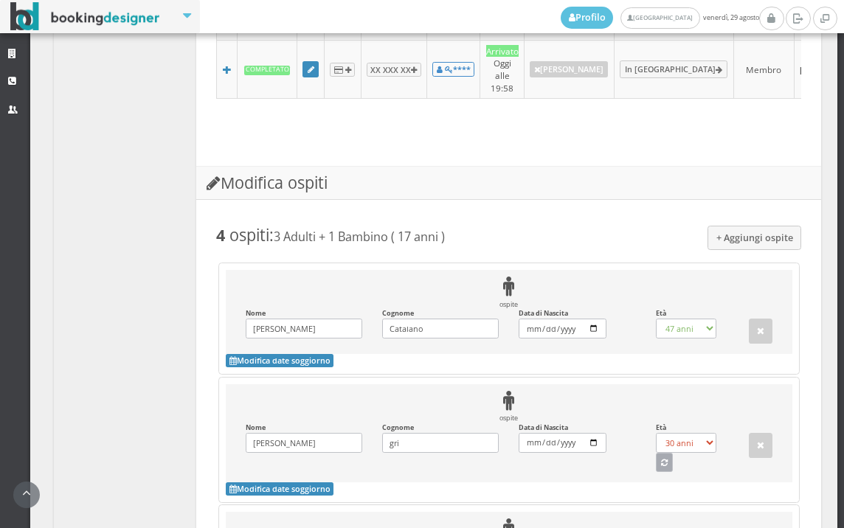
click at [664, 453] on button "button" at bounding box center [665, 462] width 18 height 19
select select "20"
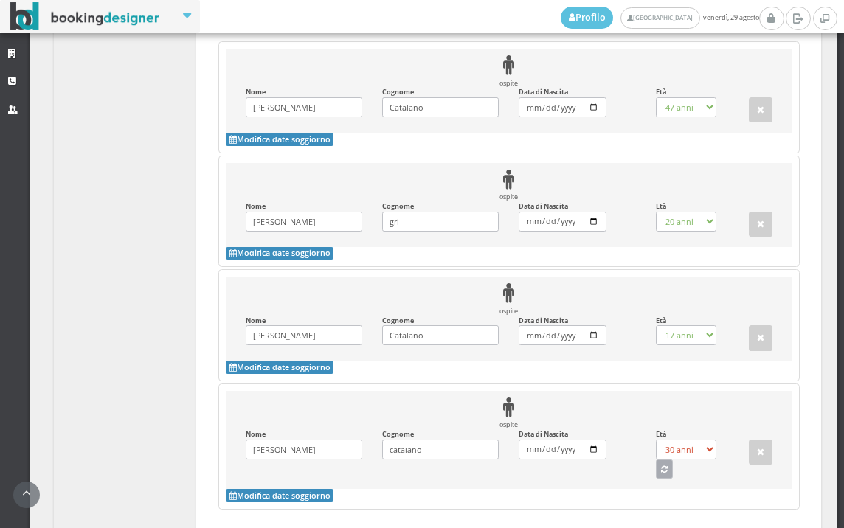
click at [660, 460] on button "button" at bounding box center [665, 469] width 18 height 19
select select "10"
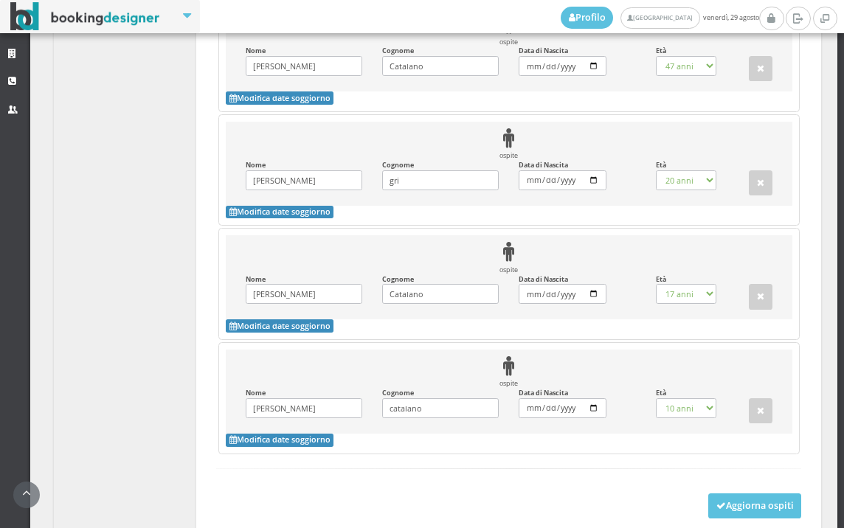
scroll to position [1591, 0]
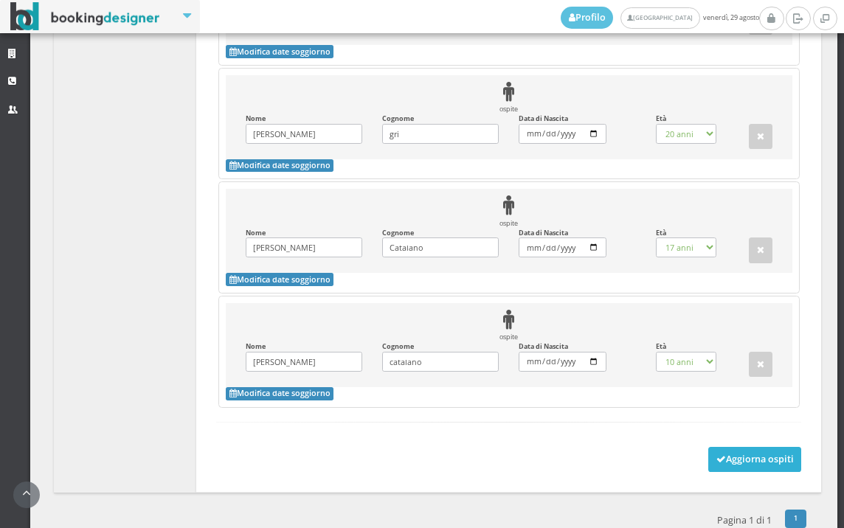
click at [717, 455] on icon at bounding box center [722, 460] width 10 height 10
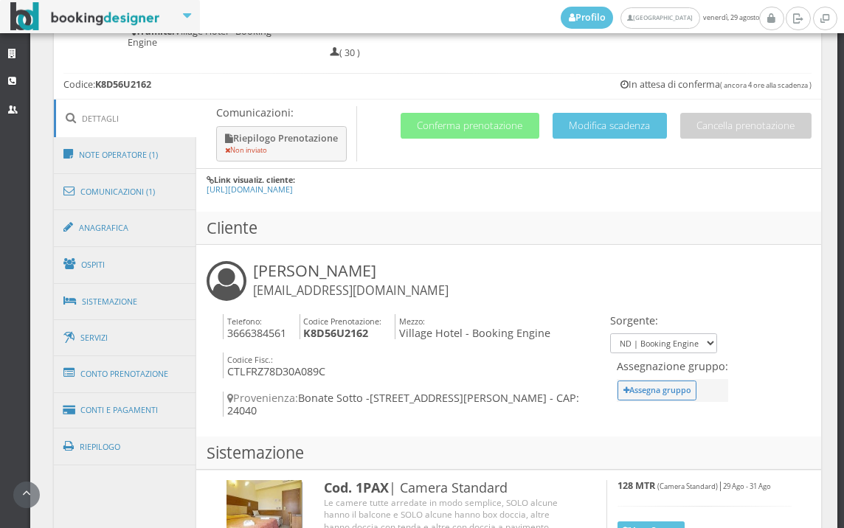
scroll to position [797, 0]
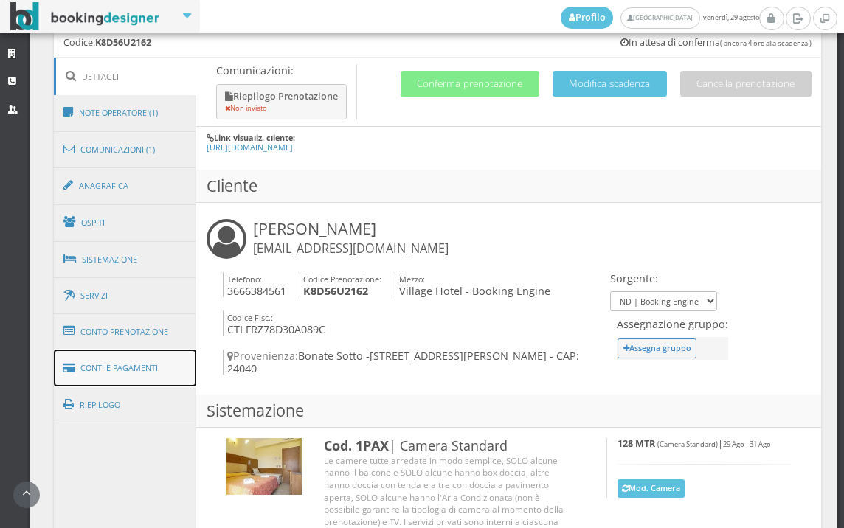
click at [133, 371] on link "Conti e Pagamenti" at bounding box center [125, 369] width 143 height 38
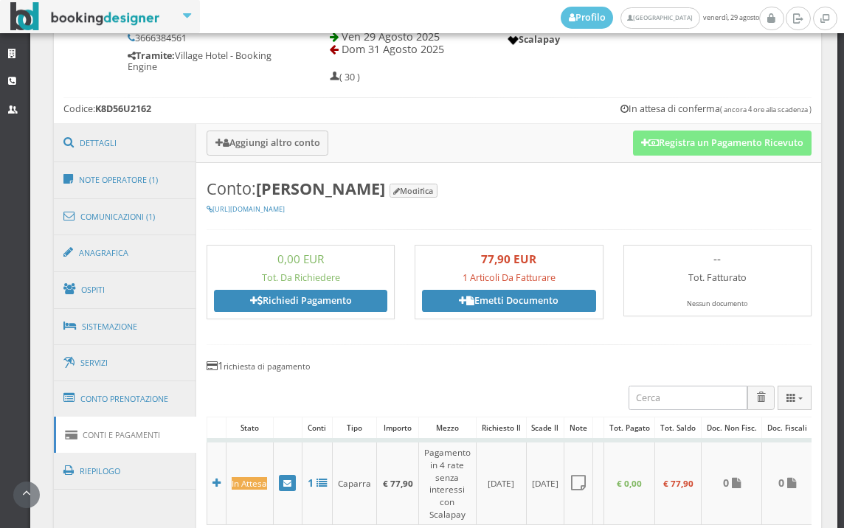
scroll to position [632, 0]
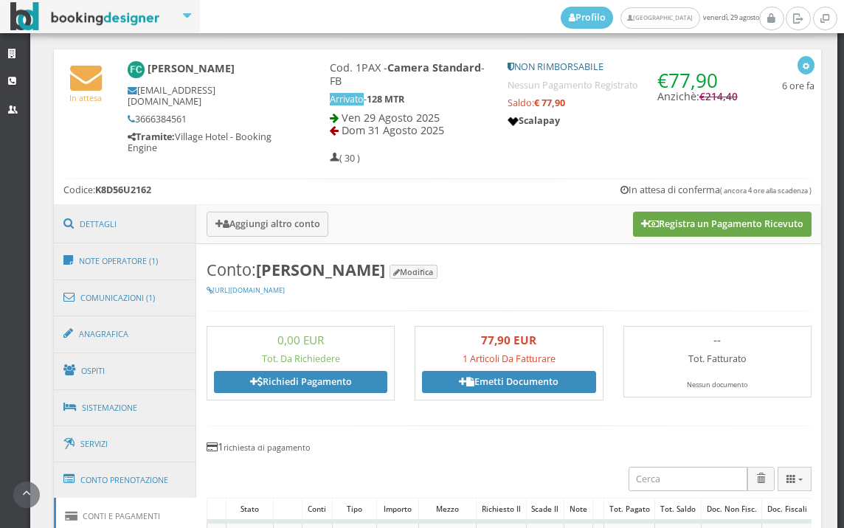
click at [697, 226] on button "Registra un Pagamento Ricevuto" at bounding box center [722, 224] width 179 height 25
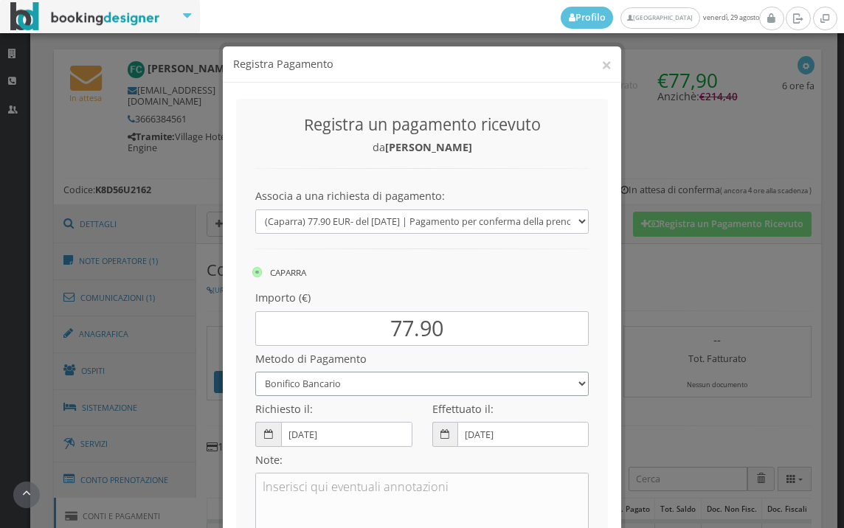
click at [421, 376] on select "Bonifico Bancario BONIFICO SUM UP Contanti Assegno Bancario Assegno Circolare V…" at bounding box center [422, 384] width 334 height 24
drag, startPoint x: 607, startPoint y: 139, endPoint x: 607, endPoint y: 130, distance: 8.9
click at [607, 139] on div "Registra un pagamento ricevuto da [PERSON_NAME] Associa a una richiesta di paga…" at bounding box center [422, 374] width 399 height 582
click at [601, 62] on button "×" at bounding box center [606, 64] width 10 height 18
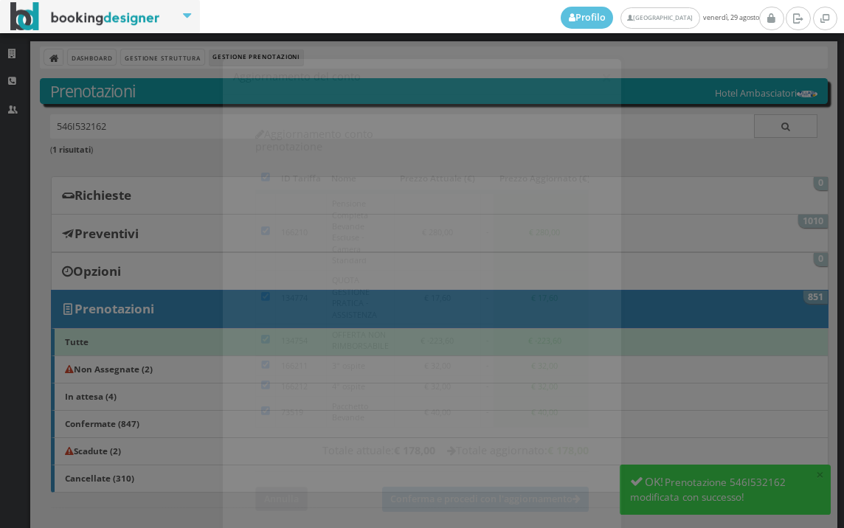
click at [276, 475] on button "Annulla" at bounding box center [281, 487] width 52 height 24
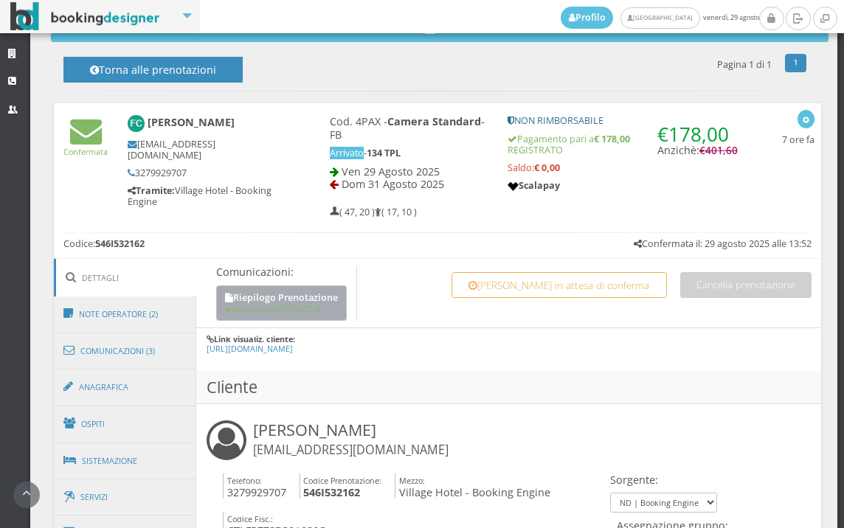
scroll to position [573, 0]
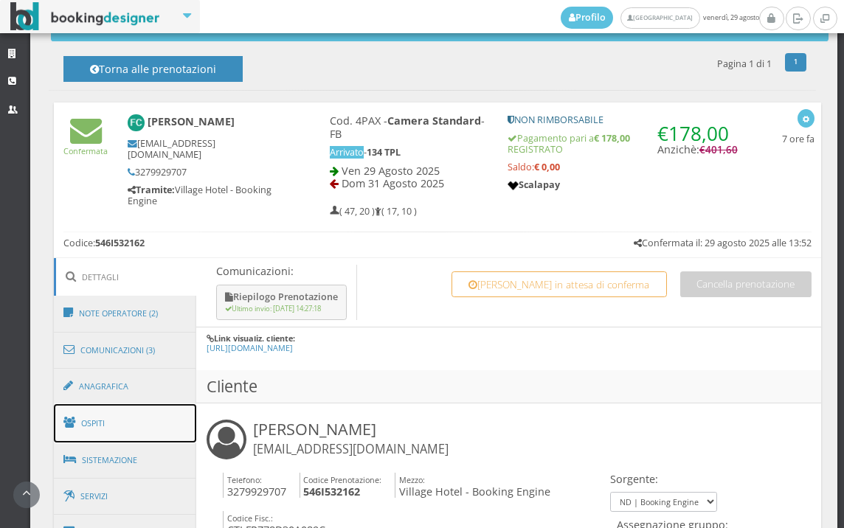
click at [81, 431] on link "Ospiti" at bounding box center [125, 423] width 143 height 38
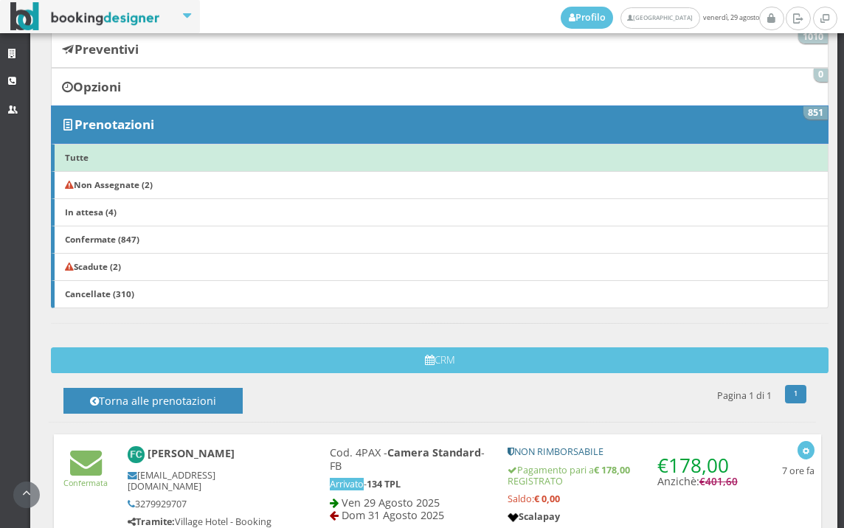
scroll to position [82, 0]
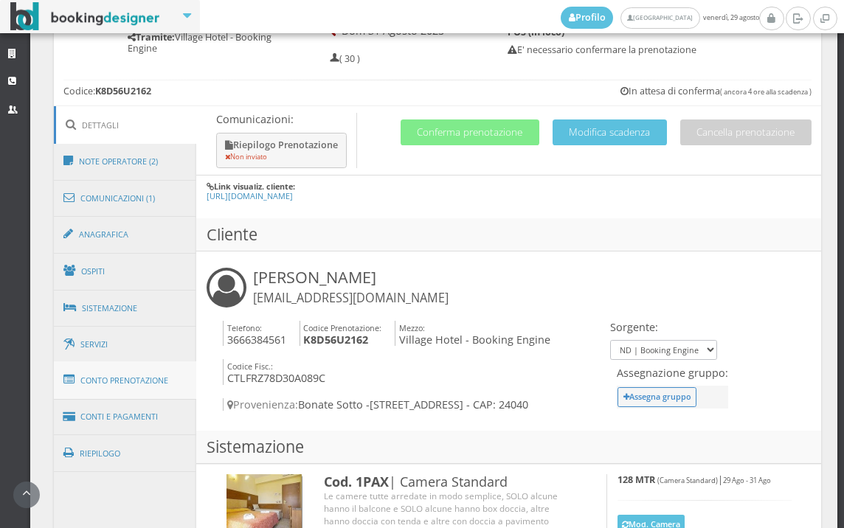
scroll to position [820, 0]
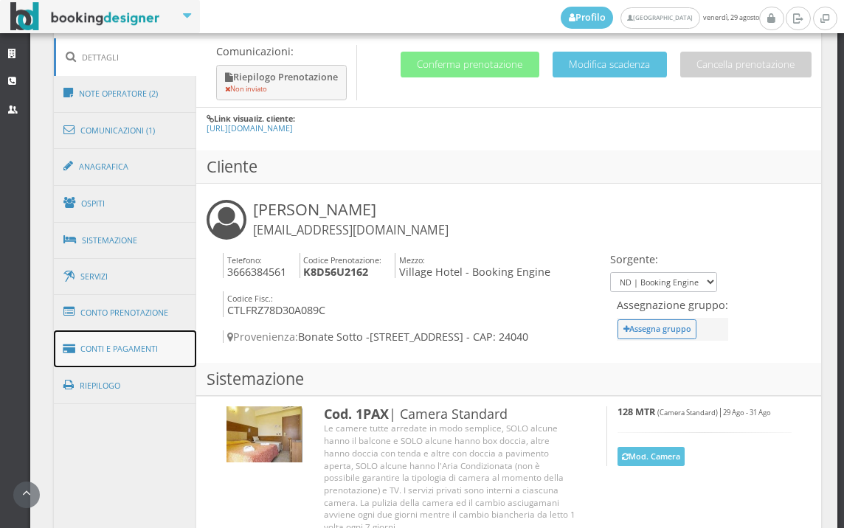
click at [109, 352] on link "Conti e Pagamenti" at bounding box center [125, 350] width 143 height 38
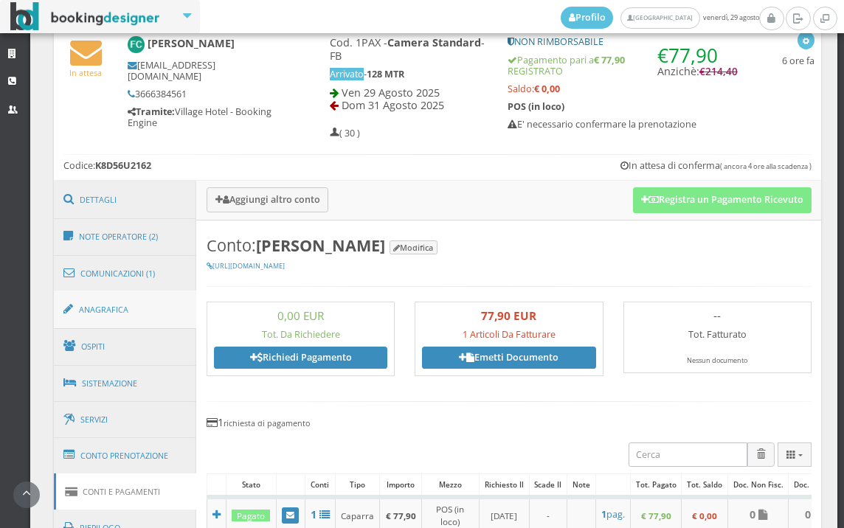
scroll to position [655, 0]
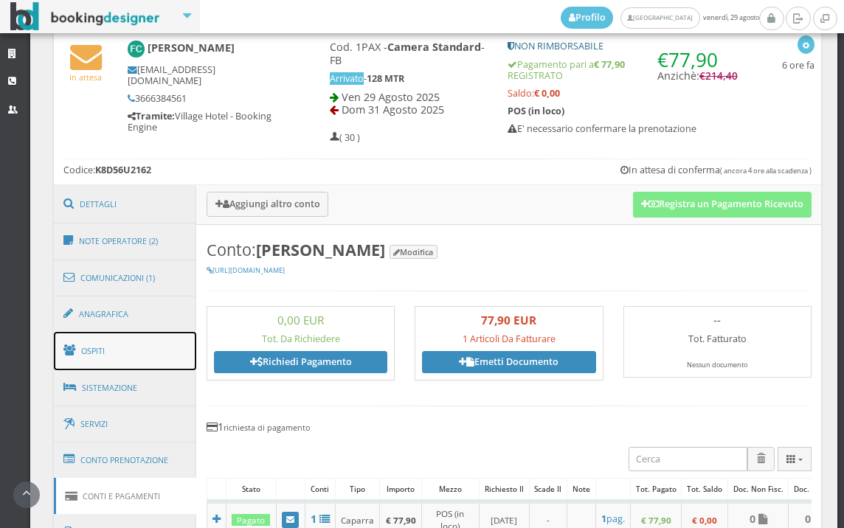
click at [117, 356] on link "Ospiti" at bounding box center [125, 351] width 143 height 38
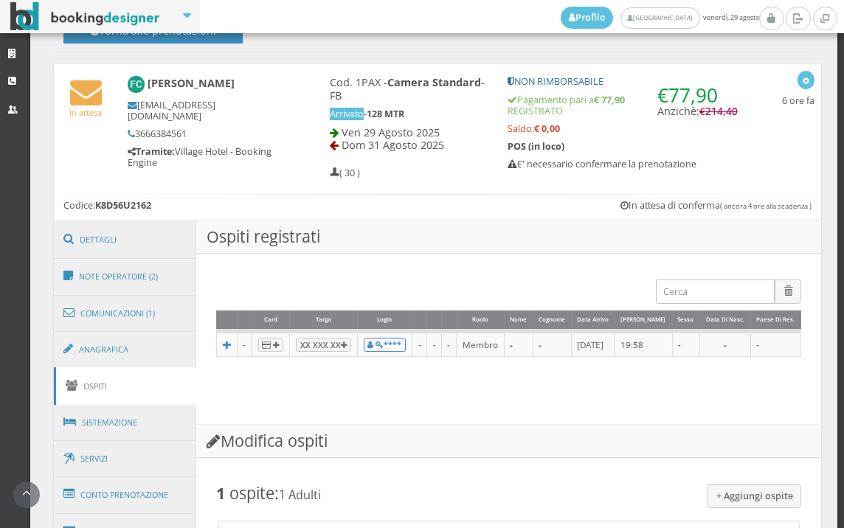
scroll to position [648, 0]
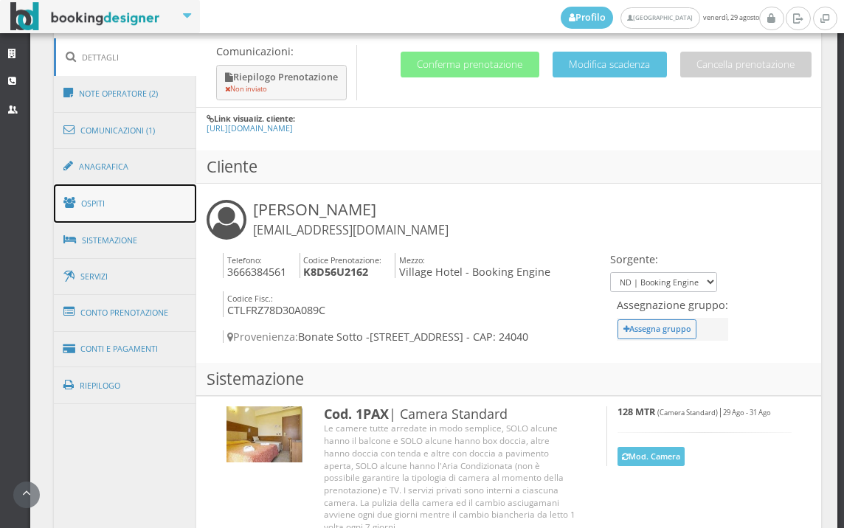
click at [166, 207] on link "Ospiti" at bounding box center [125, 203] width 143 height 38
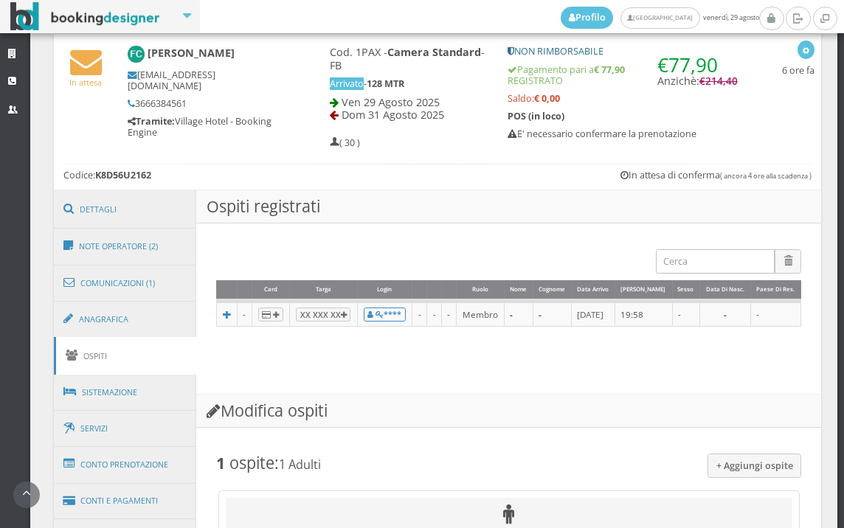
scroll to position [648, 0]
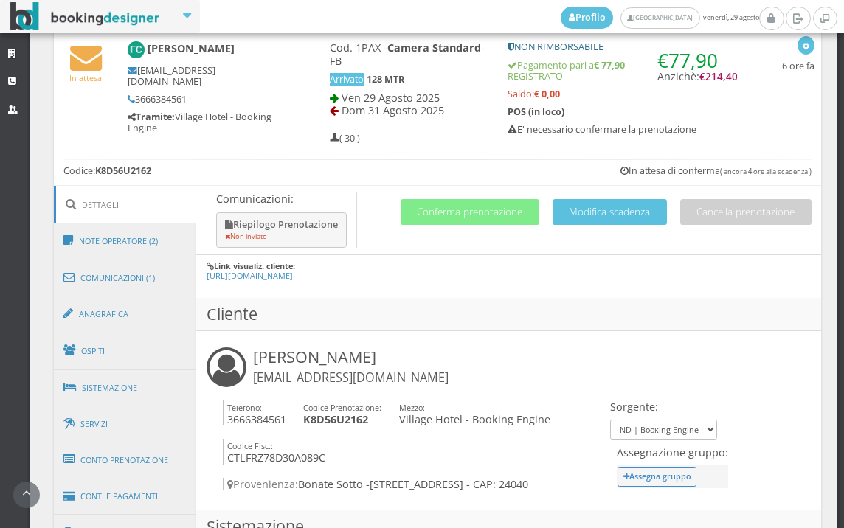
scroll to position [655, 0]
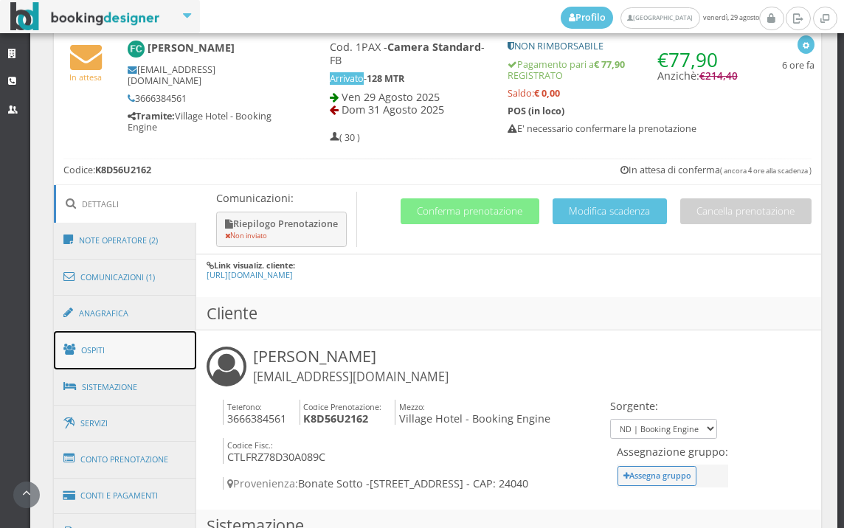
click at [77, 342] on span at bounding box center [71, 350] width 17 height 24
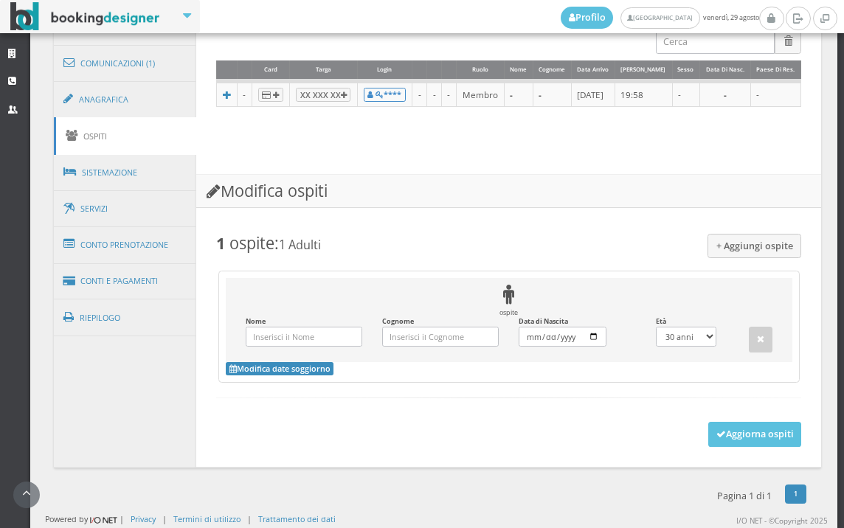
scroll to position [648, 0]
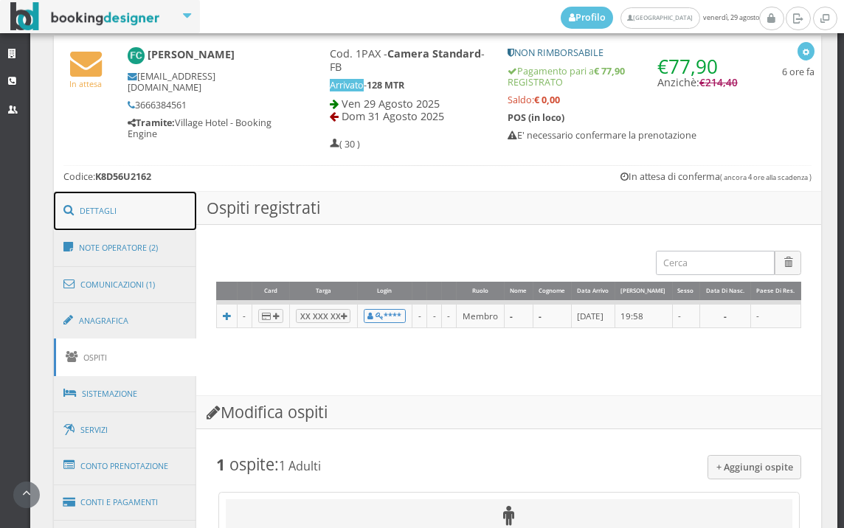
click at [156, 222] on link "Dettagli" at bounding box center [125, 211] width 143 height 38
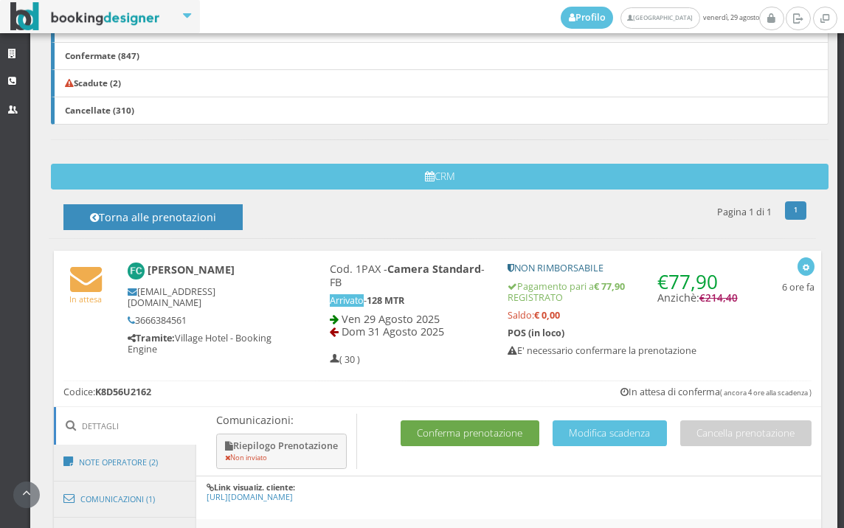
scroll to position [655, 0]
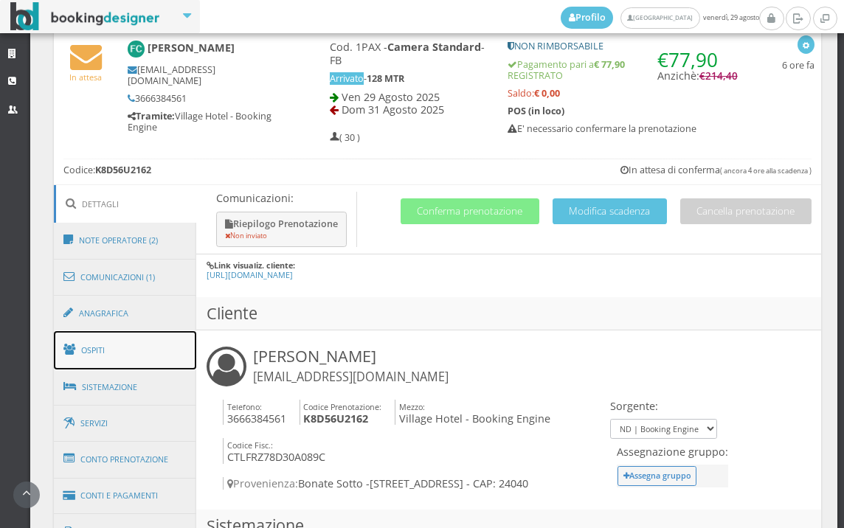
click at [107, 358] on link "Ospiti" at bounding box center [125, 350] width 143 height 38
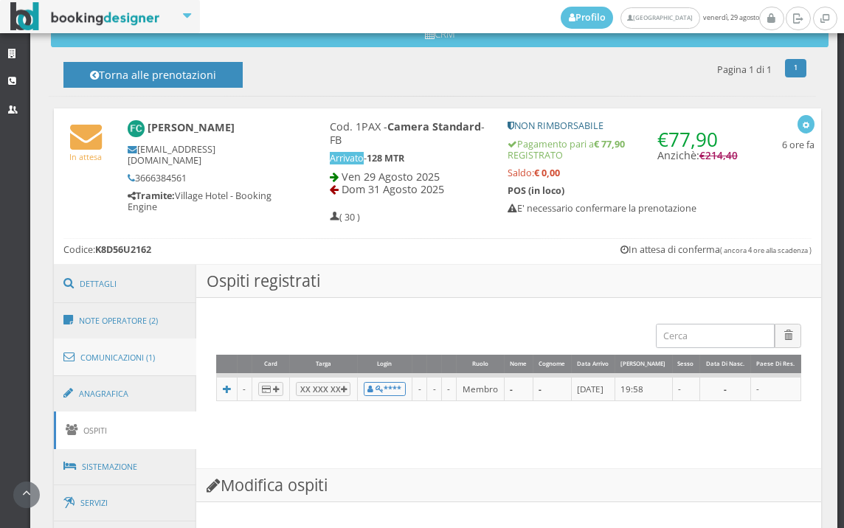
scroll to position [566, 0]
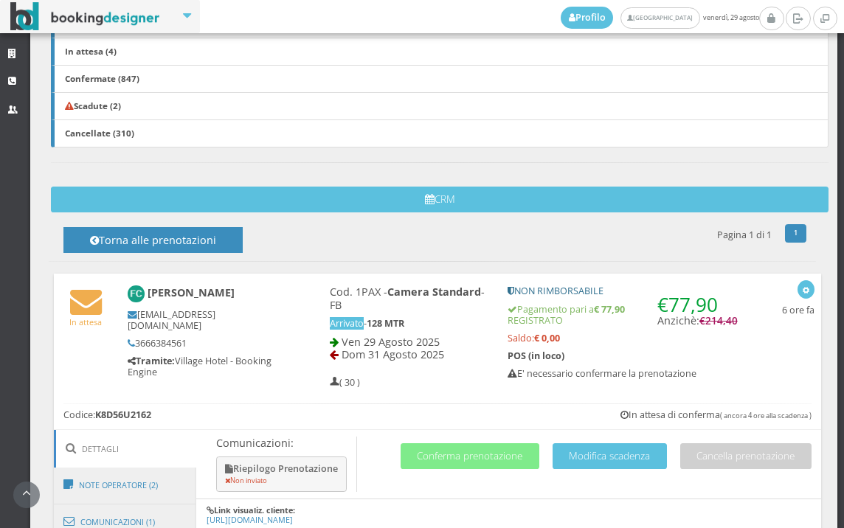
scroll to position [491, 0]
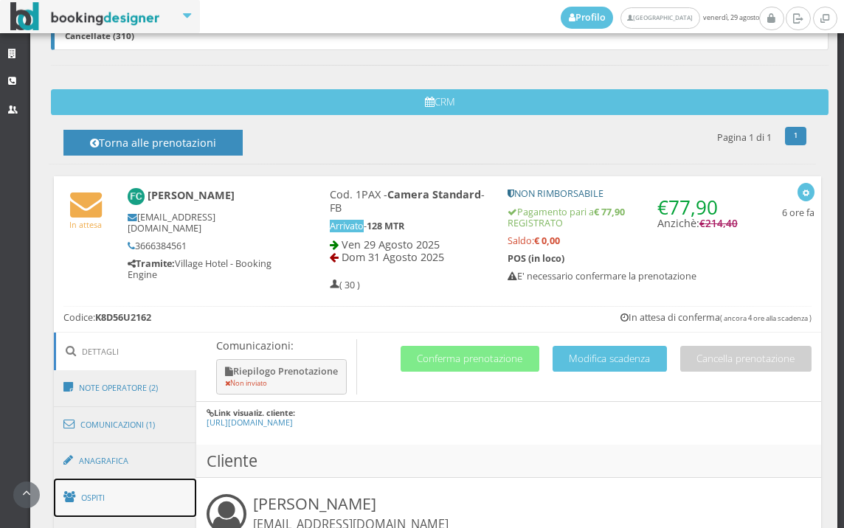
click at [83, 497] on link "Ospiti" at bounding box center [125, 498] width 143 height 38
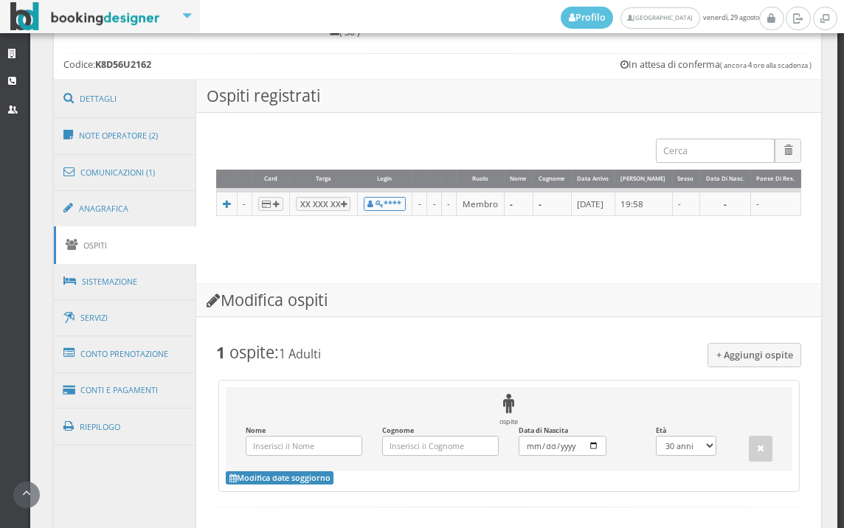
scroll to position [894, 0]
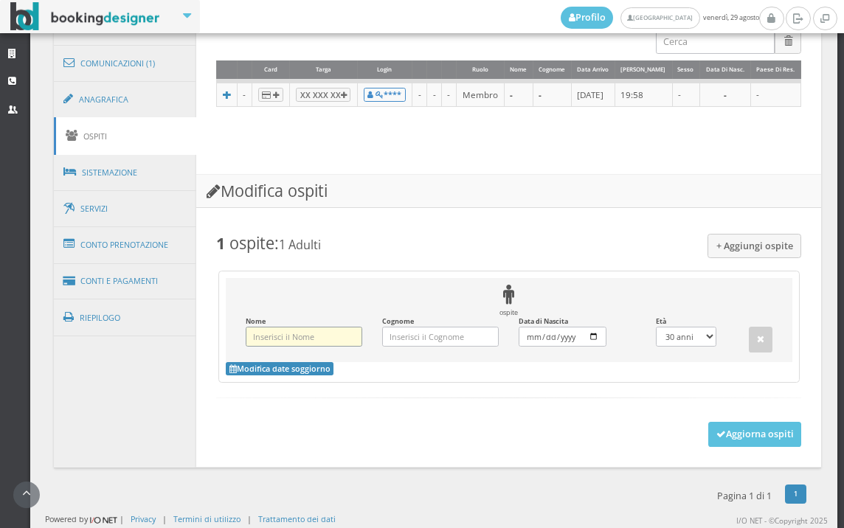
click at [292, 341] on input "Nome Inserisci il Nome" at bounding box center [304, 337] width 117 height 20
click at [353, 368] on div "ospite Nome Inserisci il Nome Cognome Inserisci il Cognome Data di Nascita Inse…" at bounding box center [509, 327] width 582 height 112
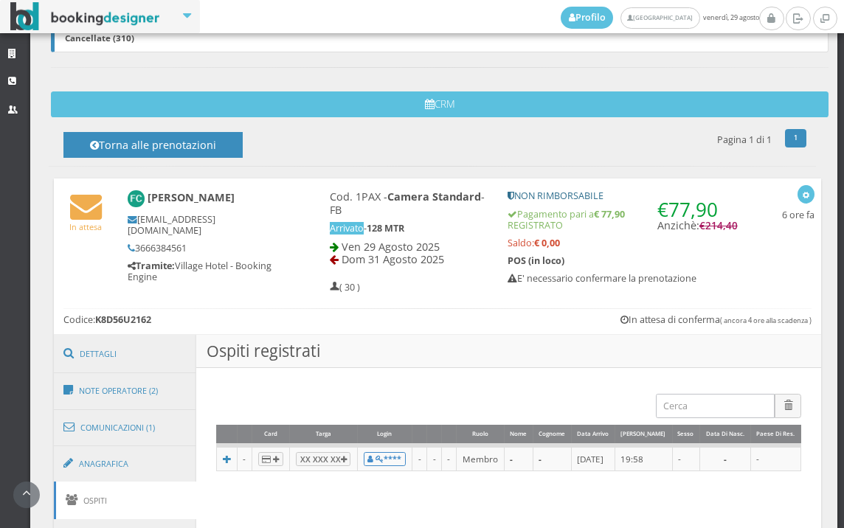
scroll to position [484, 0]
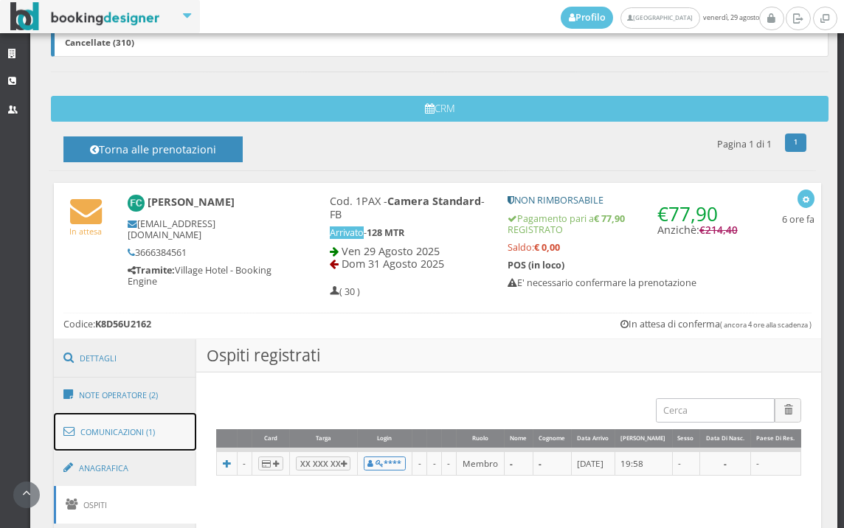
click at [118, 424] on link "Comunicazioni (1)" at bounding box center [125, 432] width 143 height 38
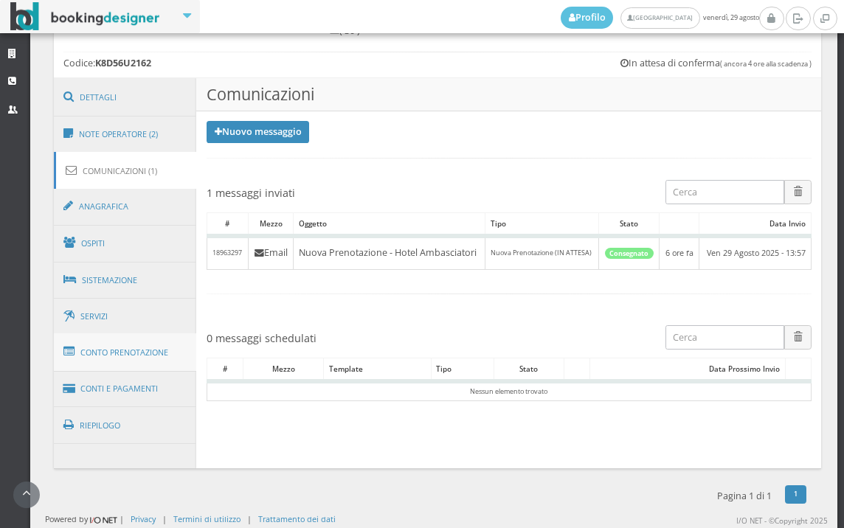
scroll to position [621, 0]
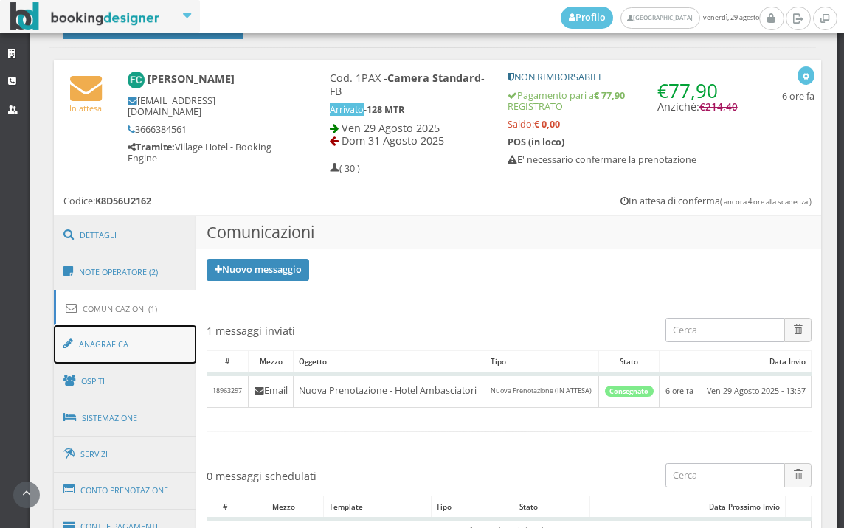
click at [112, 342] on link "Anagrafica" at bounding box center [125, 344] width 143 height 38
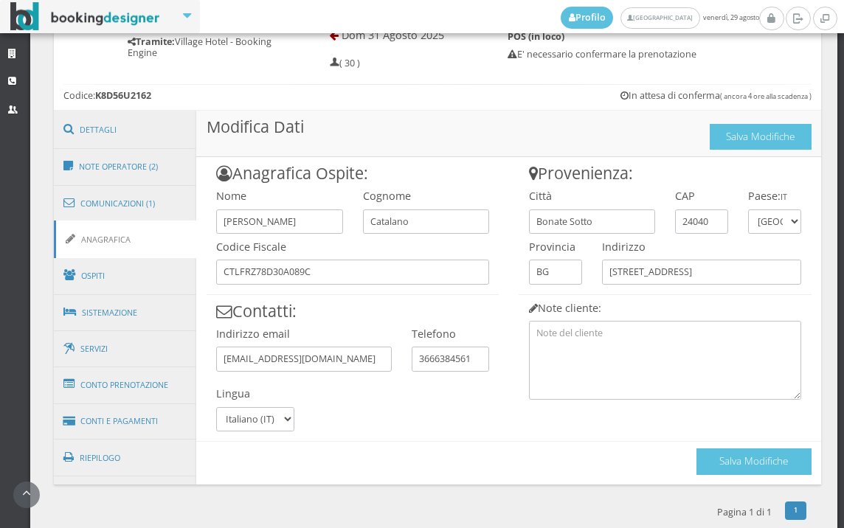
scroll to position [756, 0]
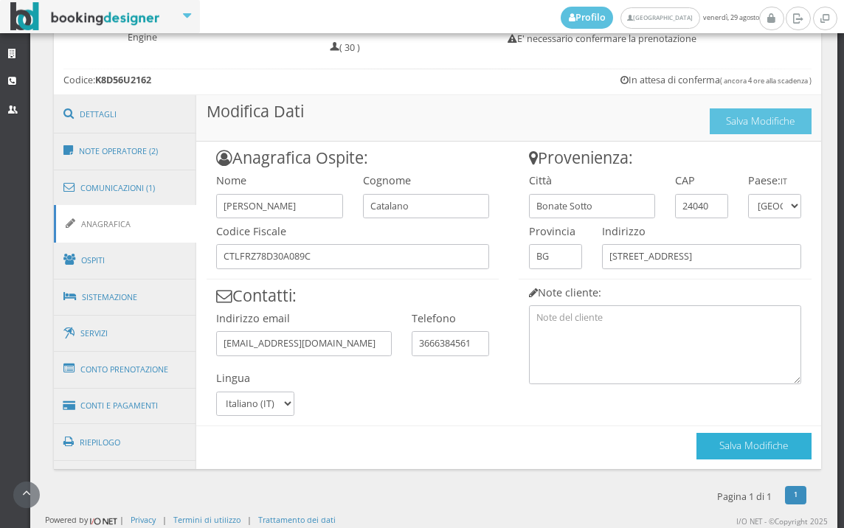
click at [697, 453] on button "Salva Modifiche" at bounding box center [754, 446] width 115 height 26
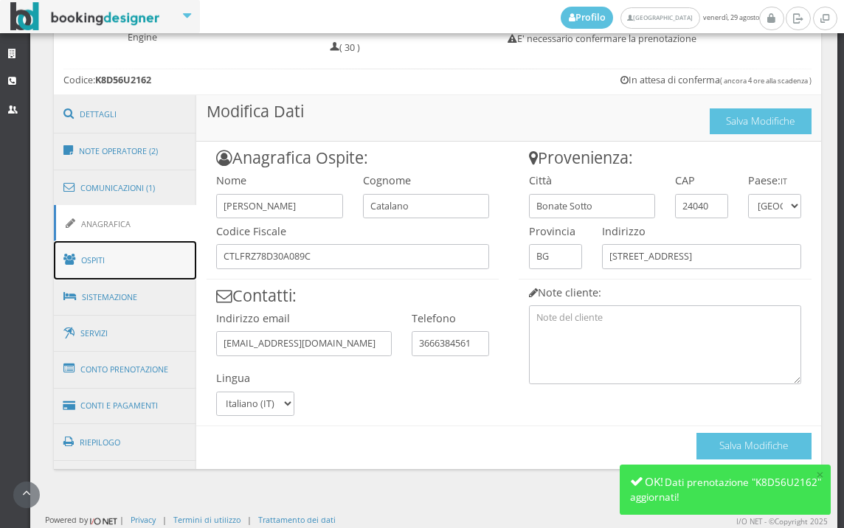
click at [148, 260] on link "Ospiti" at bounding box center [125, 260] width 143 height 38
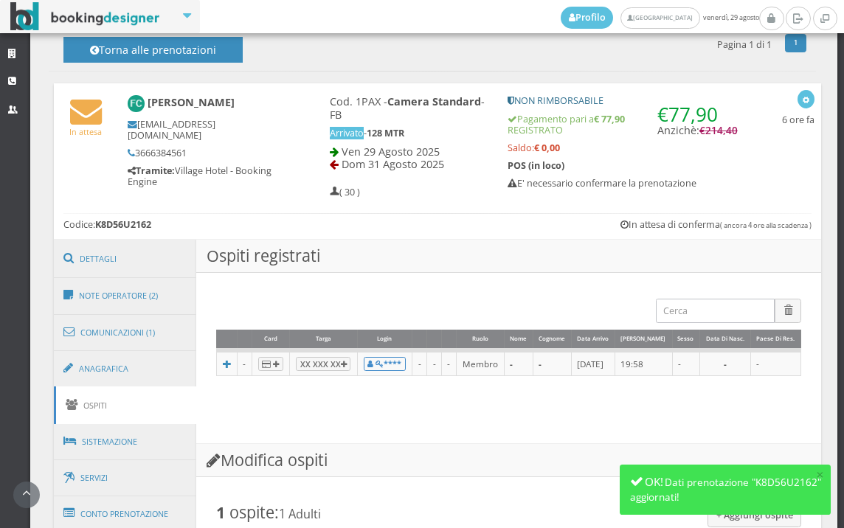
scroll to position [566, 0]
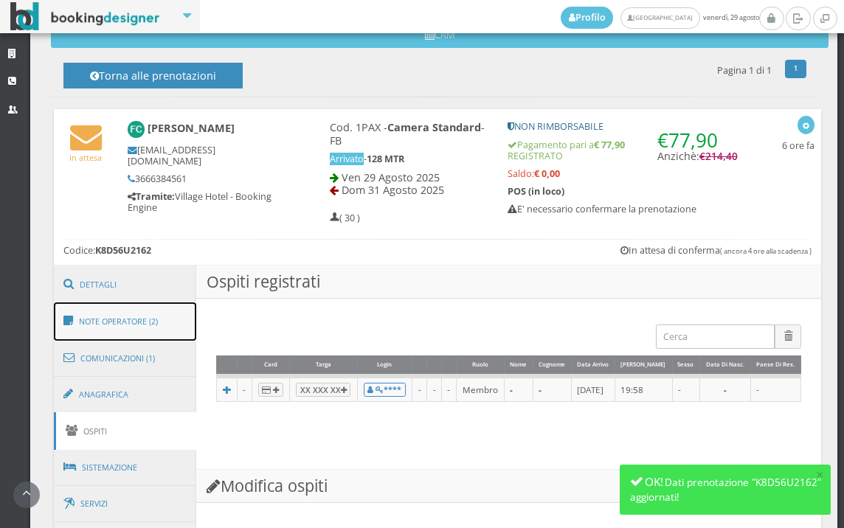
click at [142, 311] on link "Note Operatore (2)" at bounding box center [125, 322] width 143 height 38
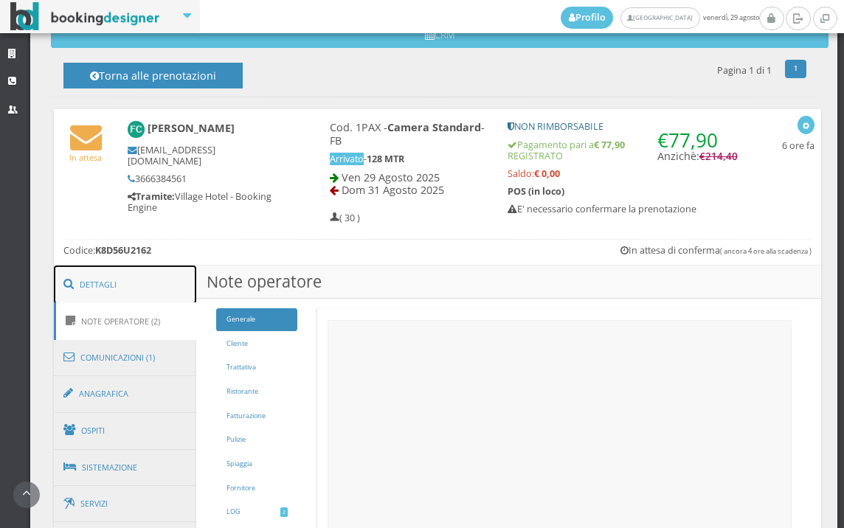
click at [145, 289] on link "Dettagli" at bounding box center [125, 285] width 143 height 38
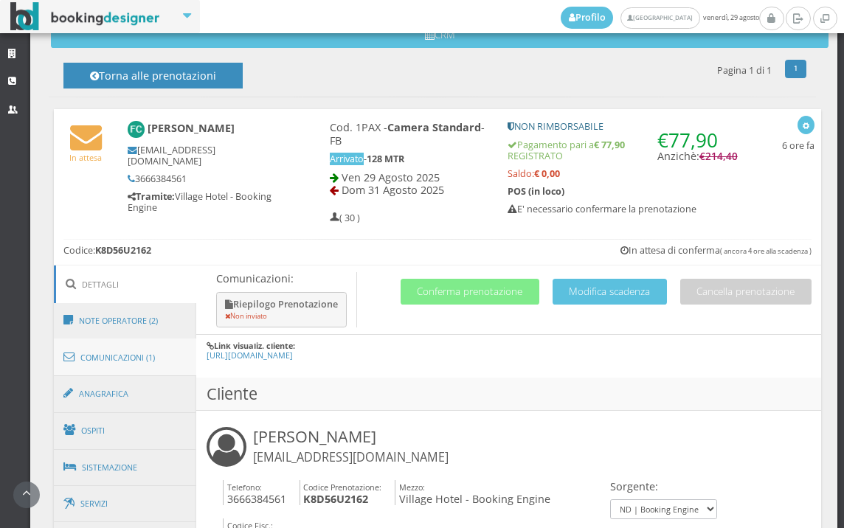
scroll to position [648, 0]
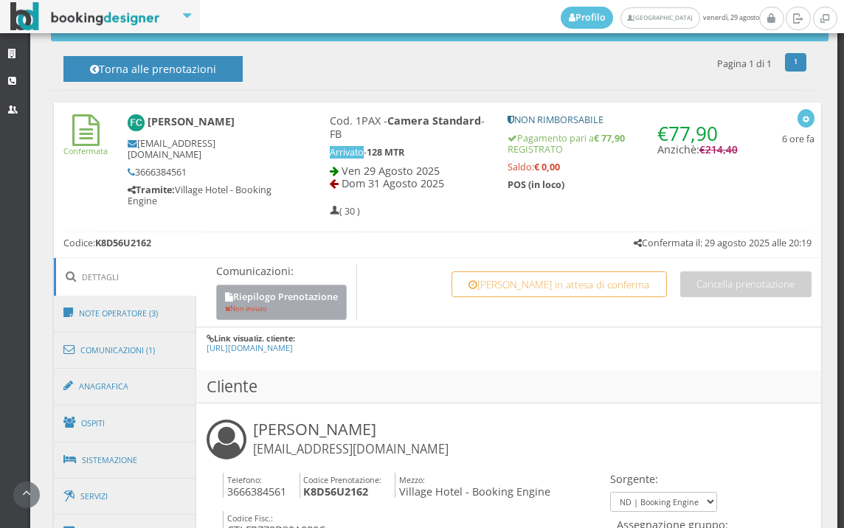
scroll to position [655, 0]
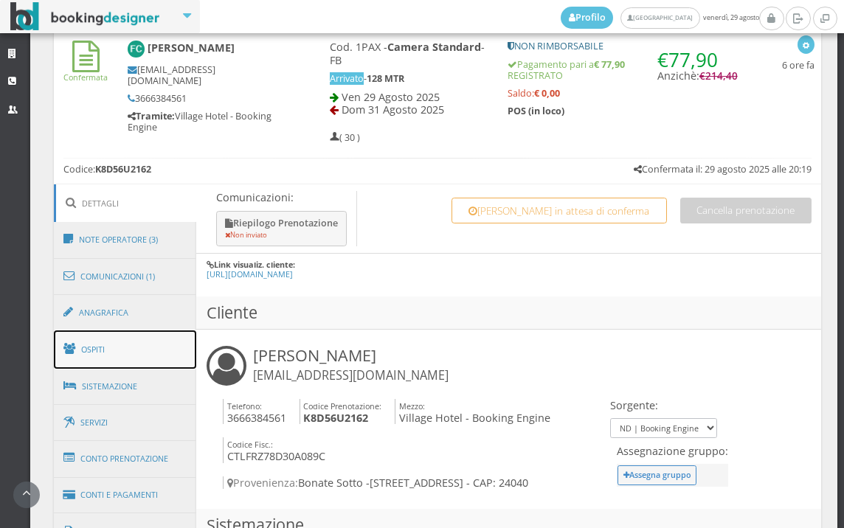
click at [134, 332] on link "Ospiti" at bounding box center [125, 350] width 143 height 38
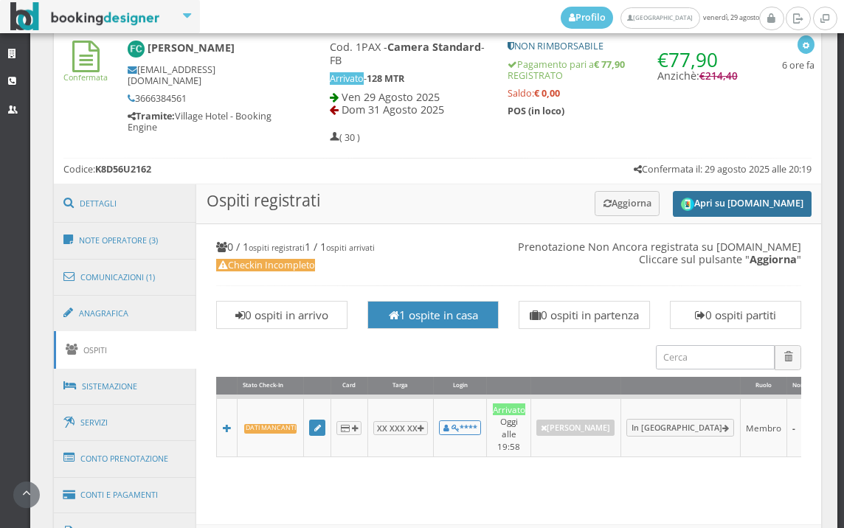
click at [741, 208] on button "Apri su [DOMAIN_NAME]" at bounding box center [742, 204] width 139 height 26
click at [687, 193] on button "Apri su [DOMAIN_NAME]" at bounding box center [742, 204] width 139 height 26
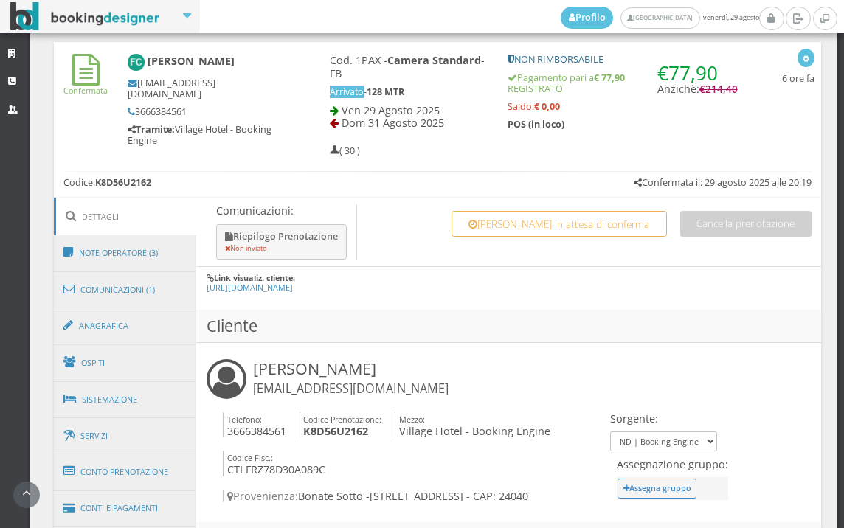
scroll to position [655, 0]
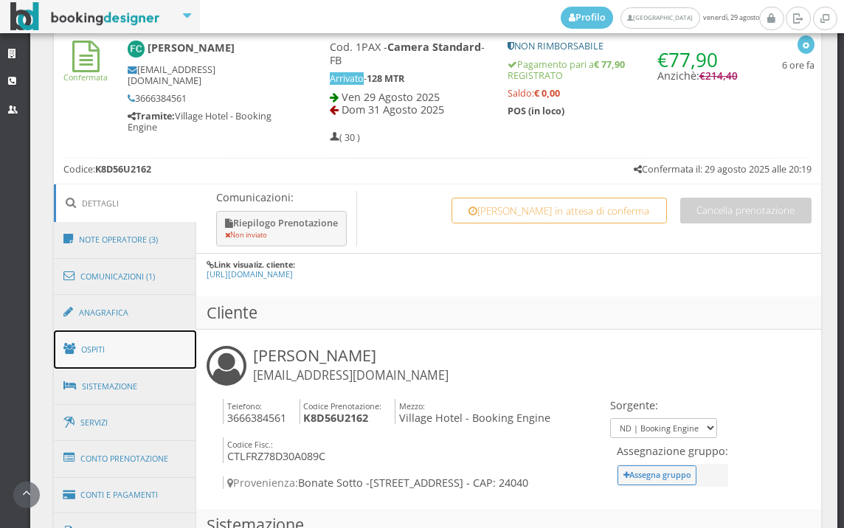
click at [138, 345] on link "Ospiti" at bounding box center [125, 350] width 143 height 38
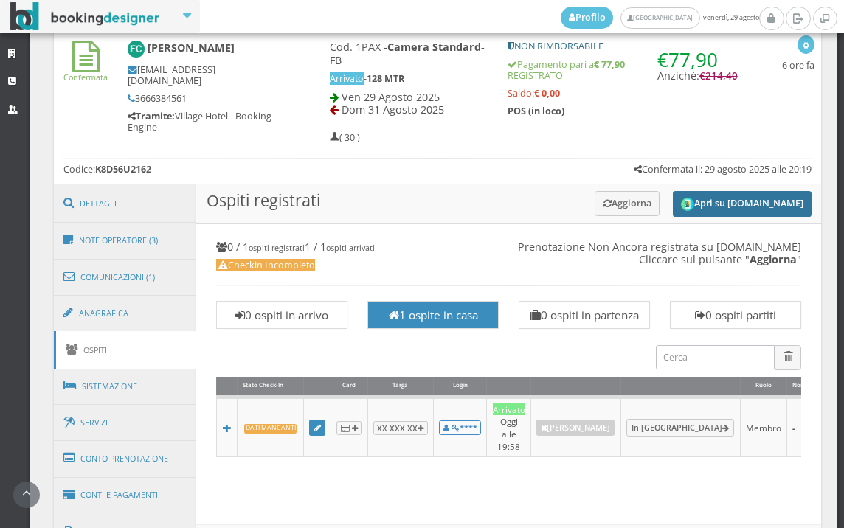
click at [759, 207] on button "Apri su [DOMAIN_NAME]" at bounding box center [742, 204] width 139 height 26
click at [751, 196] on button "Apri su [DOMAIN_NAME]" at bounding box center [742, 204] width 139 height 26
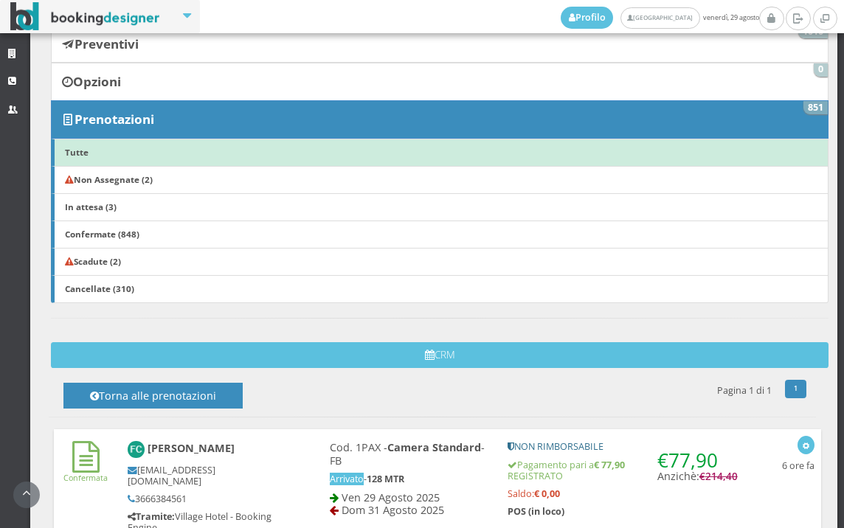
scroll to position [632, 0]
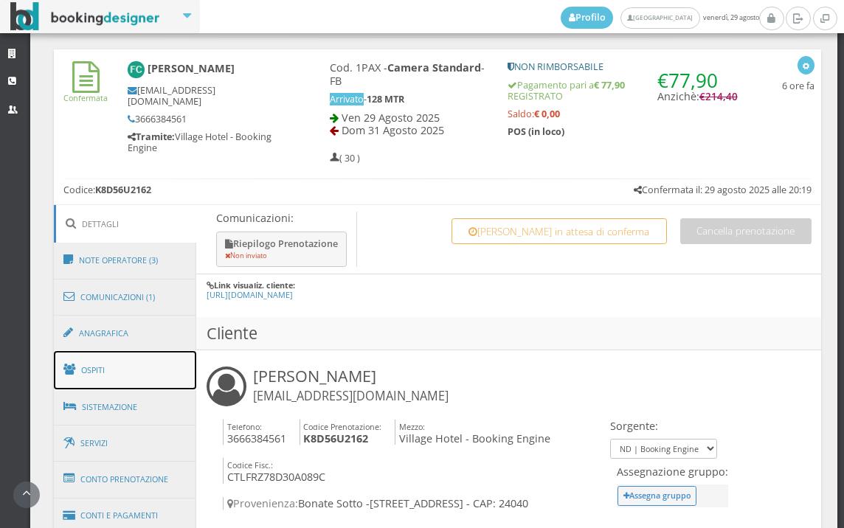
click at [128, 387] on link "Ospiti" at bounding box center [125, 370] width 143 height 38
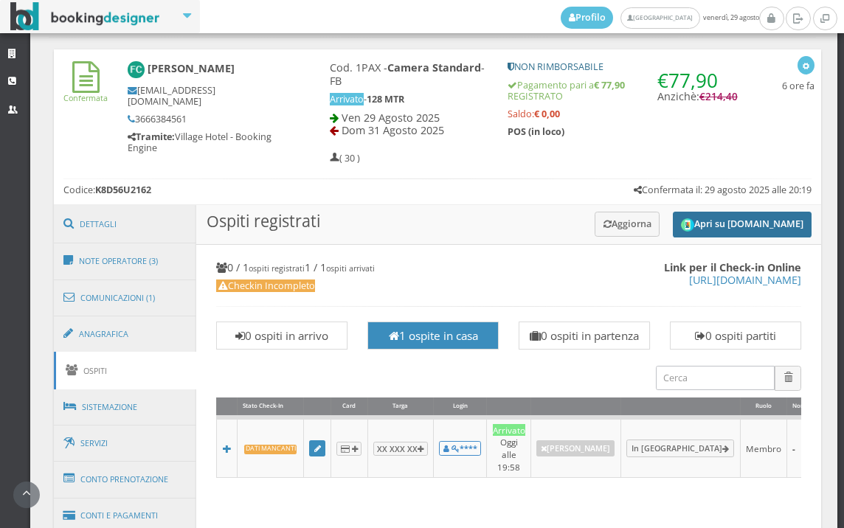
click at [687, 218] on button "Apri su Online-Check.in" at bounding box center [742, 225] width 139 height 26
click at [620, 225] on button "Aggiorna" at bounding box center [628, 224] width 66 height 24
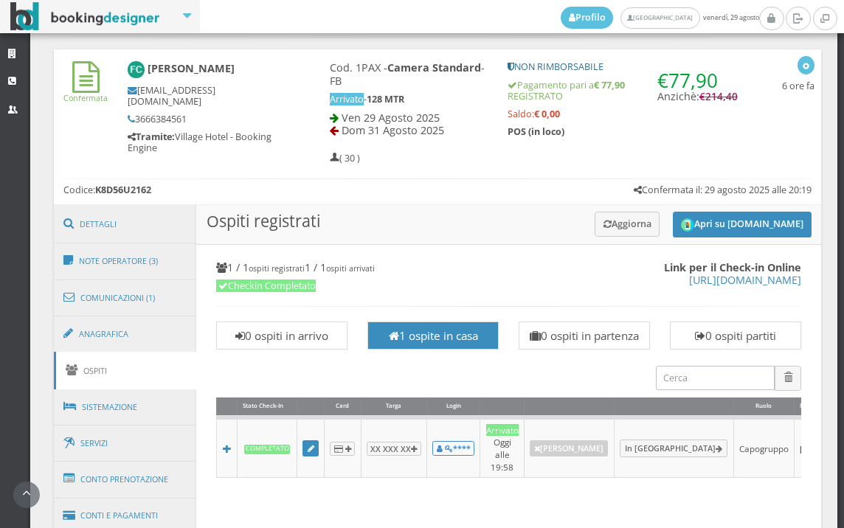
scroll to position [961, 0]
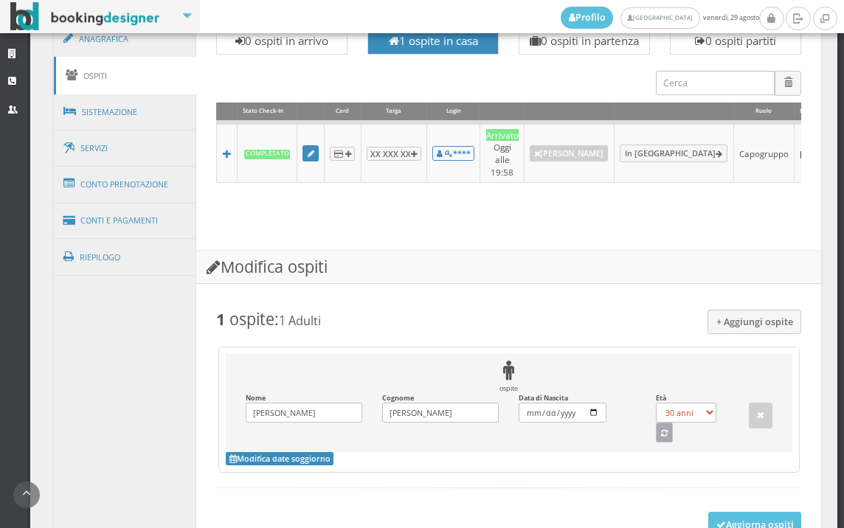
click at [660, 442] on button "button" at bounding box center [665, 432] width 18 height 19
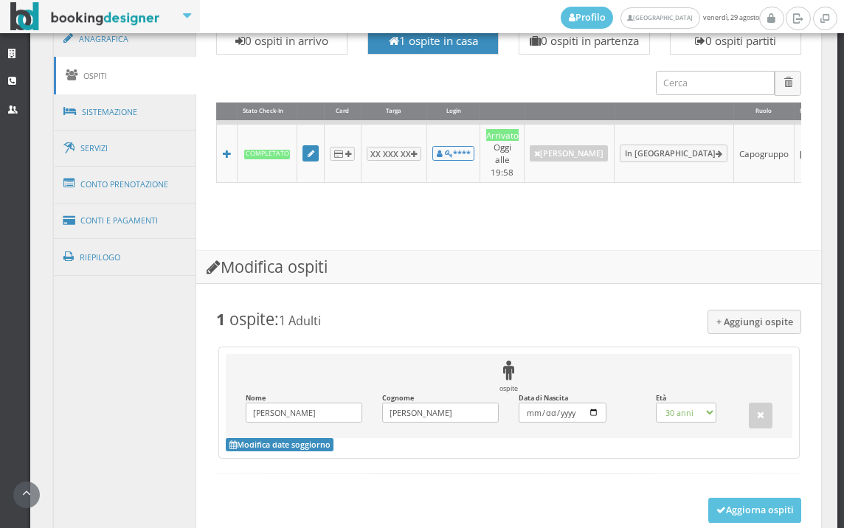
select select "46"
click at [149, 111] on link "Sistemazione" at bounding box center [125, 112] width 143 height 38
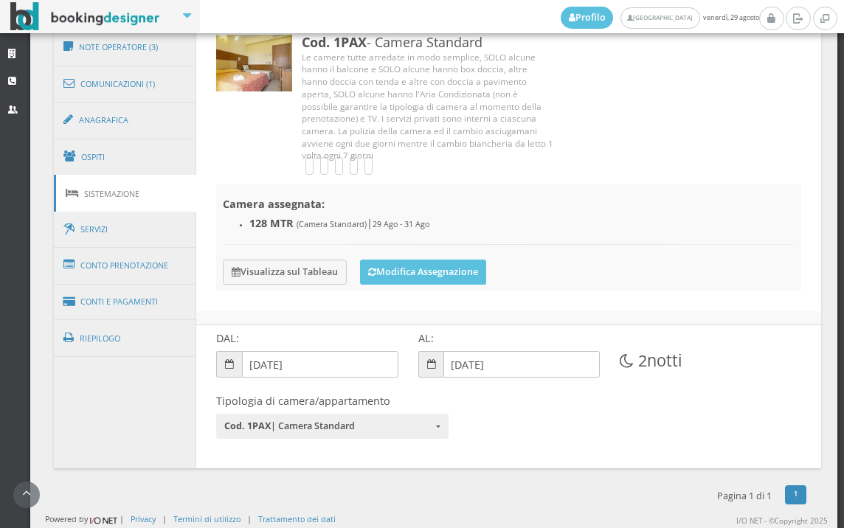
click at [156, 192] on link "Sistemazione" at bounding box center [125, 194] width 143 height 38
click at [141, 225] on link "Servizi" at bounding box center [125, 230] width 143 height 38
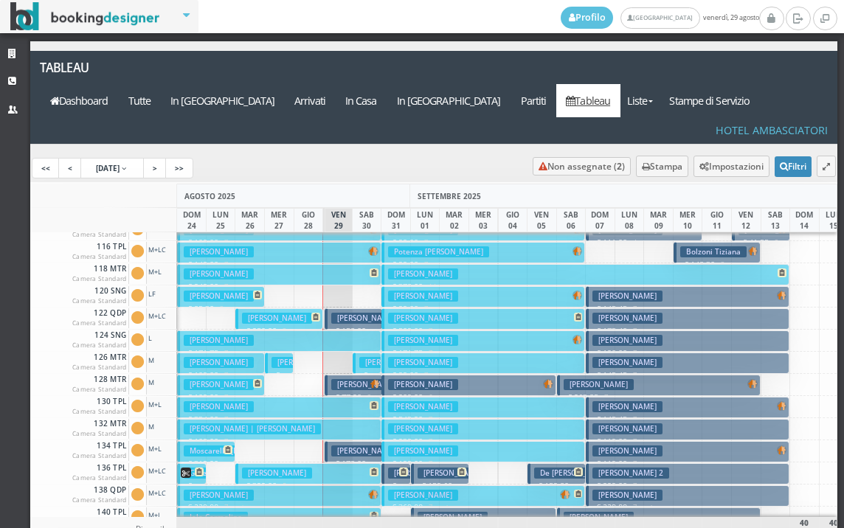
scroll to position [148, 0]
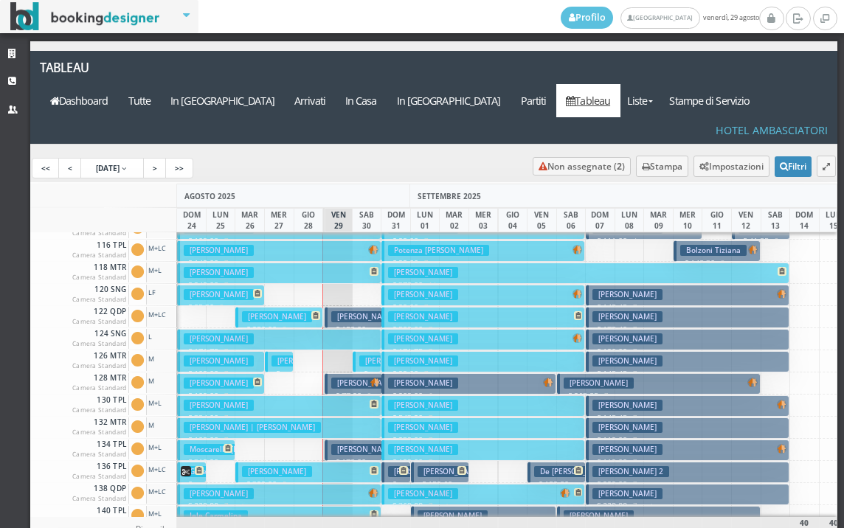
click at [353, 378] on h3 "DORIA alessandra | Catalano Fabrizio" at bounding box center [399, 383] width 137 height 11
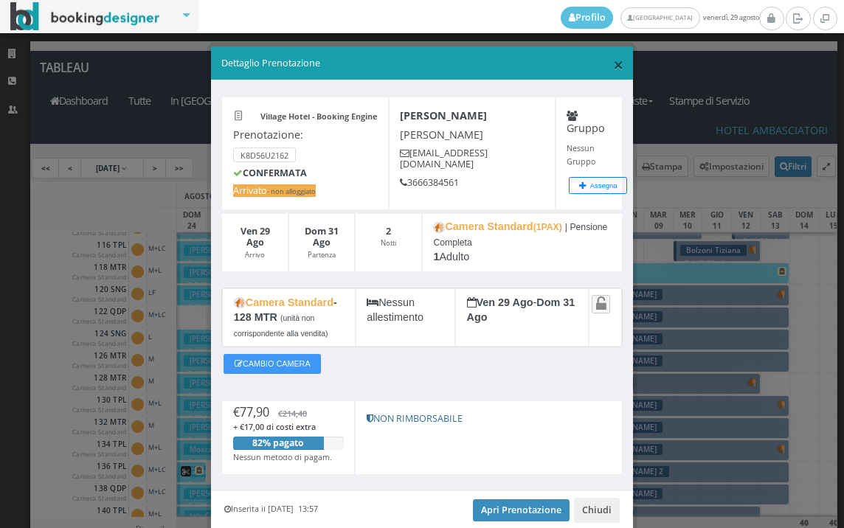
click at [613, 56] on span "×" at bounding box center [618, 64] width 10 height 25
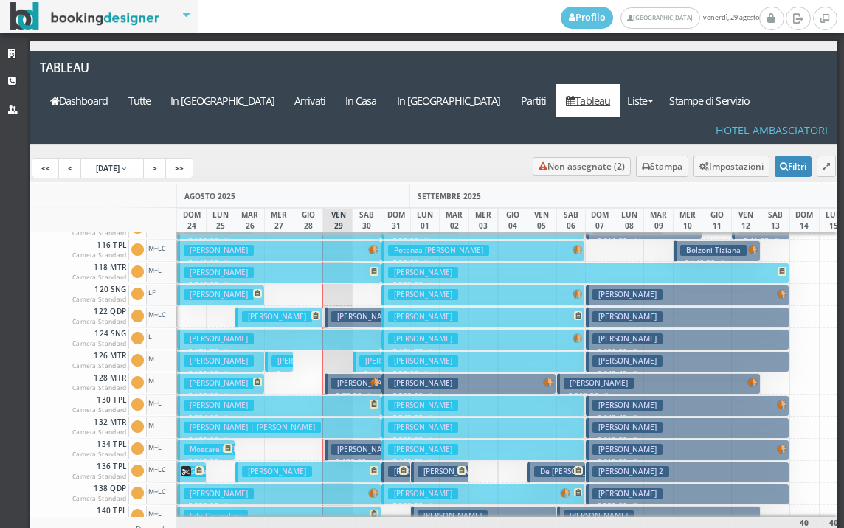
click at [337, 378] on h3 "DORIA alessandra | Catalano Fabrizio" at bounding box center [399, 383] width 137 height 11
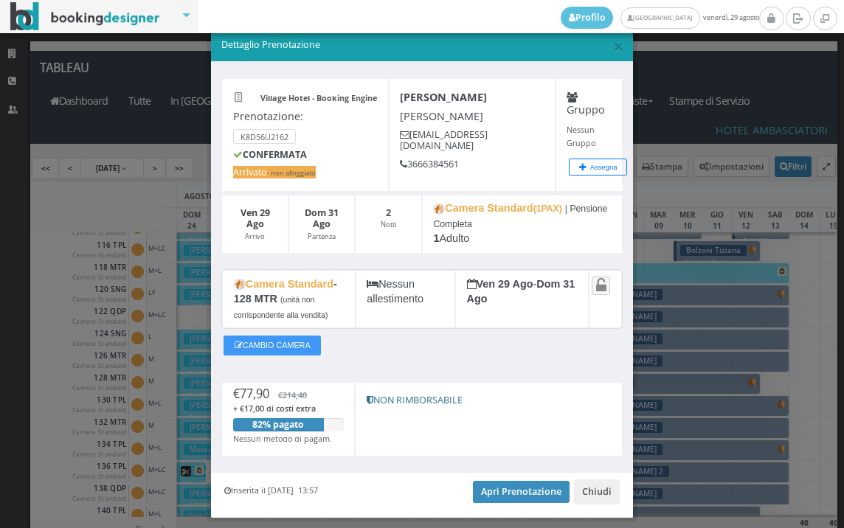
scroll to position [0, 0]
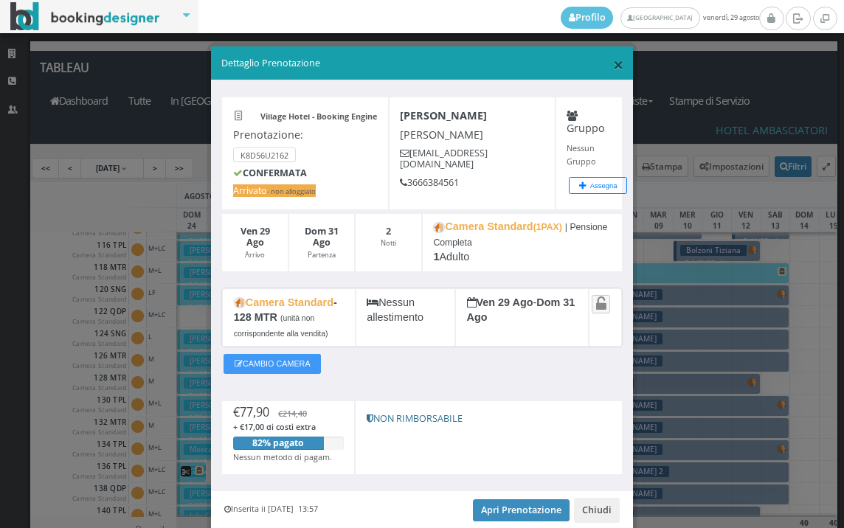
click at [613, 70] on span "×" at bounding box center [618, 64] width 10 height 25
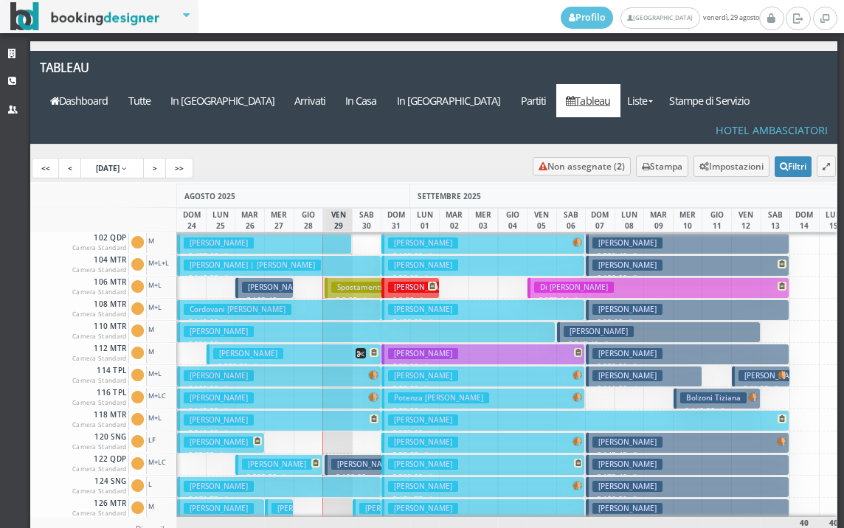
click at [343, 282] on h3 "Spostamenti 2023 - 1" at bounding box center [375, 287] width 88 height 11
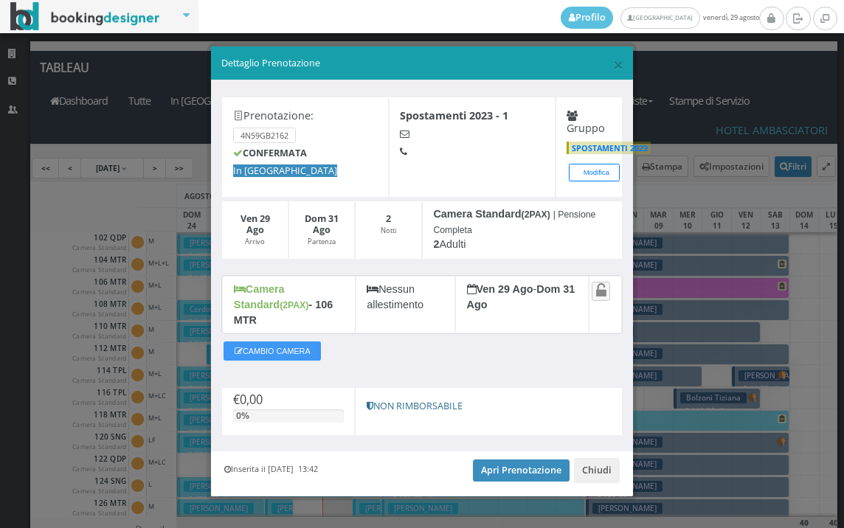
click at [610, 63] on h5 "Dettaglio Prenotazione" at bounding box center [422, 63] width 402 height 13
click at [617, 71] on span "×" at bounding box center [618, 64] width 10 height 25
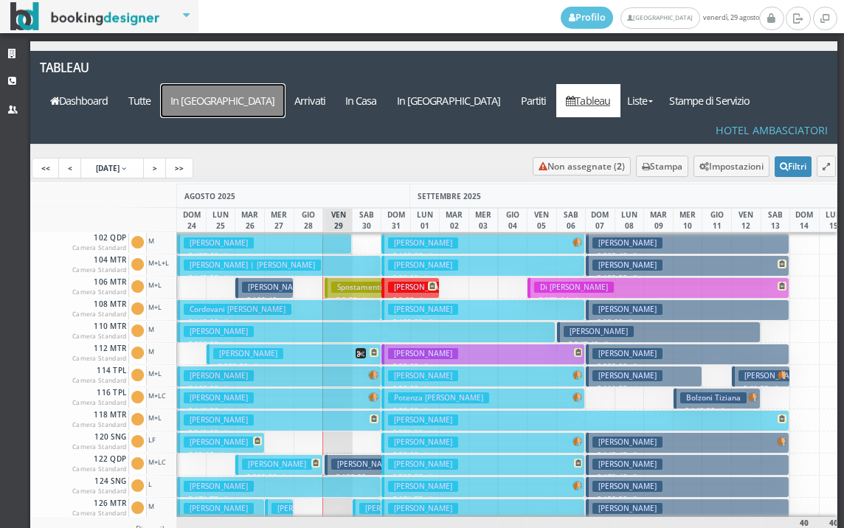
click at [285, 84] on a=pms-arrival-reservations"] "In [GEOGRAPHIC_DATA]" at bounding box center [223, 100] width 124 height 33
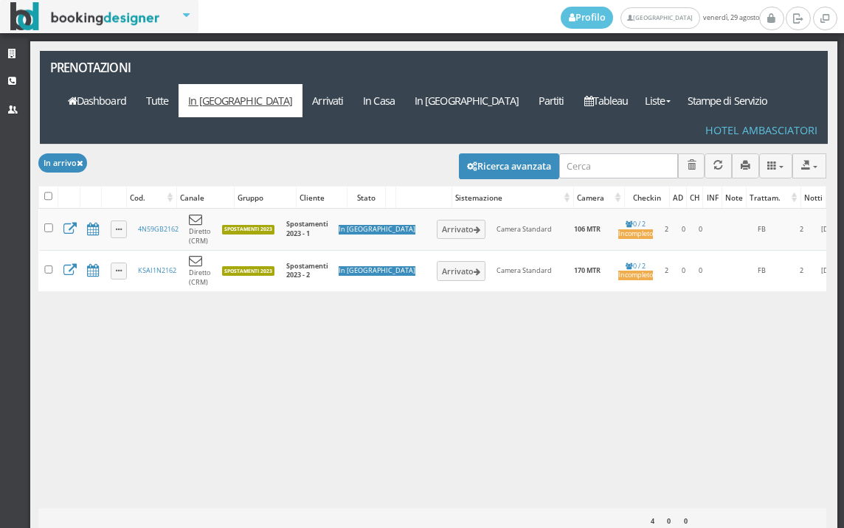
select select
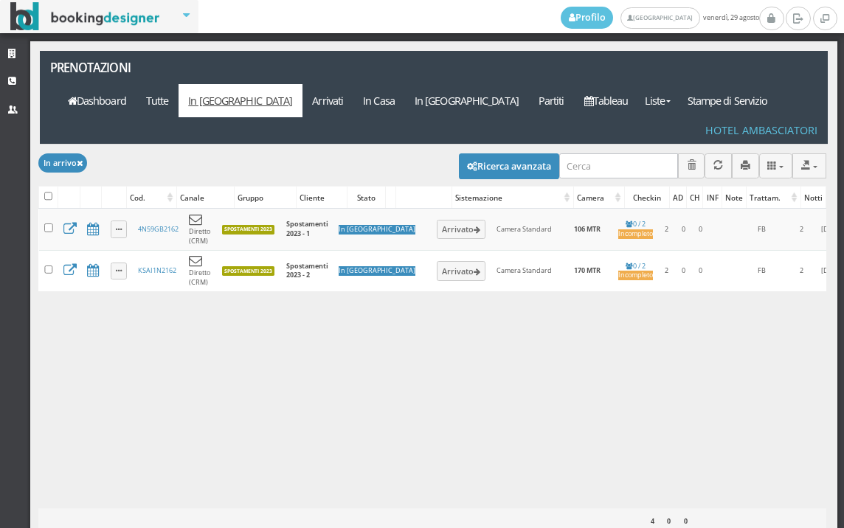
select select
click at [467, 162] on icon "button" at bounding box center [472, 167] width 10 height 10
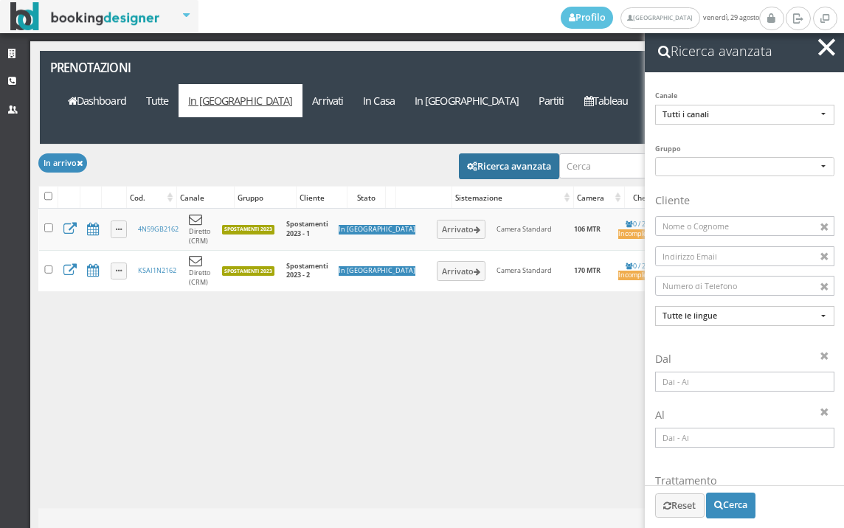
click at [722, 380] on input at bounding box center [744, 382] width 179 height 20
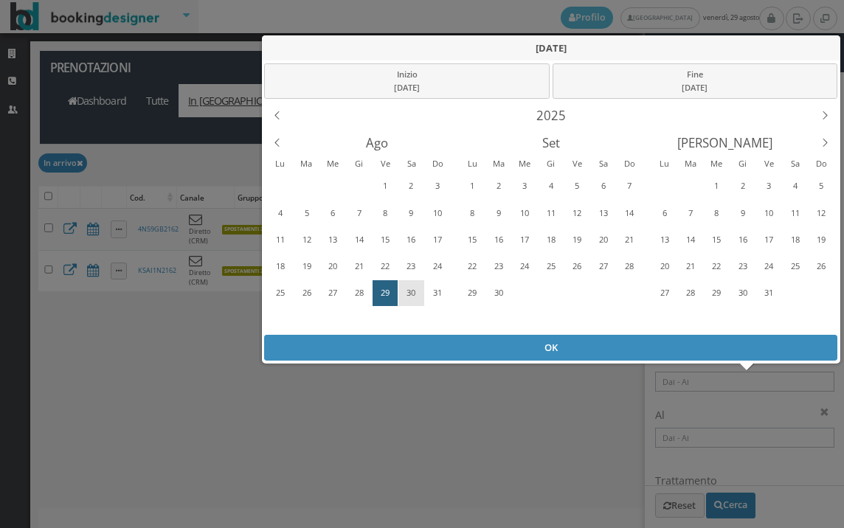
click at [417, 289] on div "30" at bounding box center [411, 293] width 23 height 24
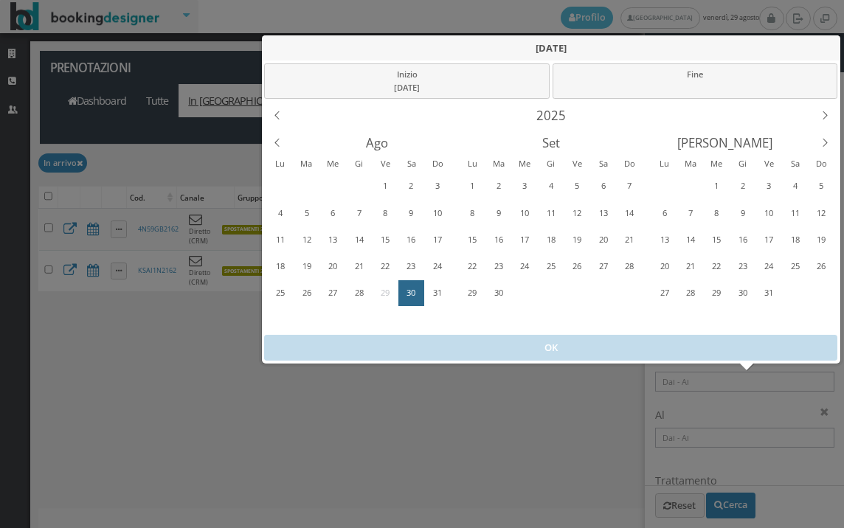
click at [417, 289] on div "30" at bounding box center [411, 293] width 23 height 24
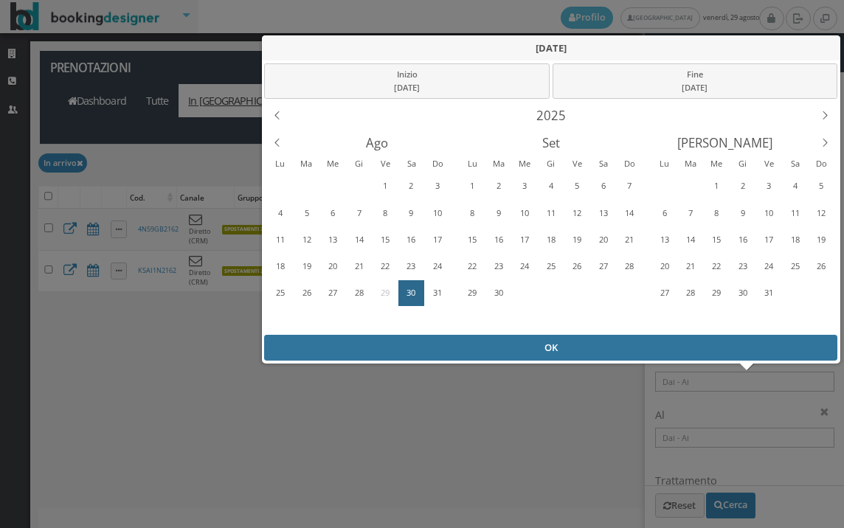
click at [446, 351] on div "OK" at bounding box center [550, 348] width 573 height 26
type input "[DATE] - [DATE]"
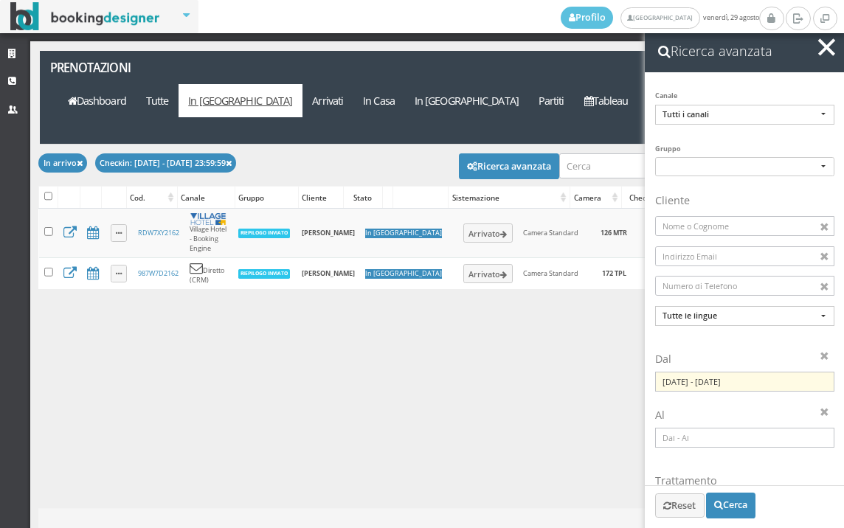
click at [821, 55] on button "button" at bounding box center [826, 47] width 21 height 21
